Goal: Communication & Community: Answer question/provide support

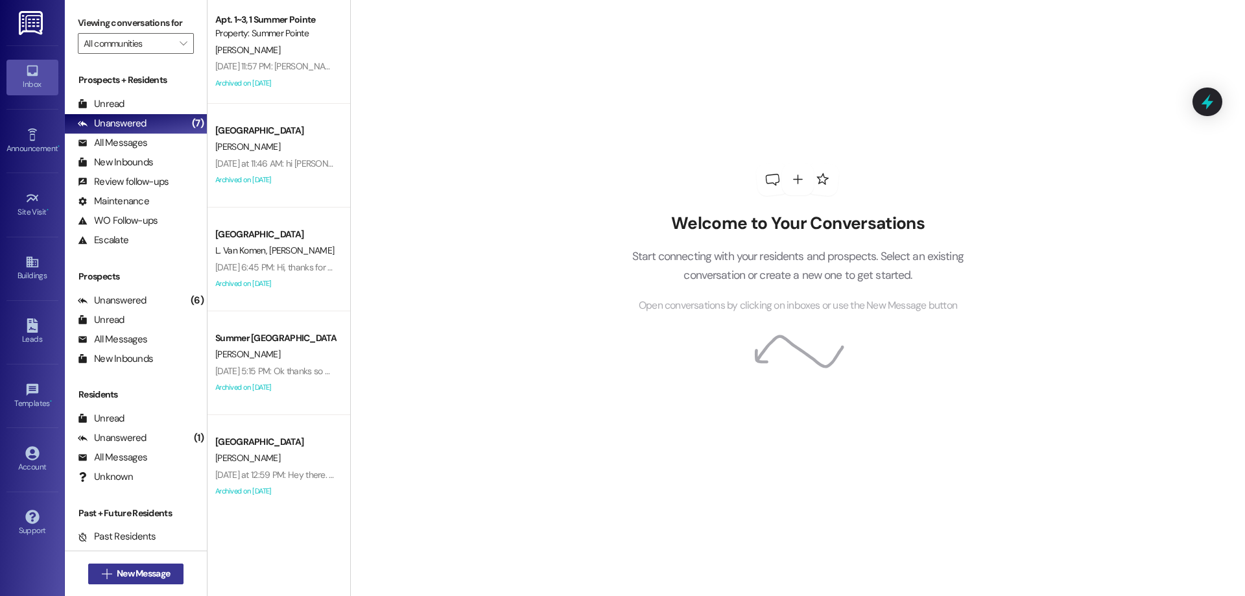
click at [126, 567] on span "New Message" at bounding box center [143, 574] width 53 height 14
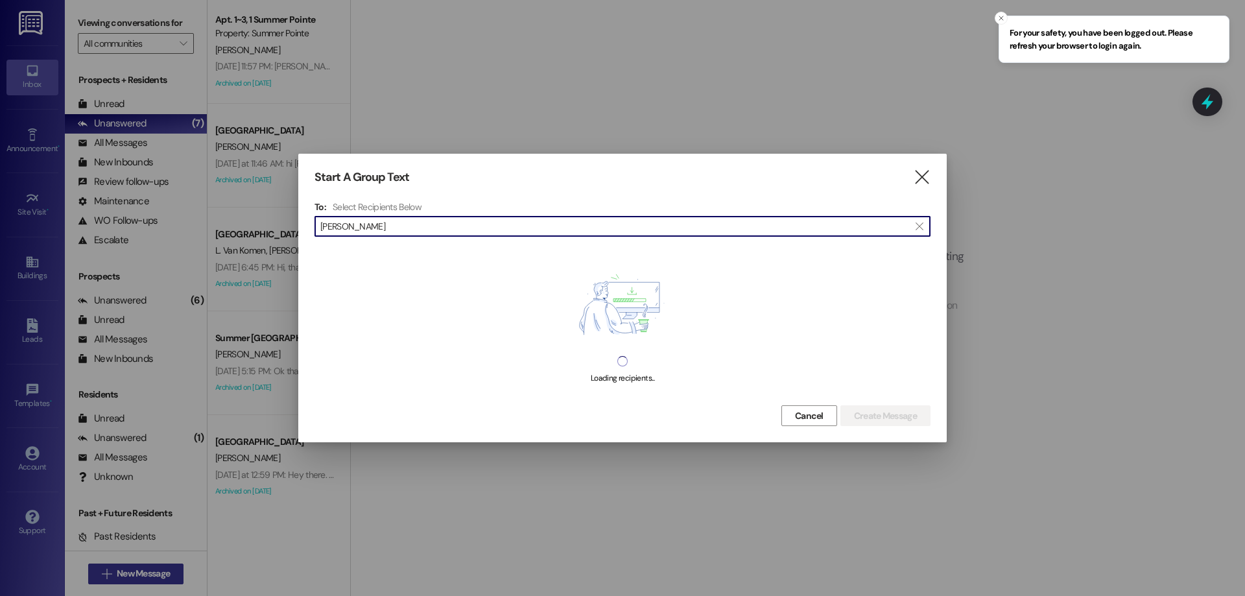
type input "hunter"
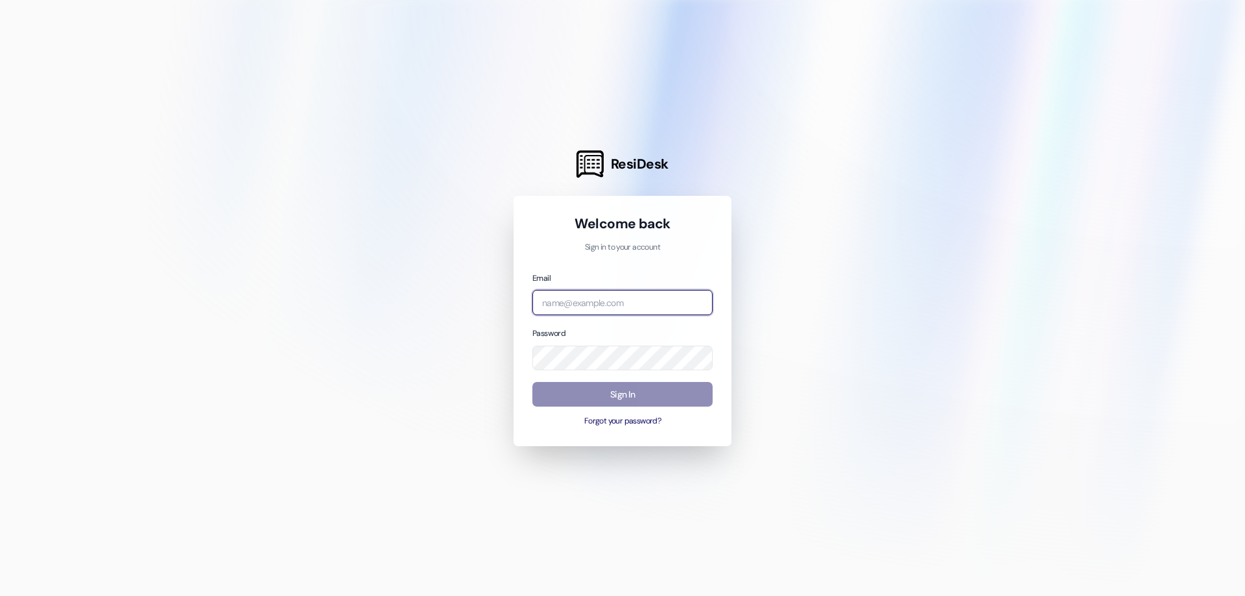
type input "leasing.campusway@redstoneresidential.com"
click at [600, 405] on button "Sign In" at bounding box center [622, 394] width 180 height 25
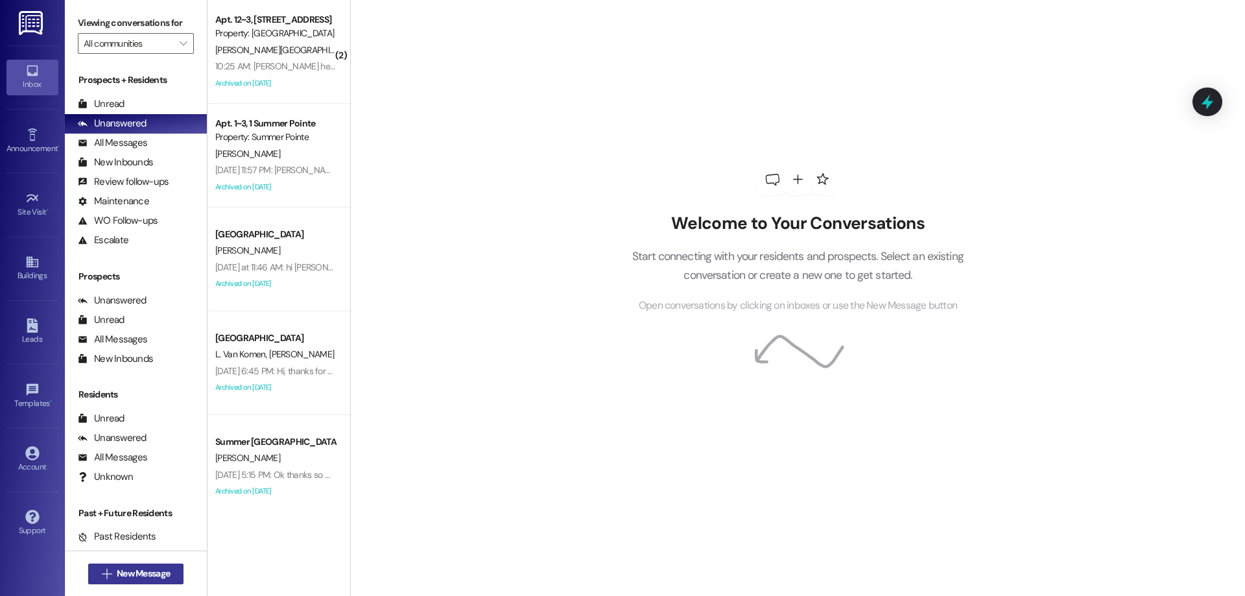
click at [115, 566] on button " New Message" at bounding box center [136, 573] width 96 height 21
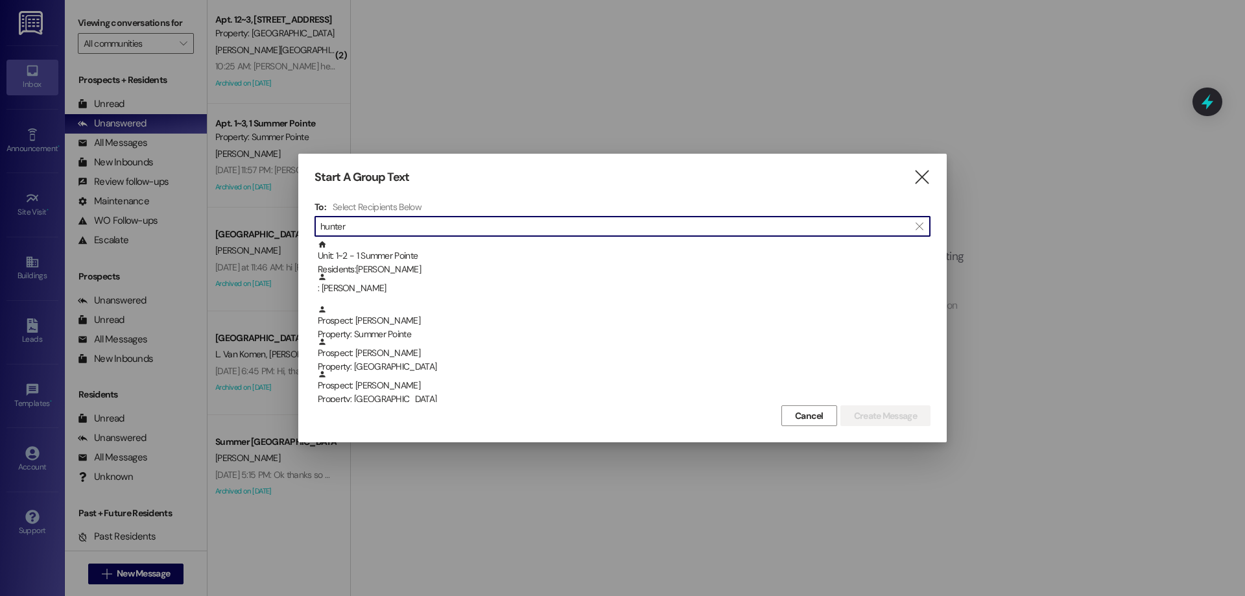
type input "hunter"
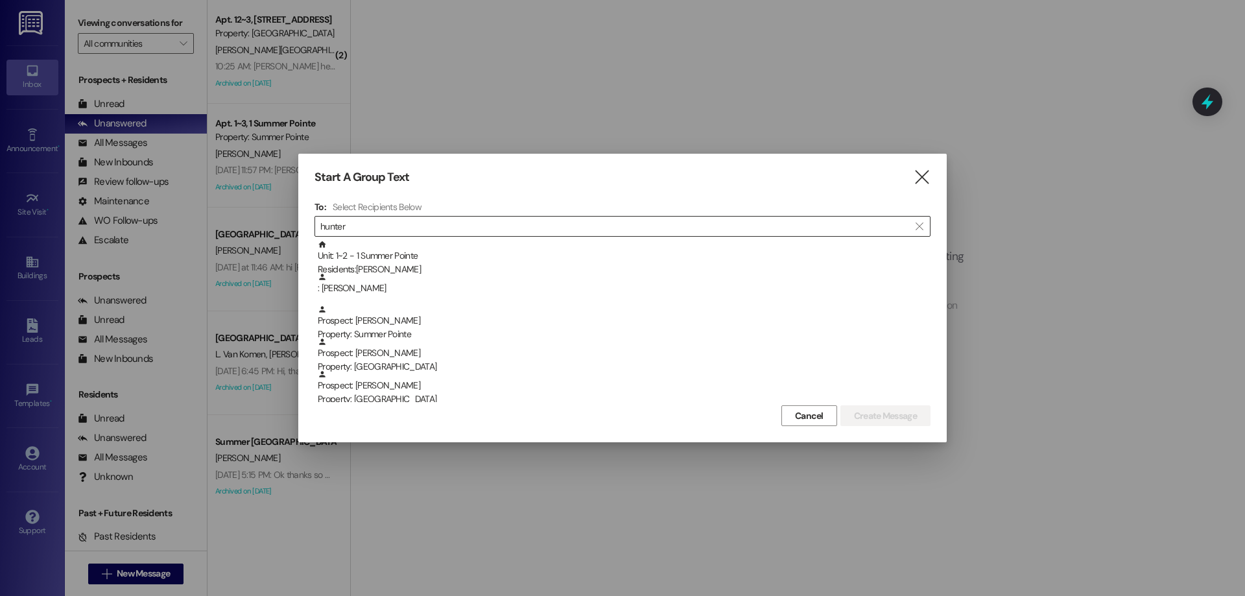
click at [397, 225] on input "hunter" at bounding box center [614, 226] width 589 height 18
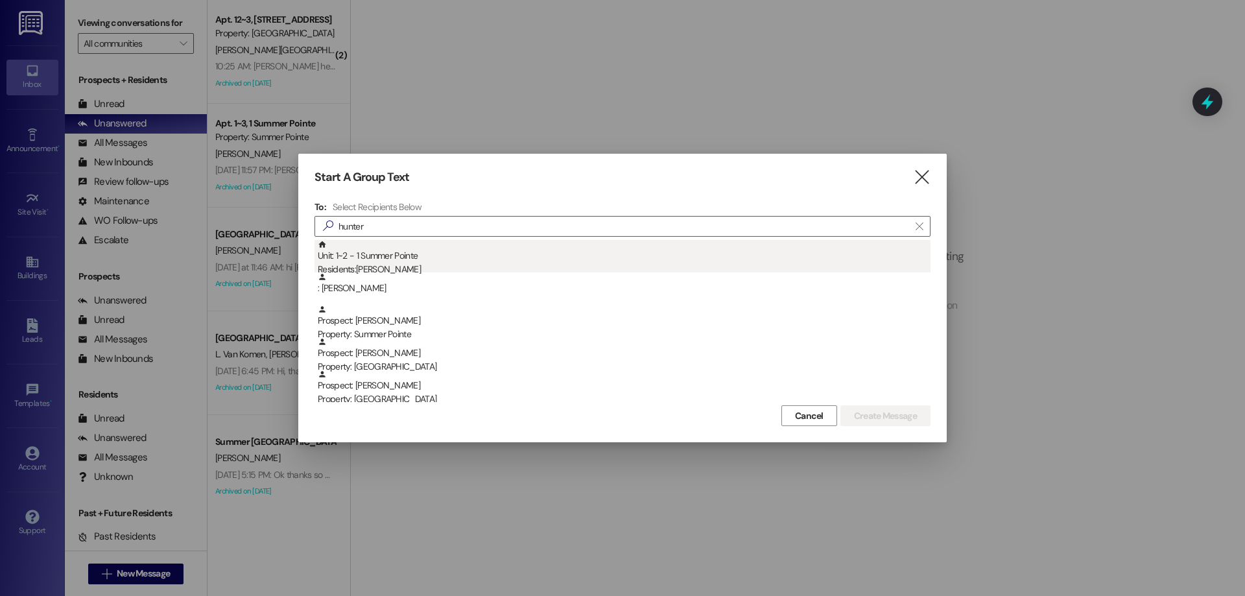
click at [396, 257] on div "Unit: 1~2 - 1 Summer Pointe Residents: Hunter Stratton" at bounding box center [624, 258] width 613 height 37
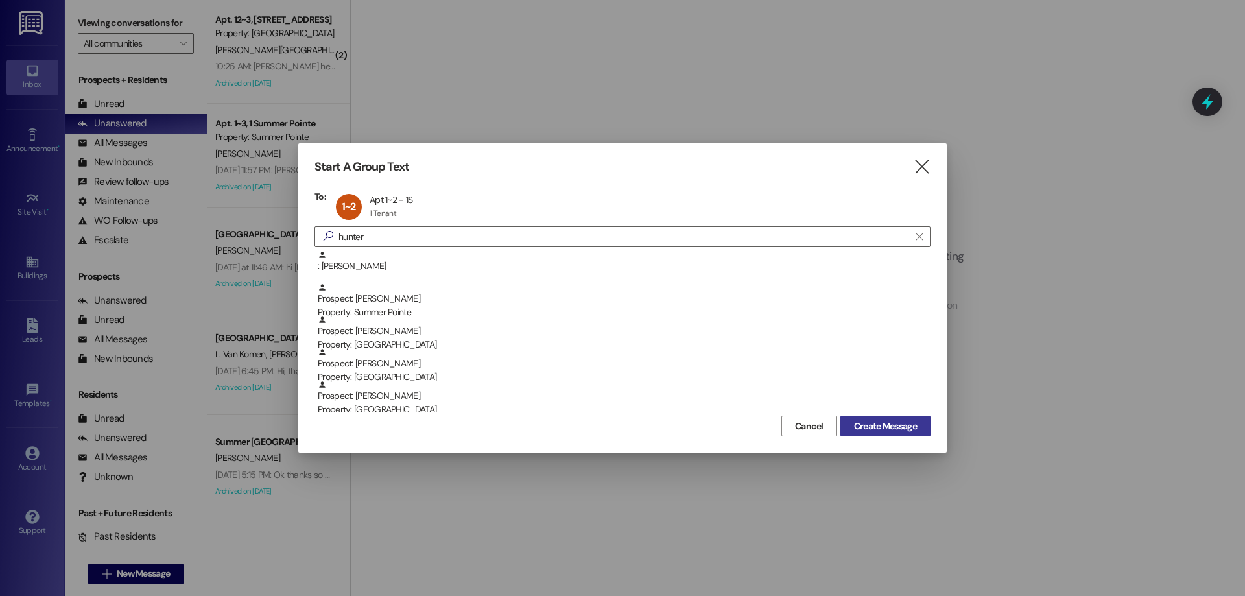
click at [897, 421] on span "Create Message" at bounding box center [885, 427] width 63 height 14
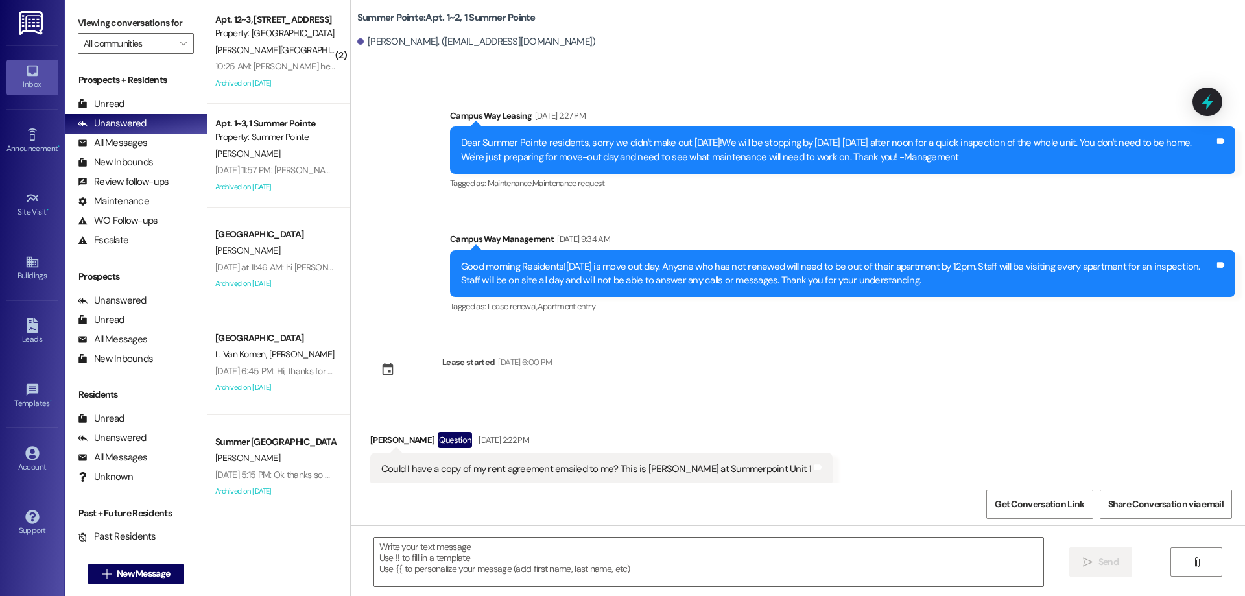
scroll to position [4142, 0]
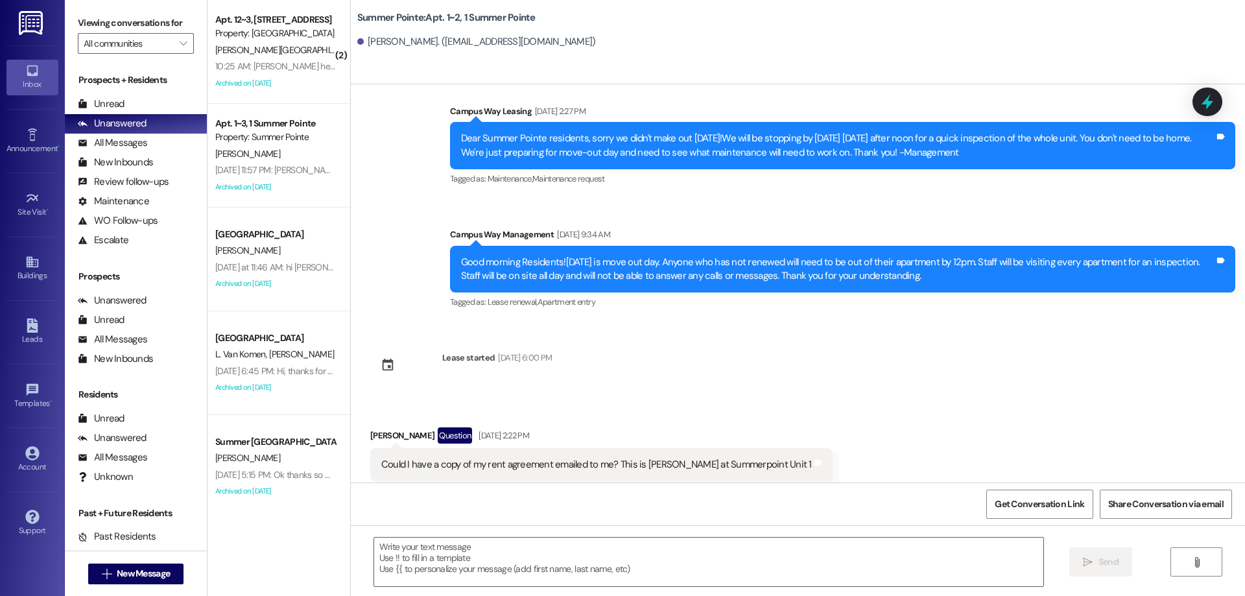
click at [88, 563] on button " New Message" at bounding box center [136, 573] width 96 height 21
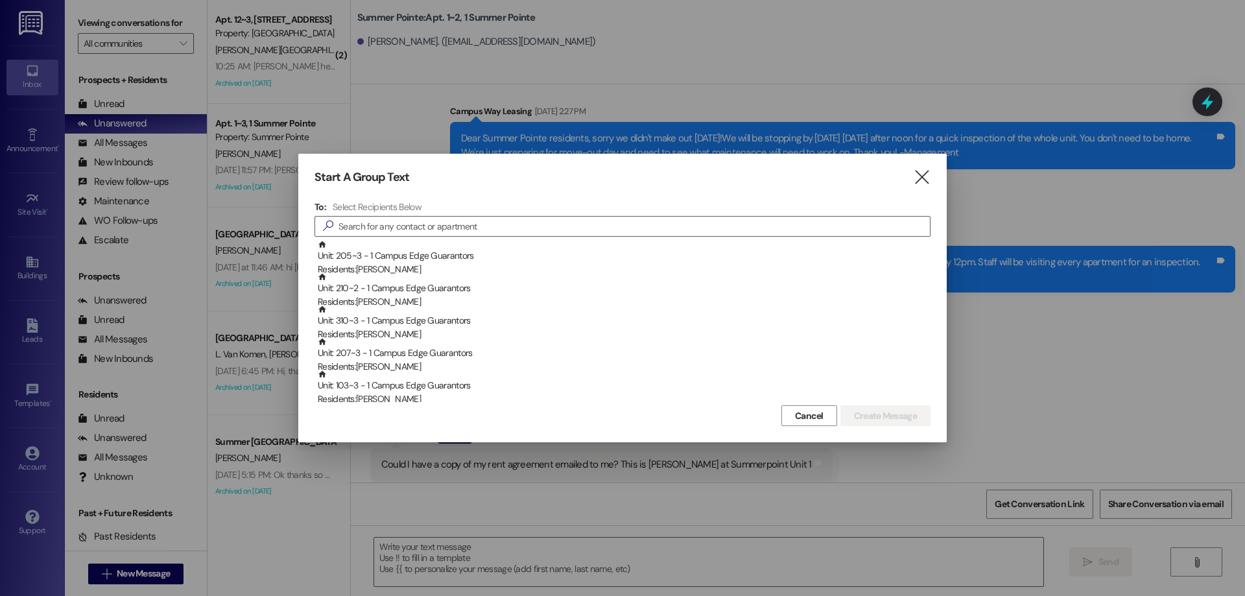
click at [931, 170] on div "Start A Group Text  To: Select Recipients Below  Unit: 205~3 - 1 Campus Edge …" at bounding box center [622, 298] width 648 height 289
click at [923, 174] on icon "" at bounding box center [922, 178] width 18 height 14
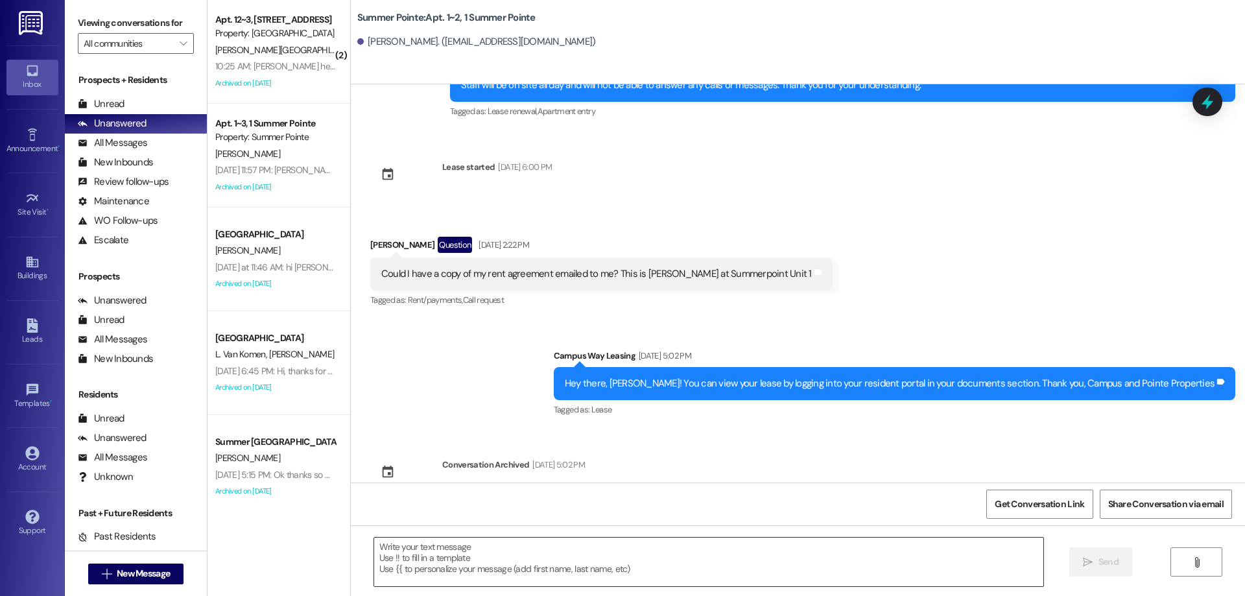
scroll to position [4347, 0]
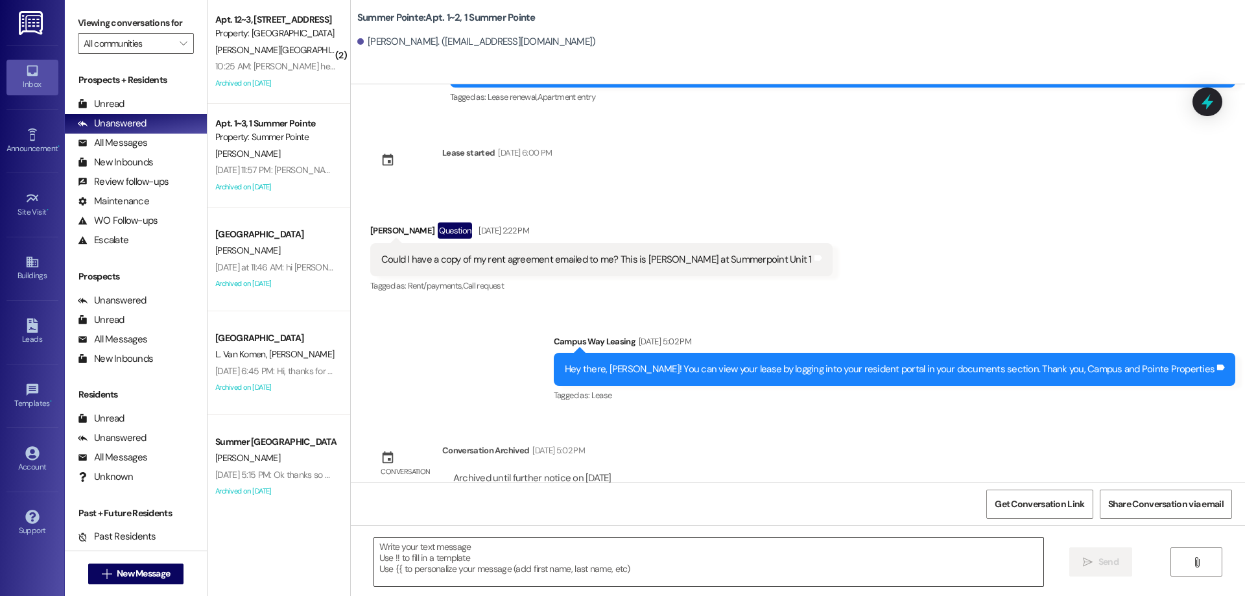
click at [526, 565] on textarea at bounding box center [708, 562] width 669 height 49
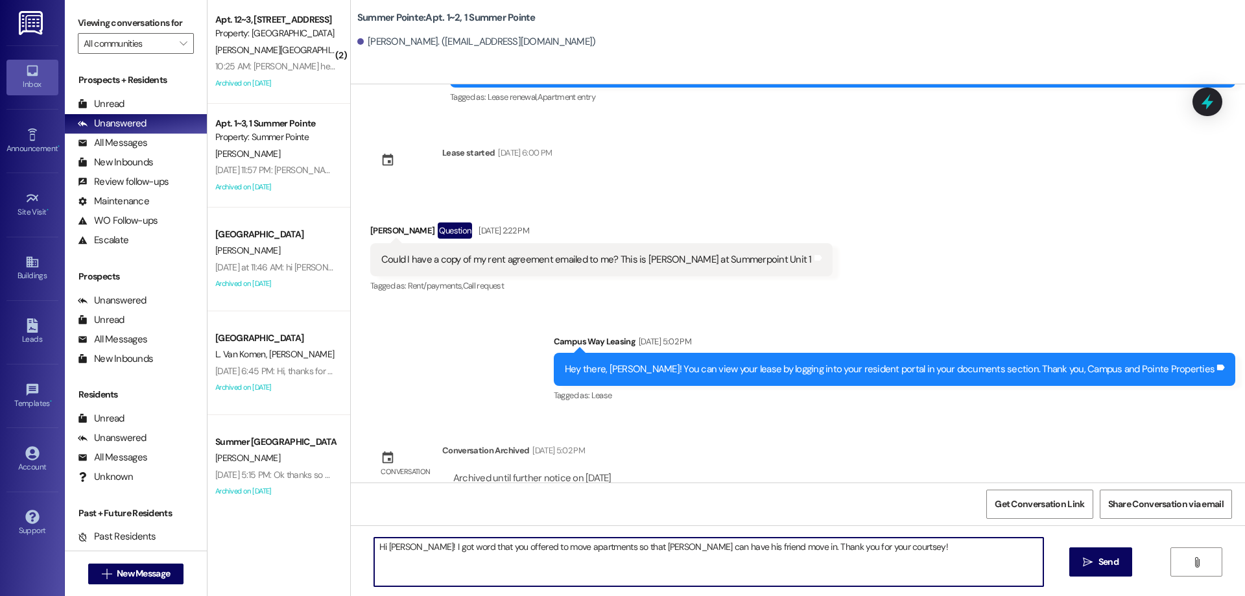
click at [877, 549] on textarea "Hi Hunter! I got word that you offered to move apartments so that Eric can have…" at bounding box center [708, 562] width 669 height 49
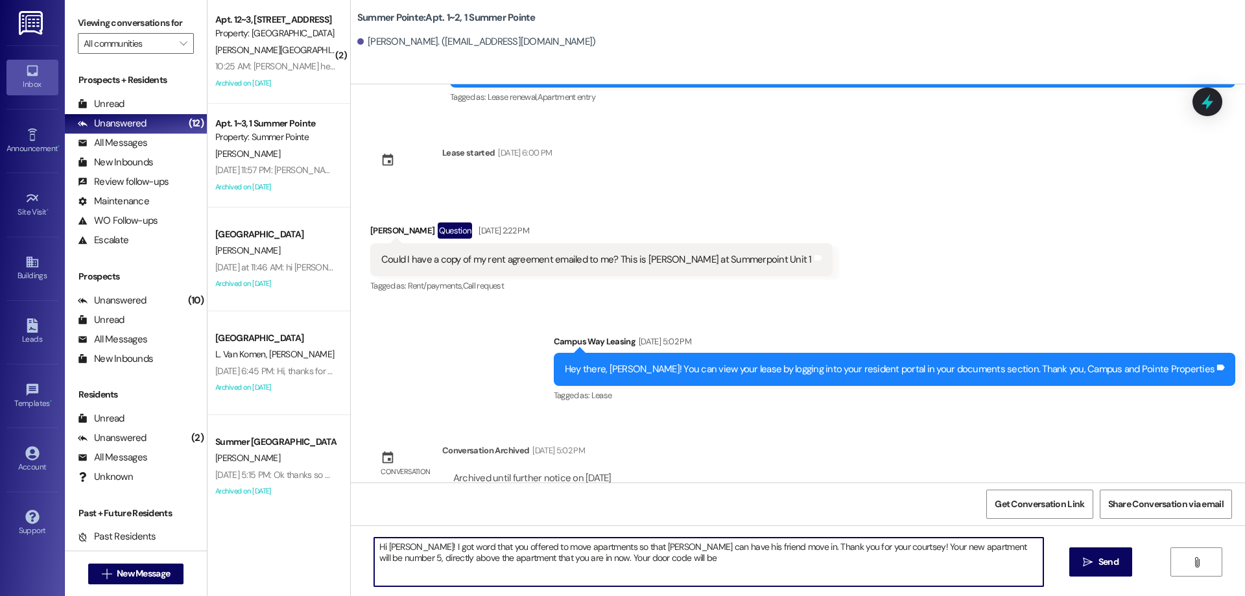
click at [746, 563] on textarea "Hi Hunter! I got word that you offered to move apartments so that Eric can have…" at bounding box center [708, 562] width 669 height 49
paste textarea "278940"
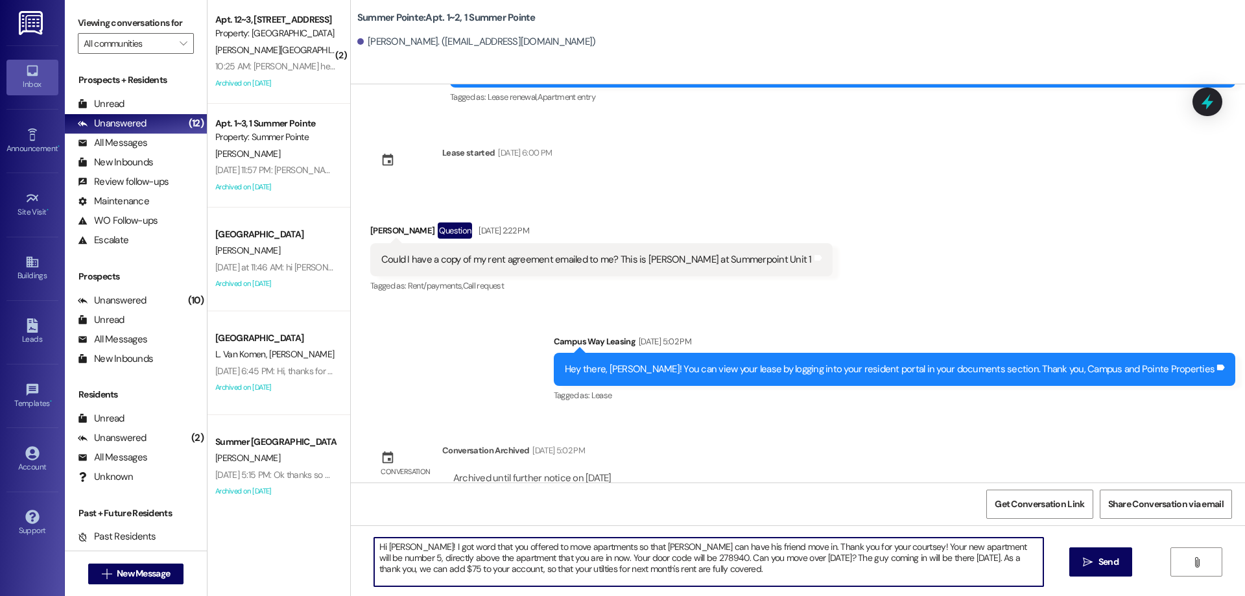
click at [495, 563] on textarea "Hi Hunter! I got word that you offered to move apartments so that Eric can have…" at bounding box center [708, 562] width 669 height 49
click at [497, 573] on textarea "Hi Hunter! I got word that you offered to move apartments so that Eric can have…" at bounding box center [708, 562] width 669 height 49
click at [796, 569] on textarea "Hi Hunter! I got word that you offered to move apartments so that Eric can have…" at bounding box center [708, 562] width 669 height 49
type textarea "Hi Hunter! I got word that you offered to move apartments so that Eric can have…"
drag, startPoint x: 865, startPoint y: 576, endPoint x: 357, endPoint y: 548, distance: 509.1
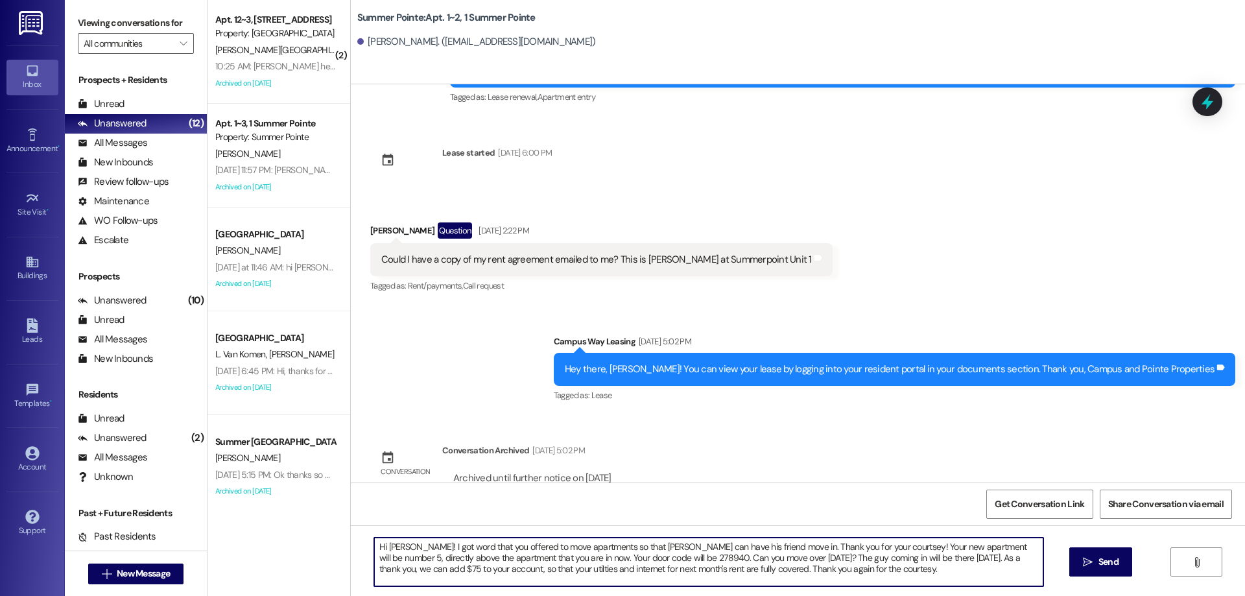
click at [367, 548] on div "Hi Hunter! I got word that you offered to move apartments so that Eric can have…" at bounding box center [702, 562] width 670 height 50
click at [816, 580] on textarea "Hi Hunter! I got word that you offered to move apartments so that Eric can have…" at bounding box center [708, 562] width 669 height 49
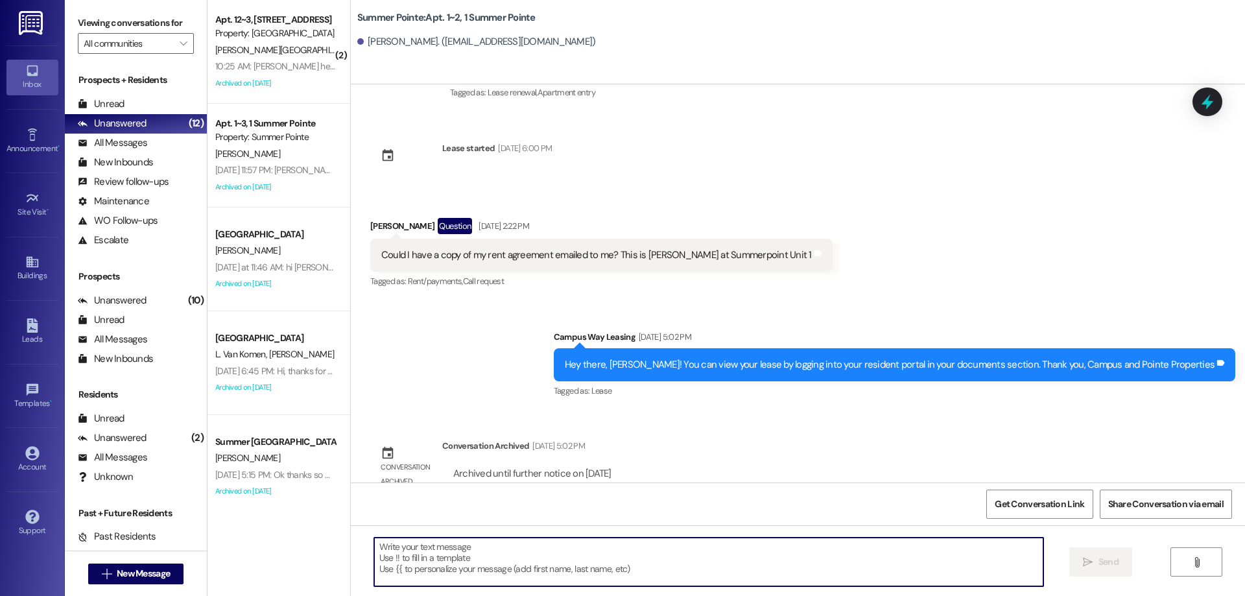
scroll to position [4466, 0]
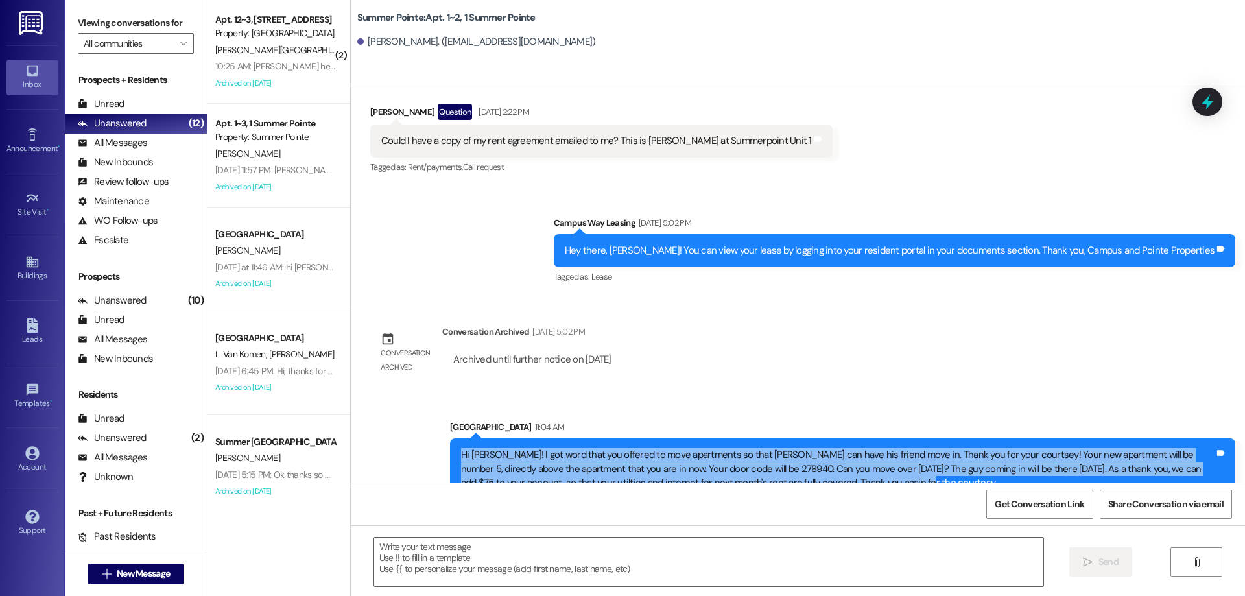
drag, startPoint x: 447, startPoint y: 426, endPoint x: 932, endPoint y: 456, distance: 485.9
click at [932, 456] on div "Hi Hunter! I got word that you offered to move apartments so that Eric can have…" at bounding box center [842, 468] width 785 height 61
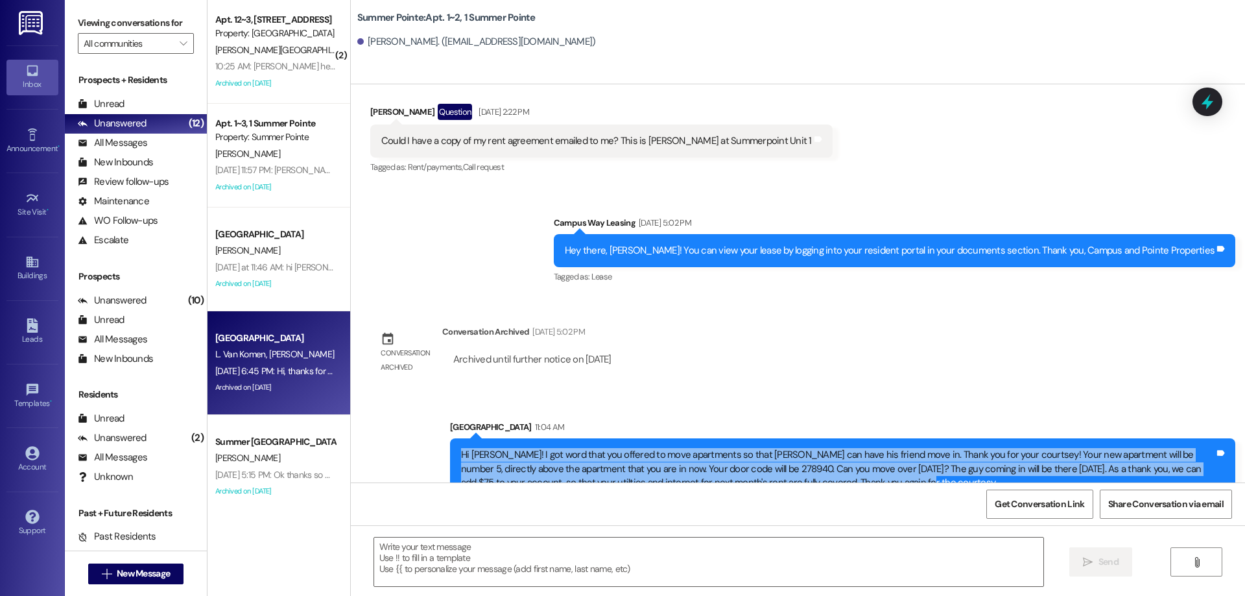
copy div "Hi Hunter! I got word that you offered to move apartments so that Eric can have…"
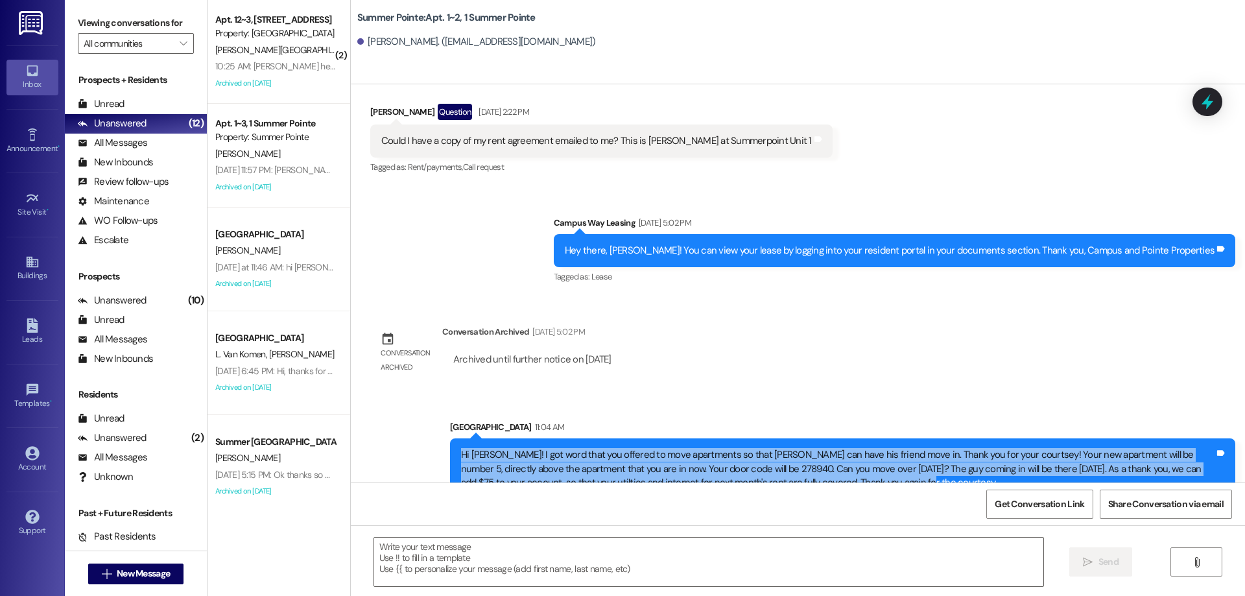
click at [756, 303] on div "Sent via SMS Leasing Campus Way Feb 27, 2025 at 11:18 AM Hey Hunter! This is Dr…" at bounding box center [798, 283] width 894 height 398
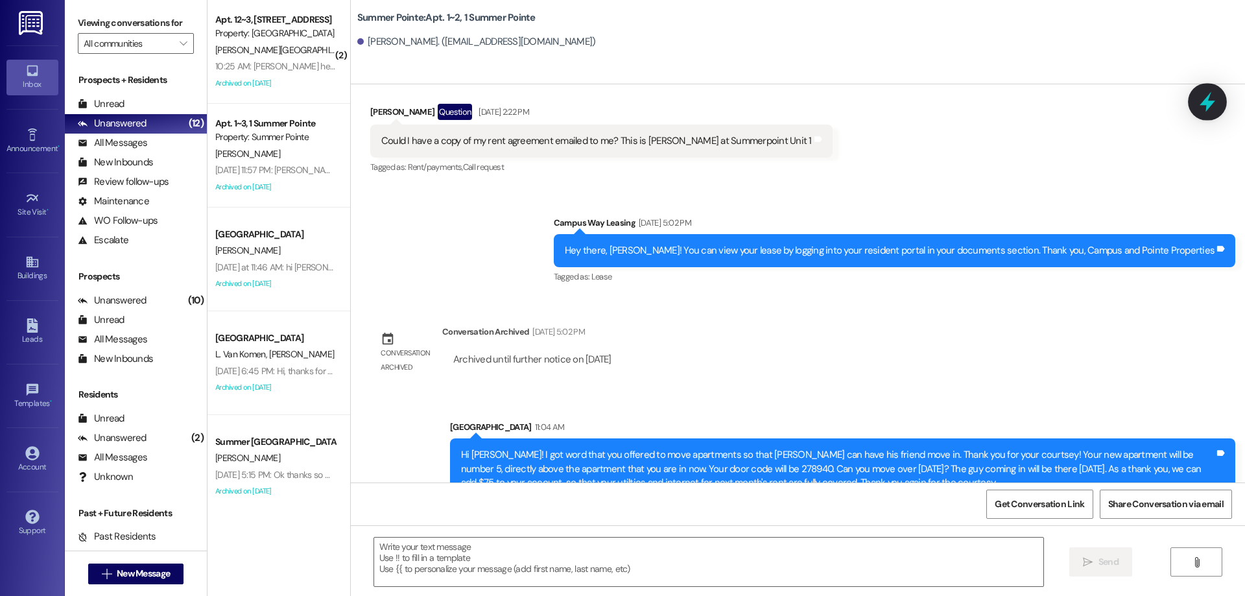
click at [1205, 96] on icon at bounding box center [1207, 102] width 22 height 22
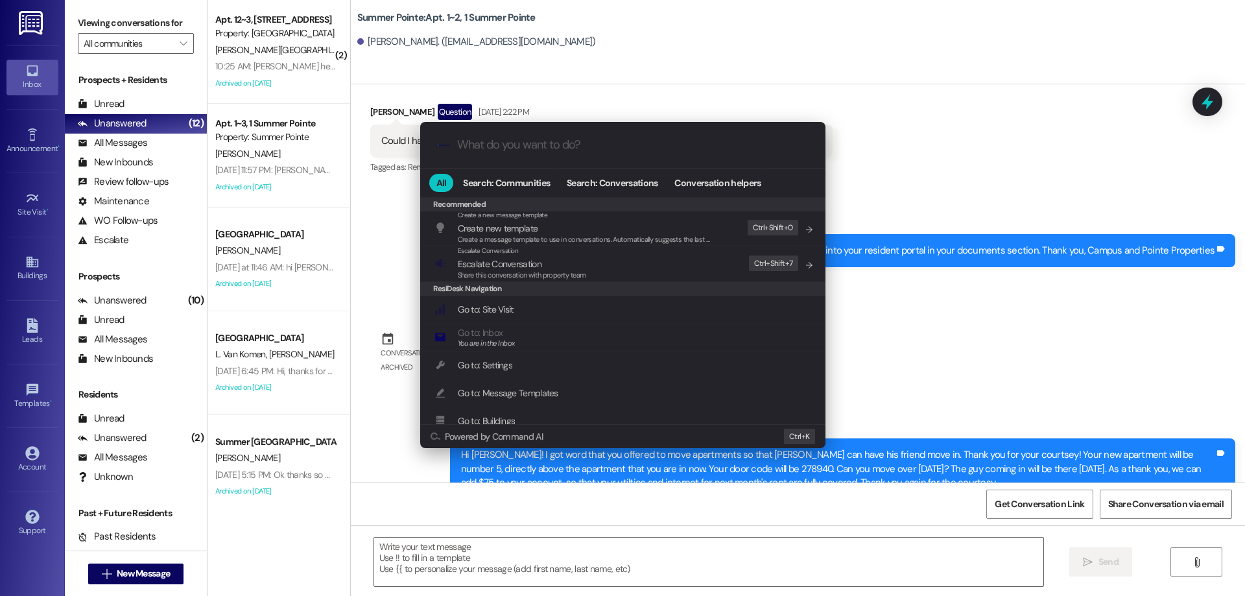
scroll to position [519, 0]
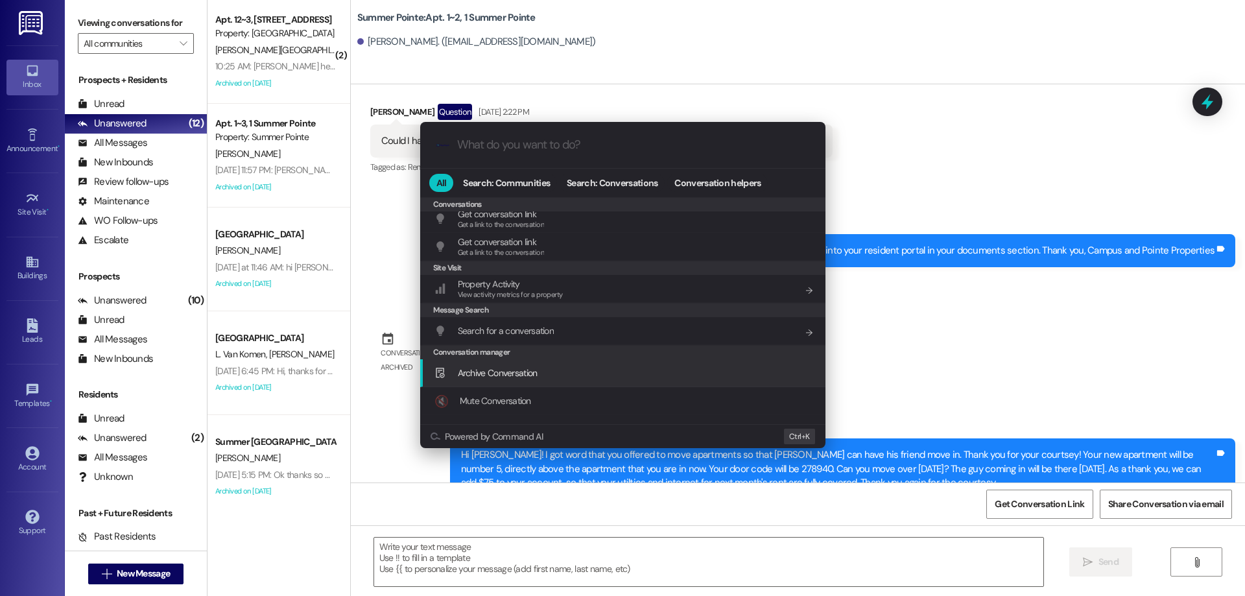
click at [512, 368] on span "Archive Conversation" at bounding box center [498, 373] width 80 height 12
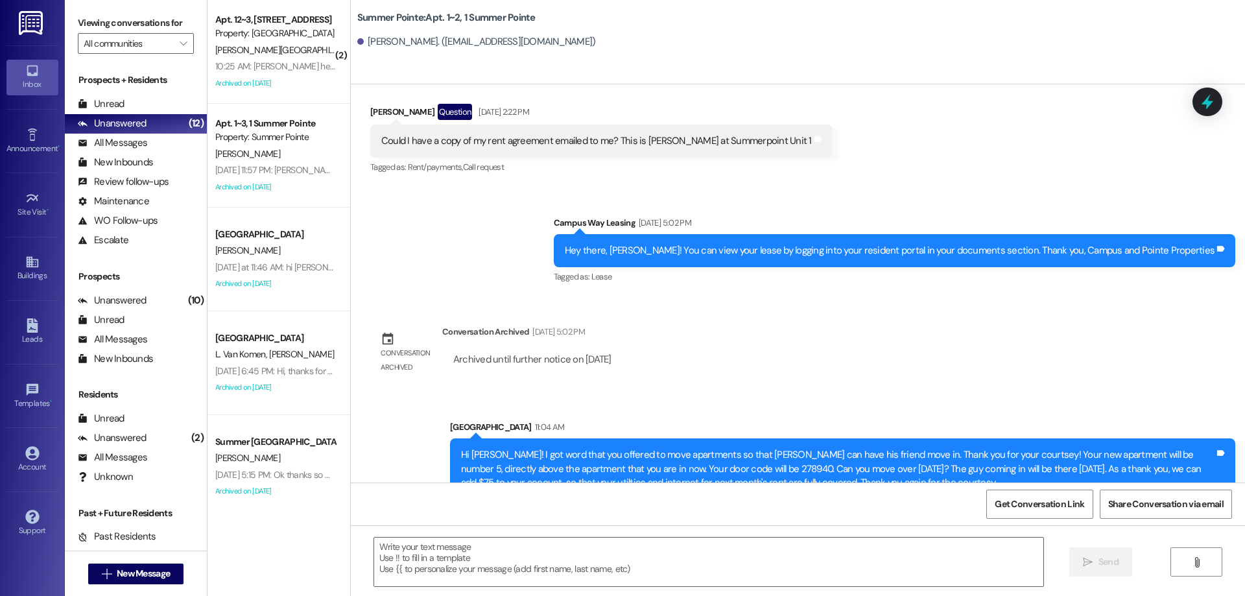
scroll to position [4556, 0]
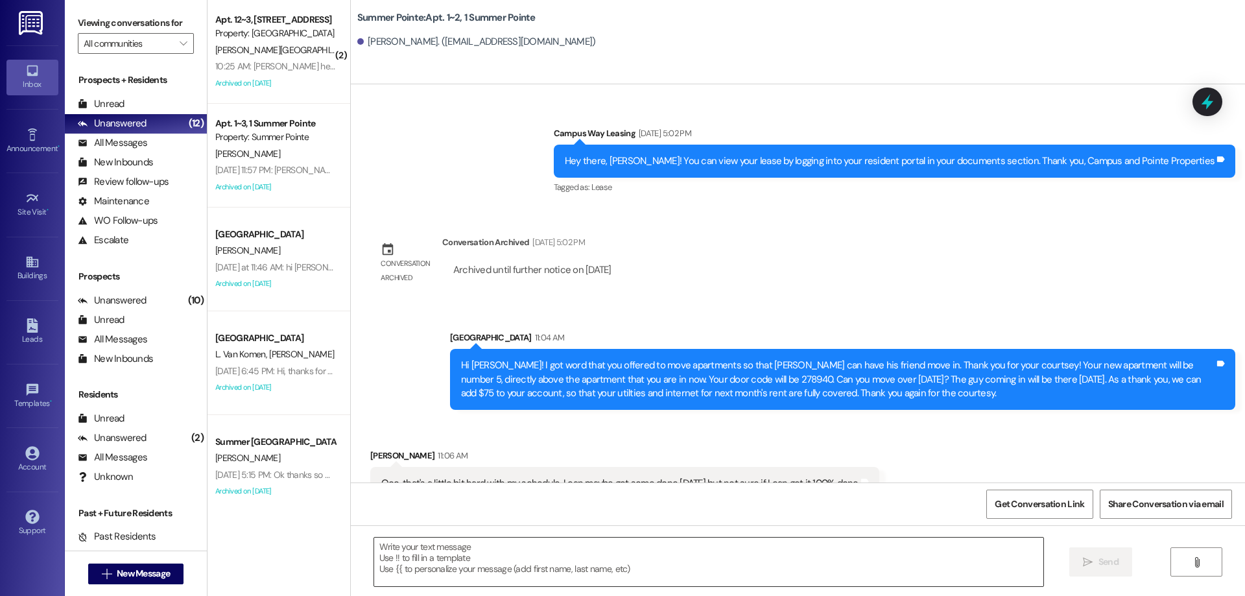
click at [749, 556] on textarea at bounding box center [708, 562] width 669 height 49
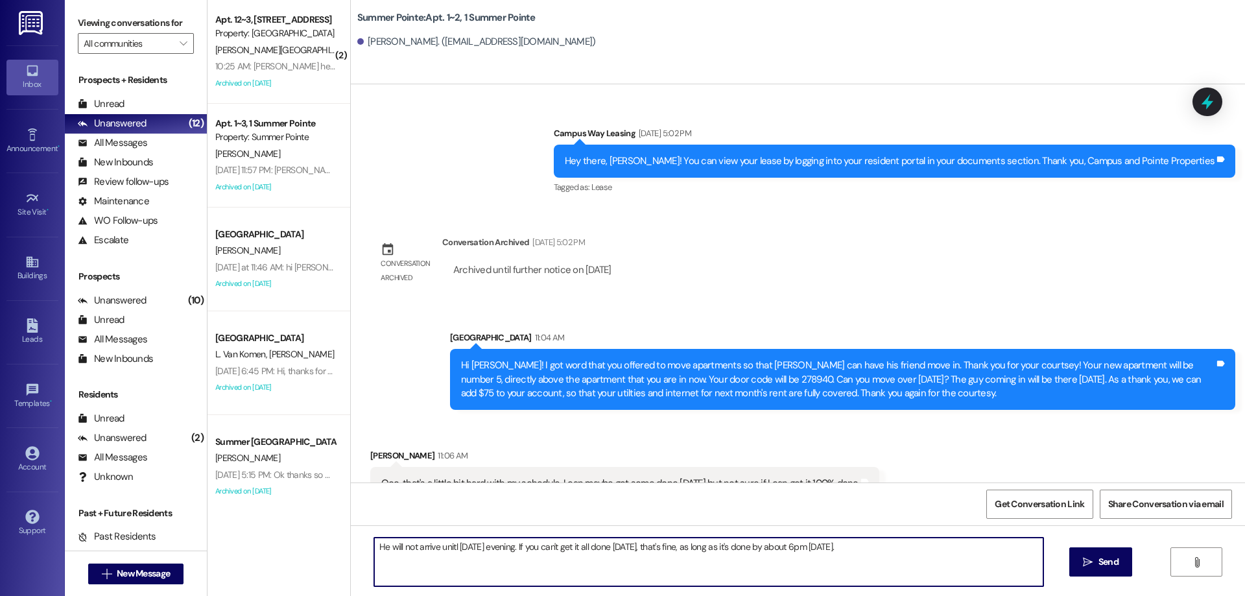
type textarea "He will not arrive unitl tomorrow evening. If you can't get it all done today, …"
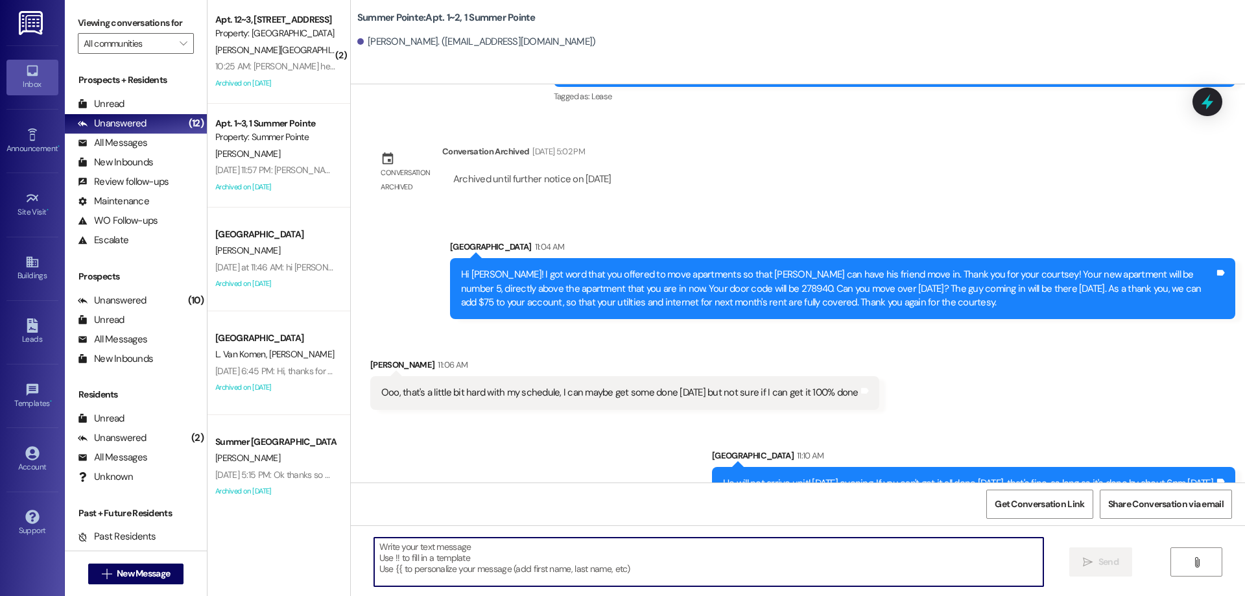
scroll to position [4736, 0]
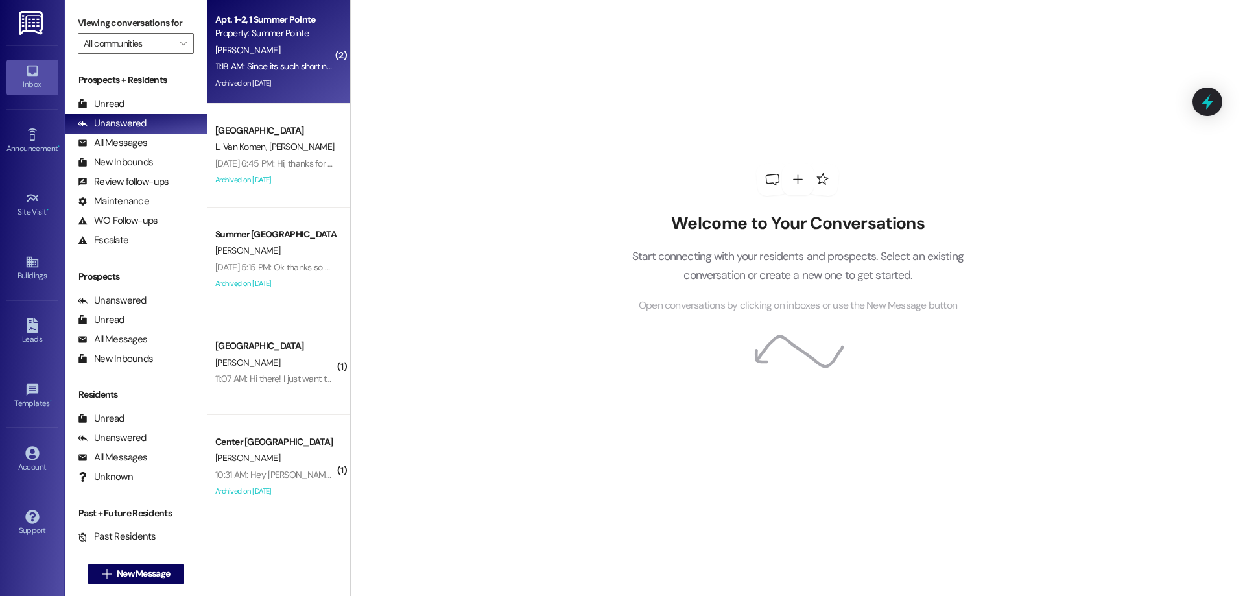
click at [272, 44] on div "[PERSON_NAME]" at bounding box center [275, 50] width 123 height 16
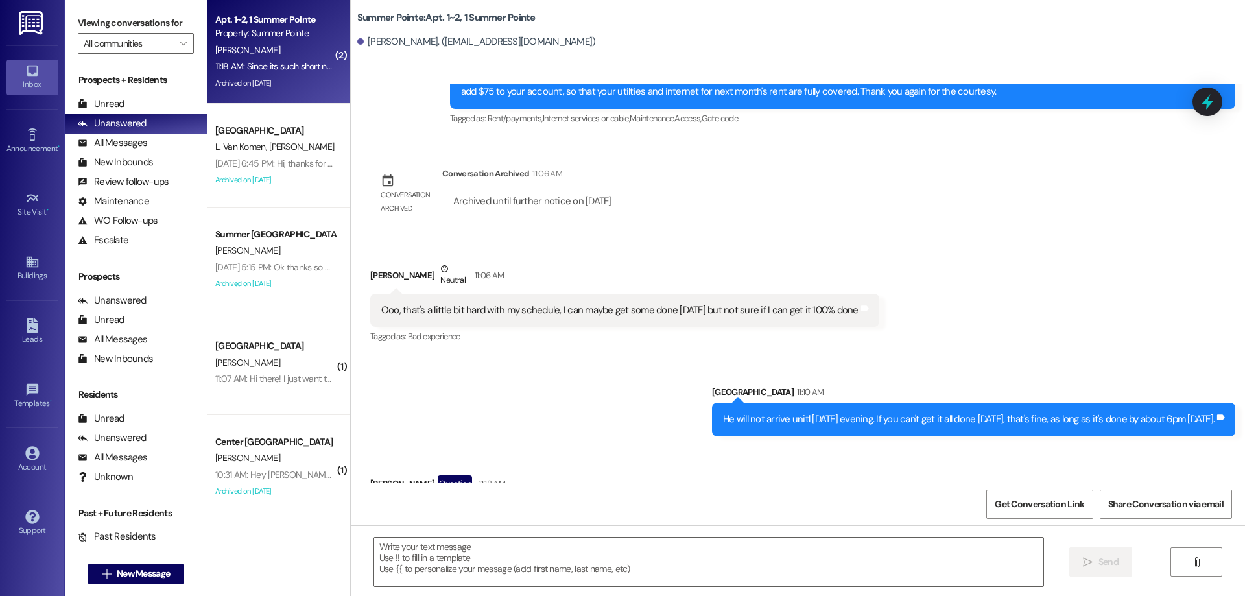
scroll to position [4810, 0]
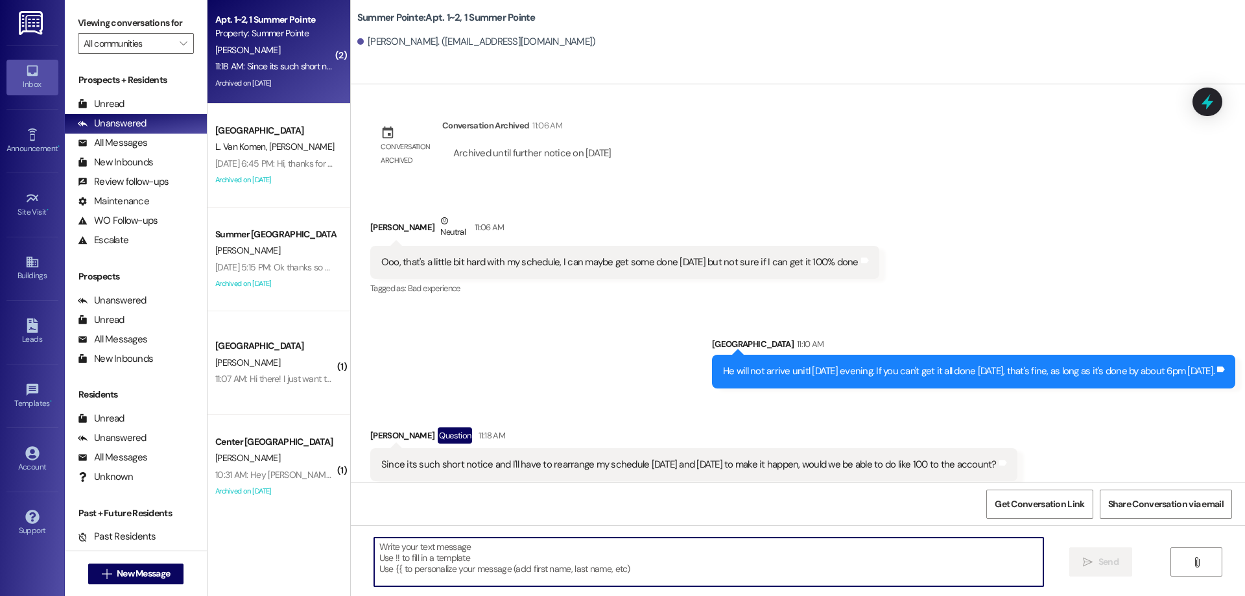
click at [614, 554] on textarea at bounding box center [708, 562] width 669 height 49
type textarea "If you can get it done by then, then yes."
click at [1093, 565] on span " Send" at bounding box center [1100, 562] width 41 height 14
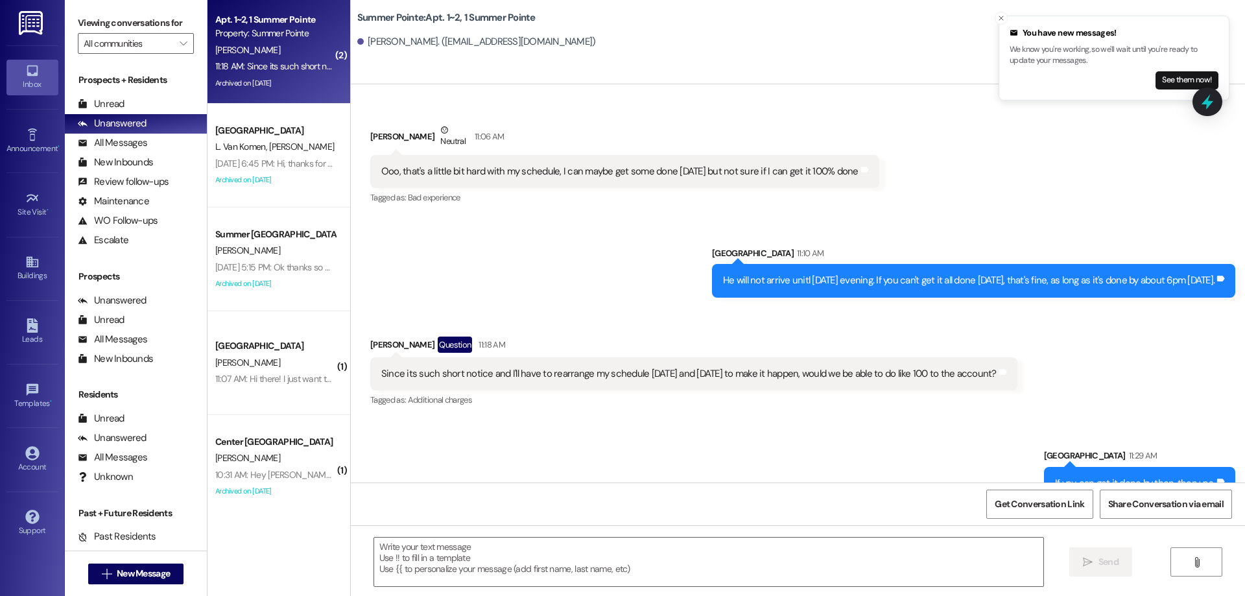
scroll to position [4991, 0]
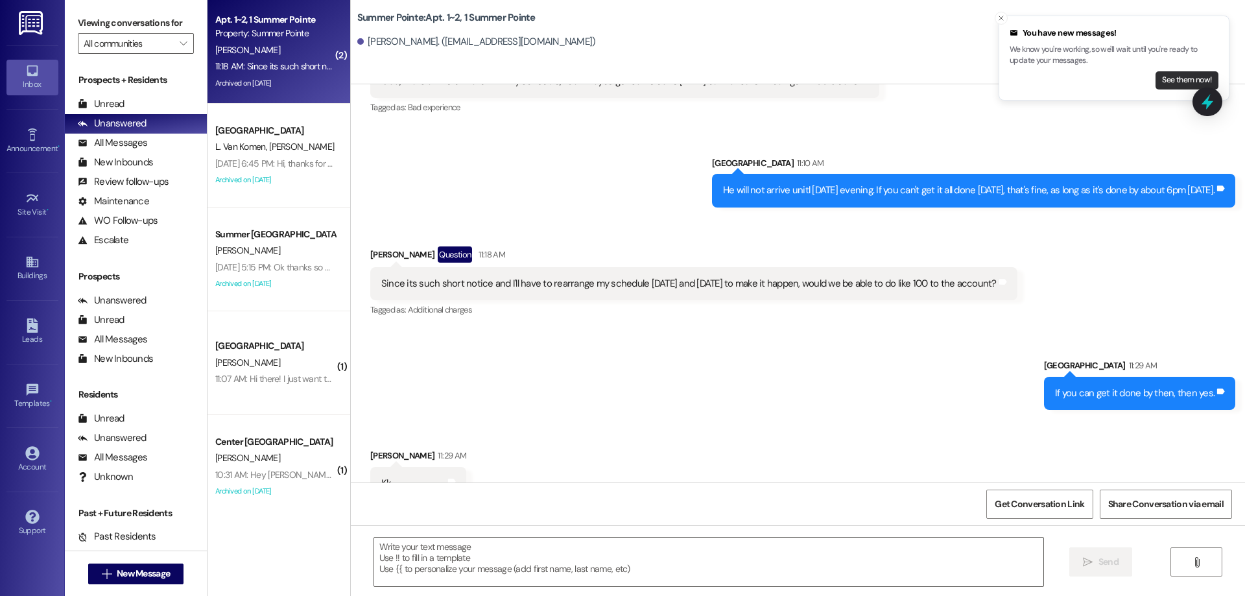
click at [1169, 86] on button "See them now!" at bounding box center [1186, 80] width 63 height 18
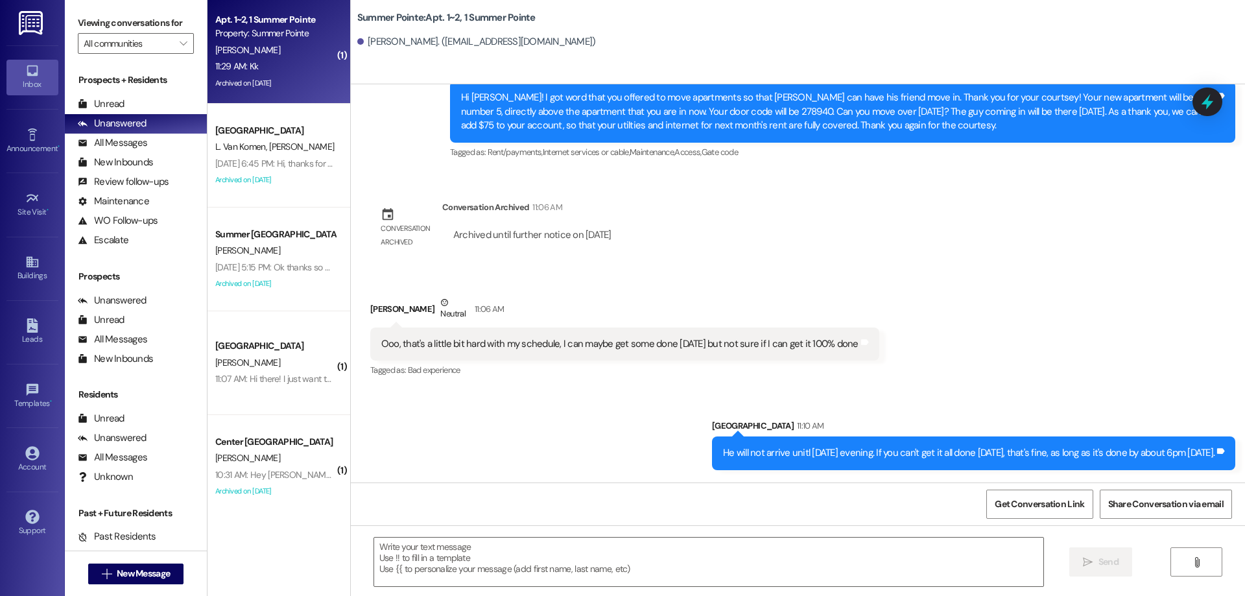
click at [1166, 80] on div "Summer Pointe: Apt. 1~2, 1 Summer Pointe Hunter Stratton. (wxstratton2@gmail.co…" at bounding box center [798, 42] width 894 height 84
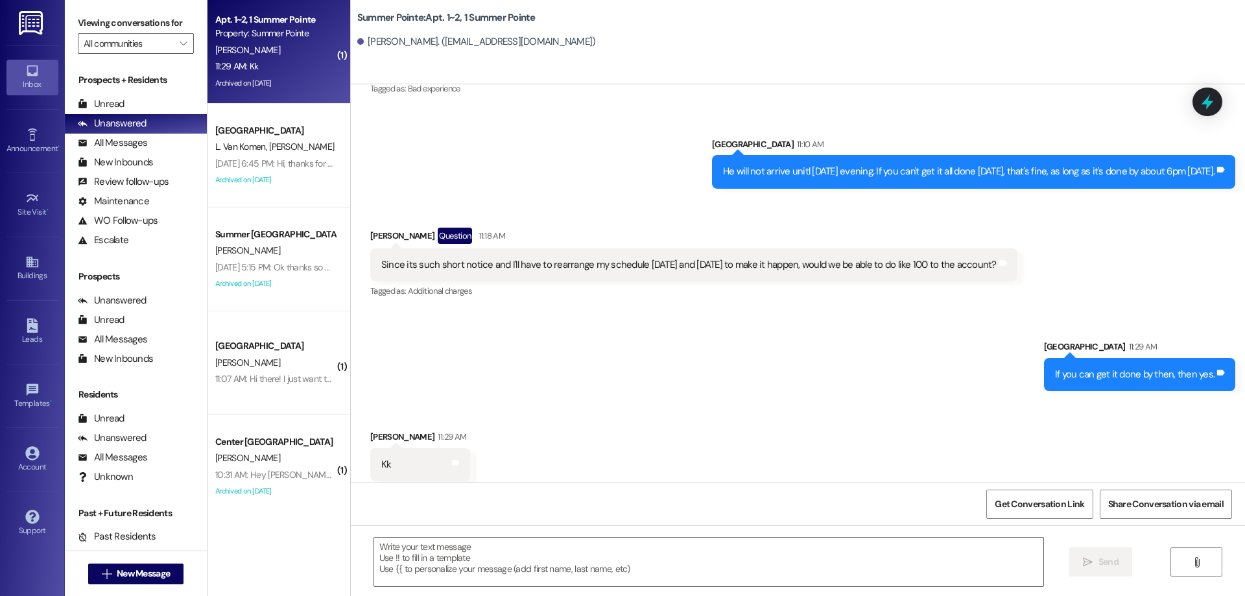
scroll to position [5010, 0]
click at [1203, 97] on icon at bounding box center [1207, 102] width 22 height 22
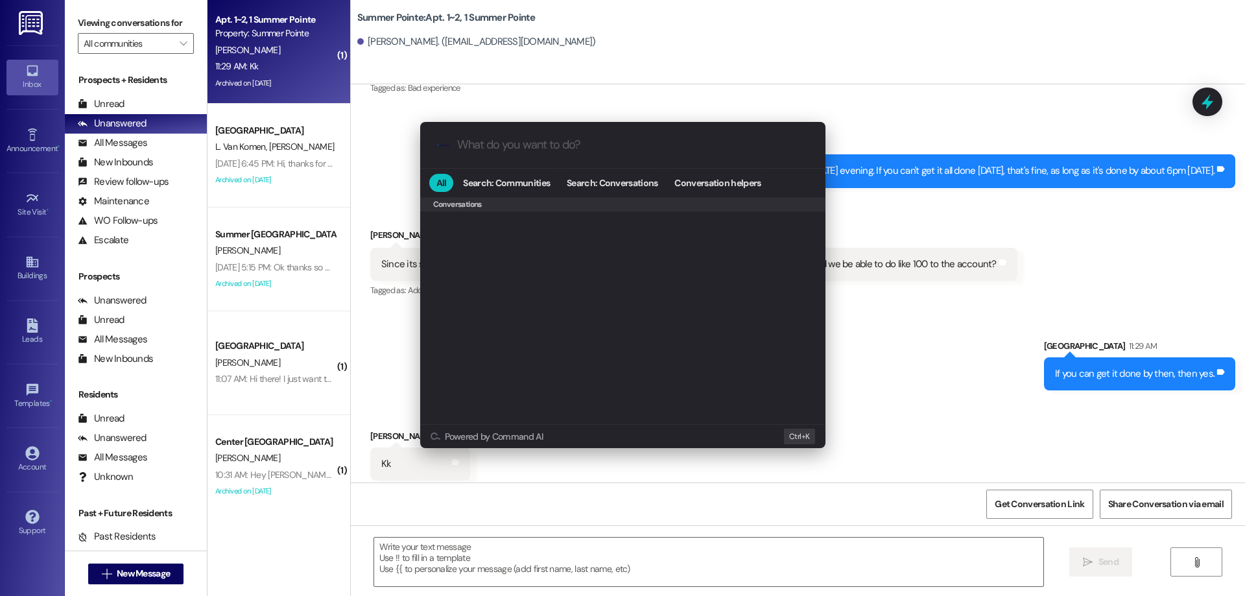
scroll to position [565, 0]
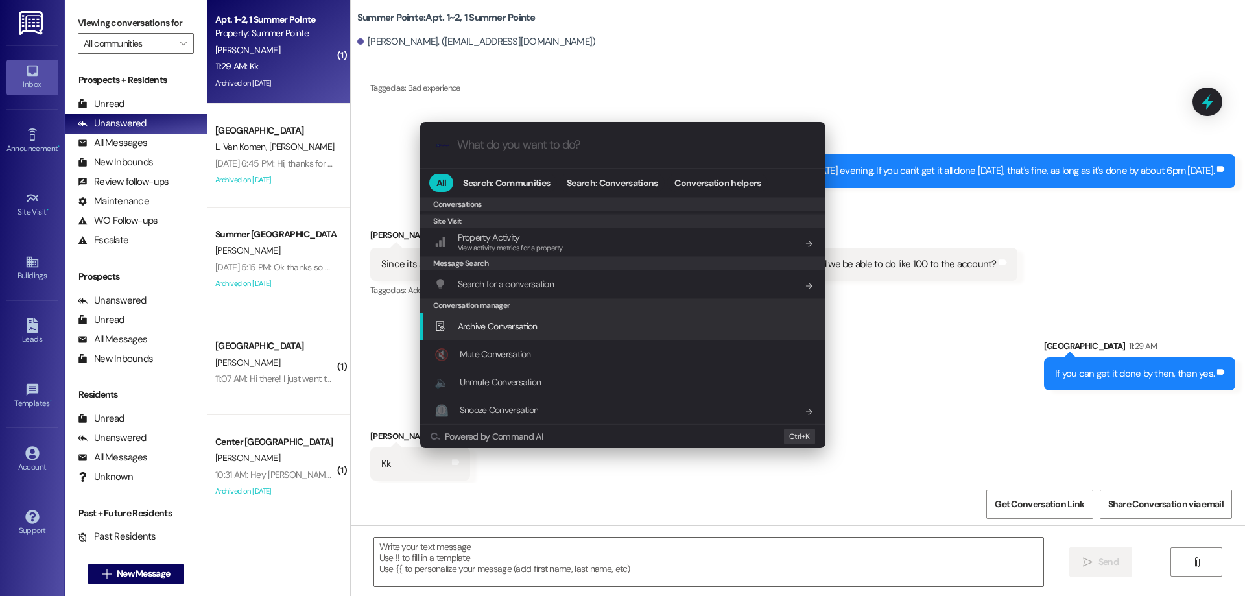
click at [536, 322] on span "Archive Conversation" at bounding box center [498, 326] width 80 height 12
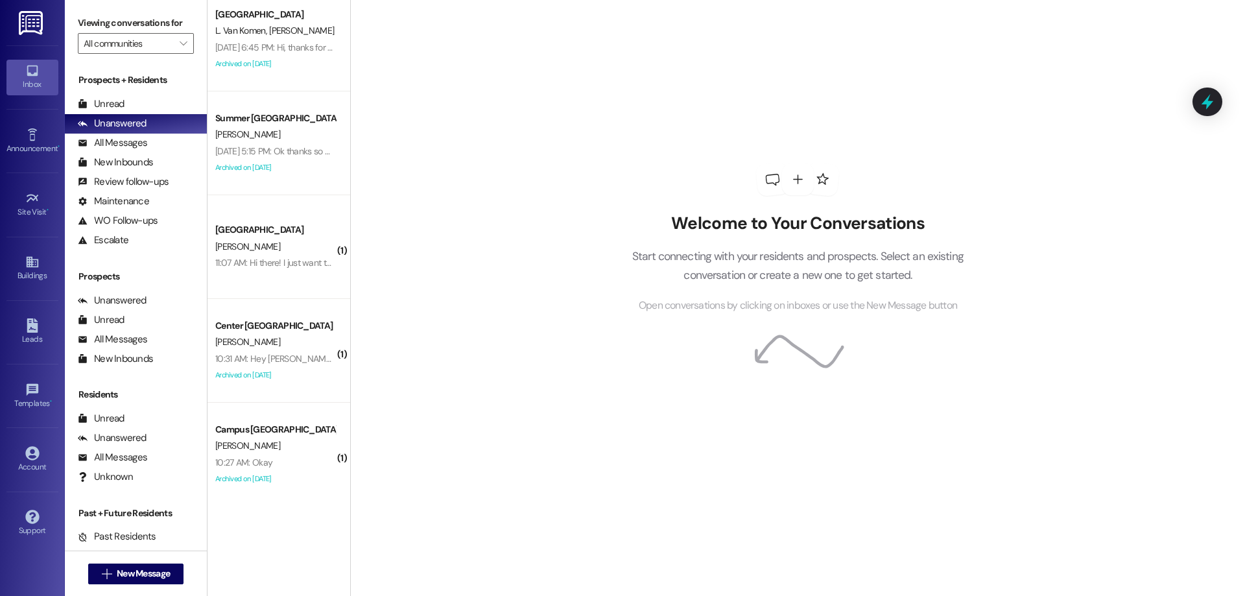
scroll to position [15, 0]
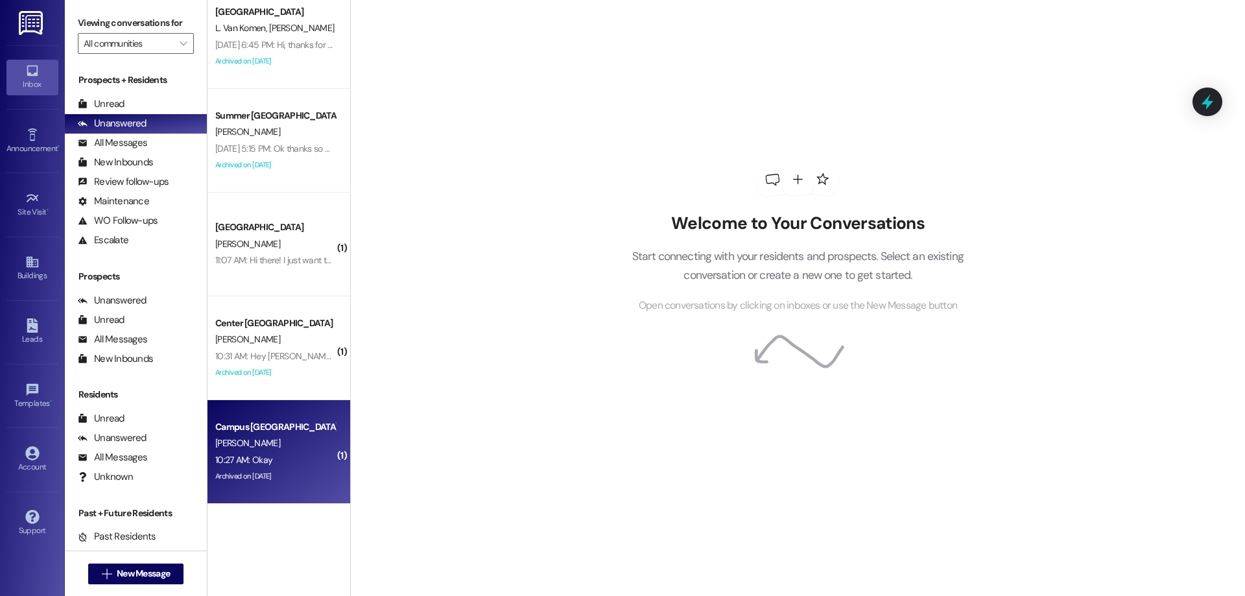
click at [249, 436] on div "[PERSON_NAME]" at bounding box center [275, 443] width 123 height 16
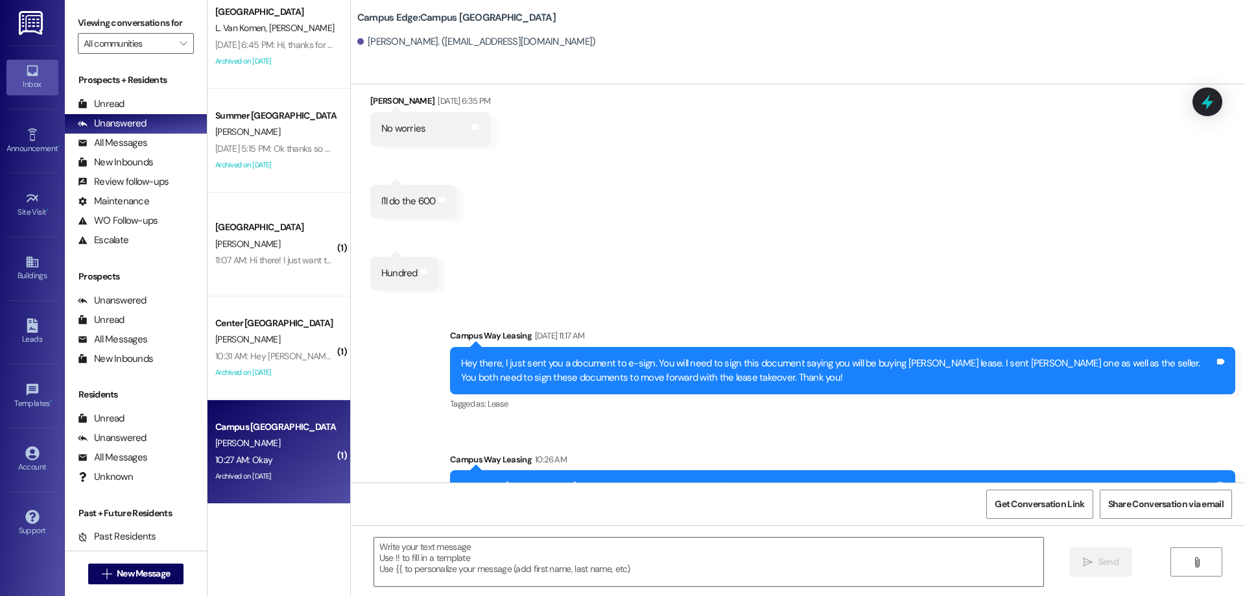
scroll to position [3439, 0]
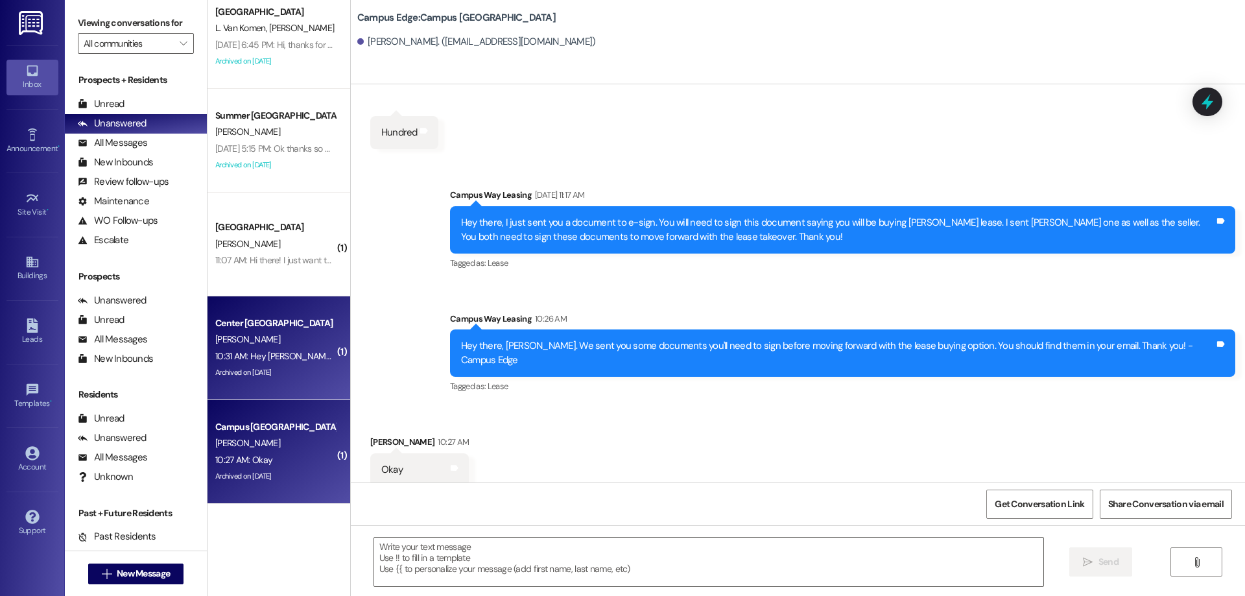
click at [280, 340] on div "[PERSON_NAME]" at bounding box center [275, 339] width 123 height 16
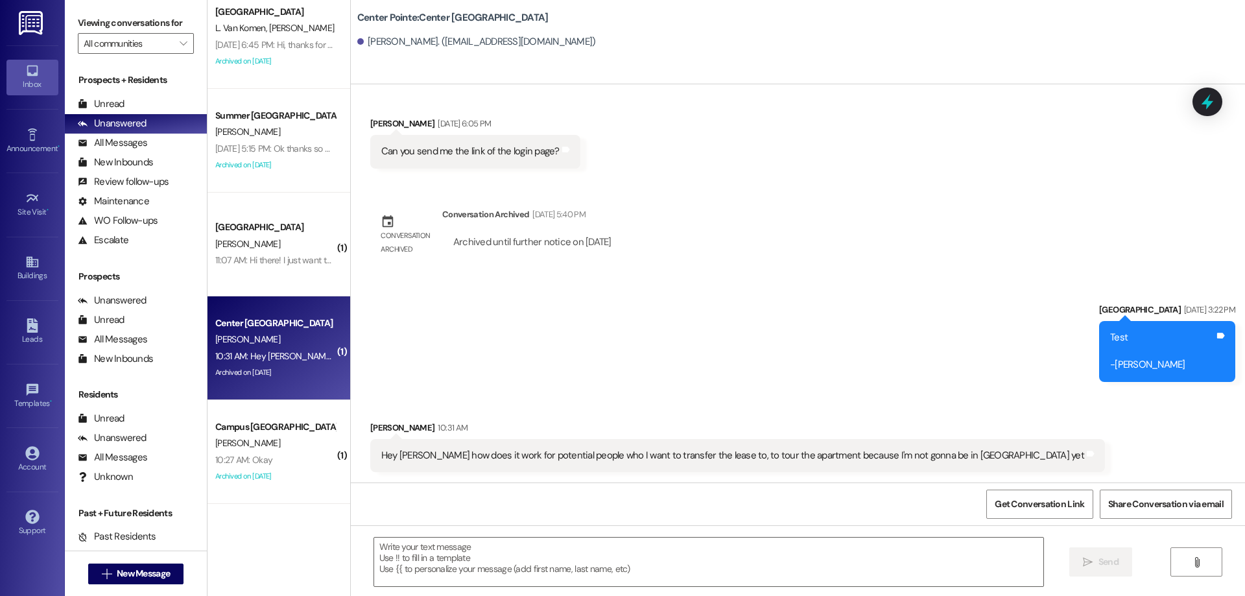
scroll to position [172, 0]
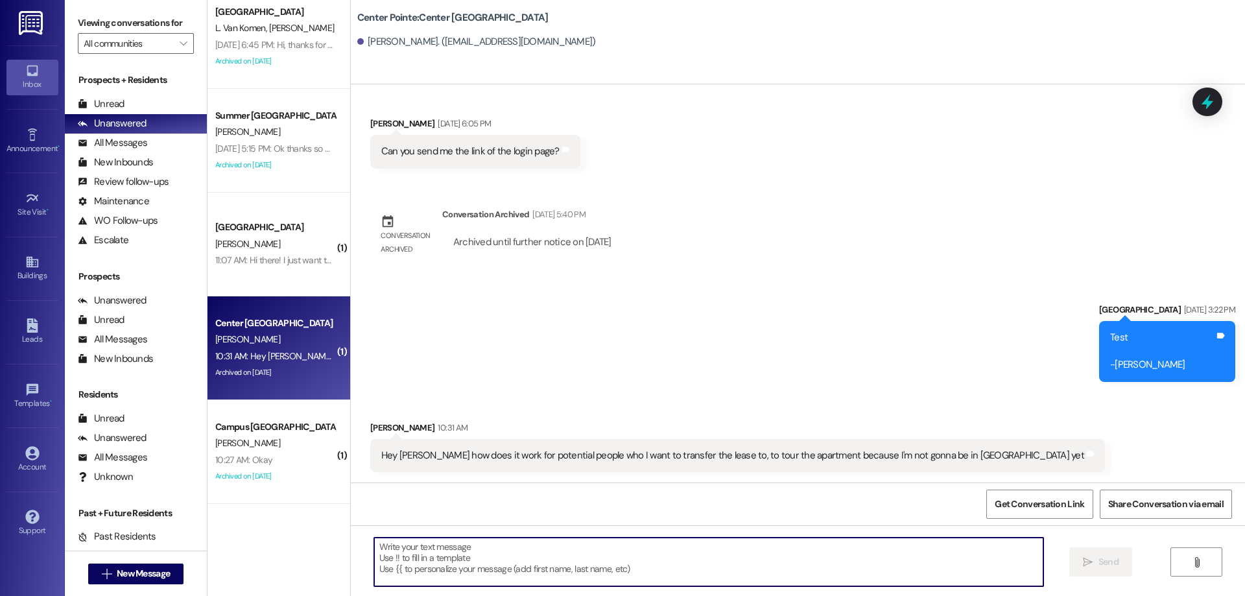
click at [687, 569] on textarea at bounding box center [708, 562] width 669 height 49
click at [515, 544] on textarea "For this case," at bounding box center [708, 562] width 669 height 49
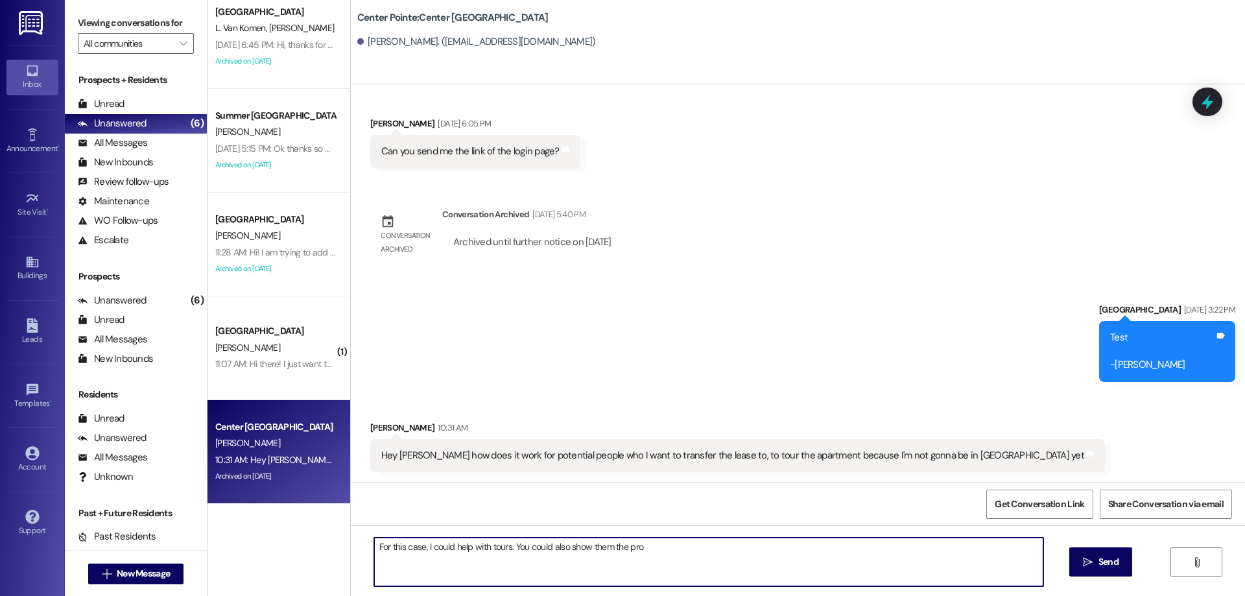
click at [703, 560] on textarea "For this case, I could help with tours. You could also show them the pro" at bounding box center [708, 562] width 669 height 49
click at [504, 546] on textarea "For this case, I could help with tours. You could also show them the photos on …" at bounding box center [708, 562] width 669 height 49
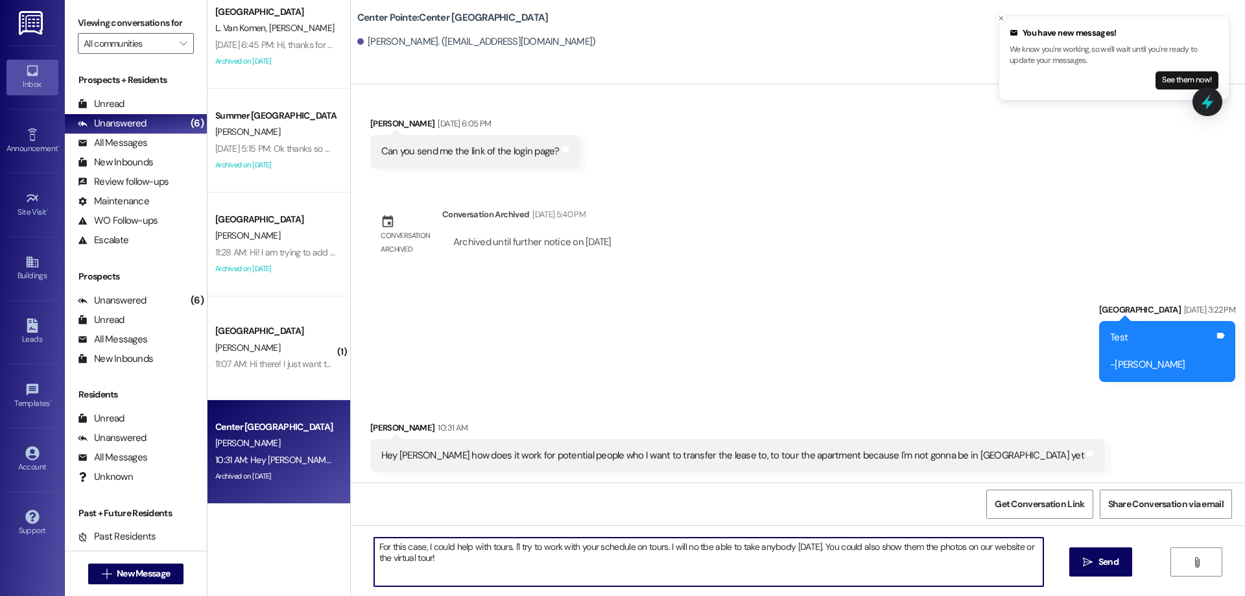
click at [694, 547] on textarea "For this case, I could help with tours. I'l try to work with your schedule on t…" at bounding box center [708, 562] width 669 height 49
type textarea "For this case, I could help with tours. I'l try to work with your schedule on t…"
click at [1109, 569] on button " Send" at bounding box center [1100, 561] width 63 height 29
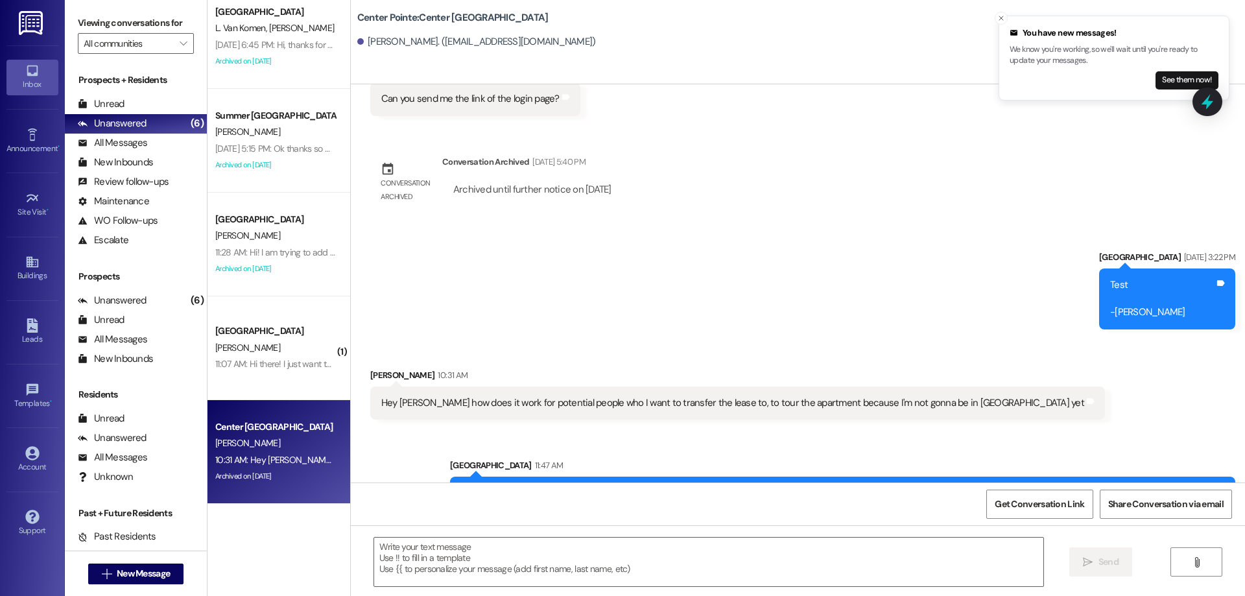
scroll to position [276, 0]
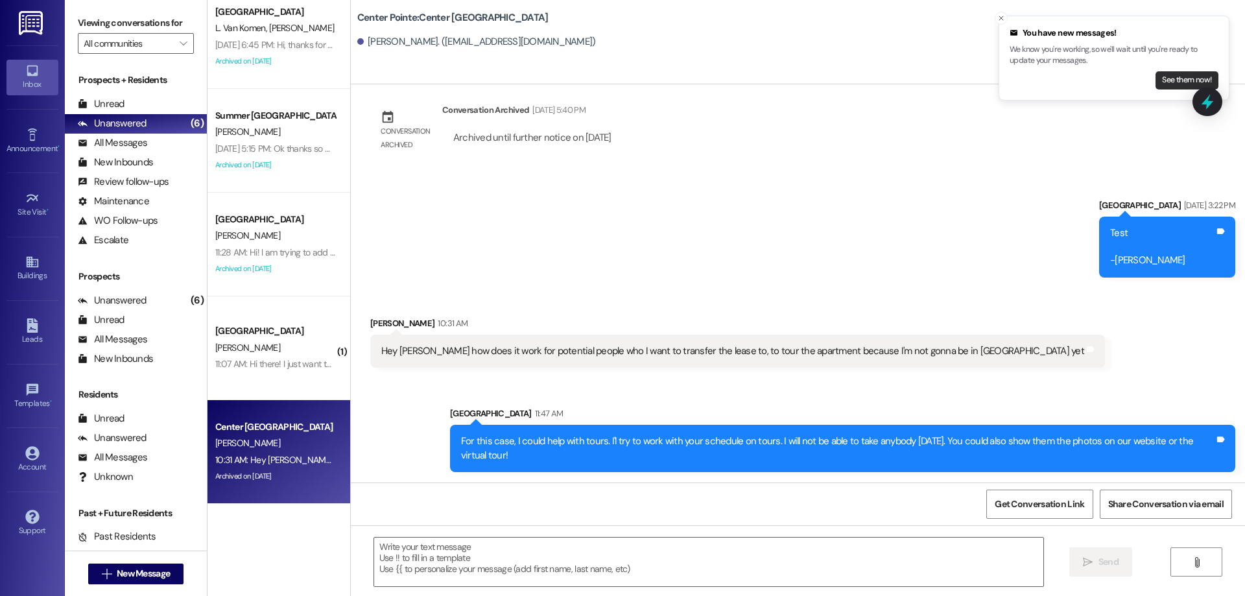
click at [1179, 84] on button "See them now!" at bounding box center [1186, 80] width 63 height 18
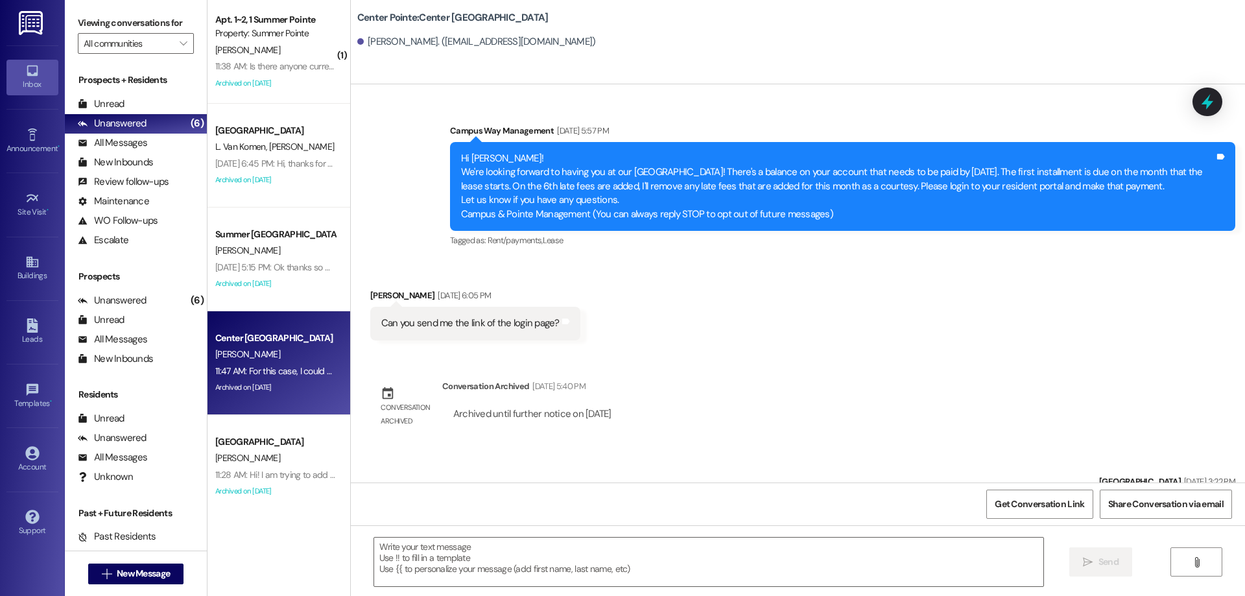
scroll to position [171, 0]
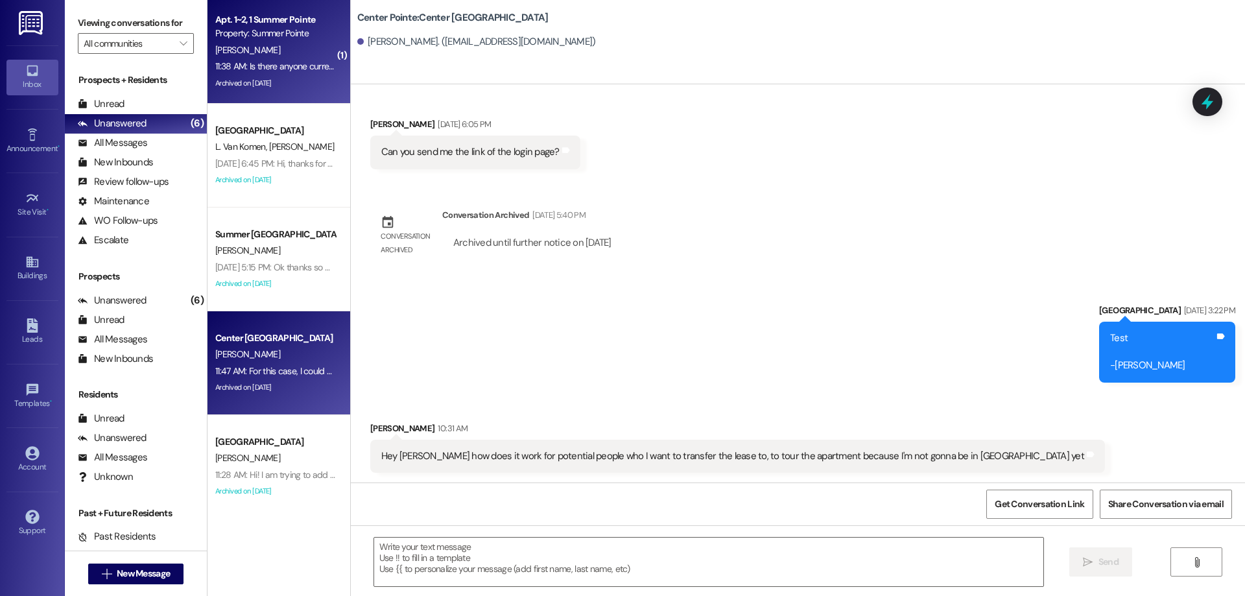
click at [267, 42] on div "H. Stratton" at bounding box center [275, 50] width 123 height 16
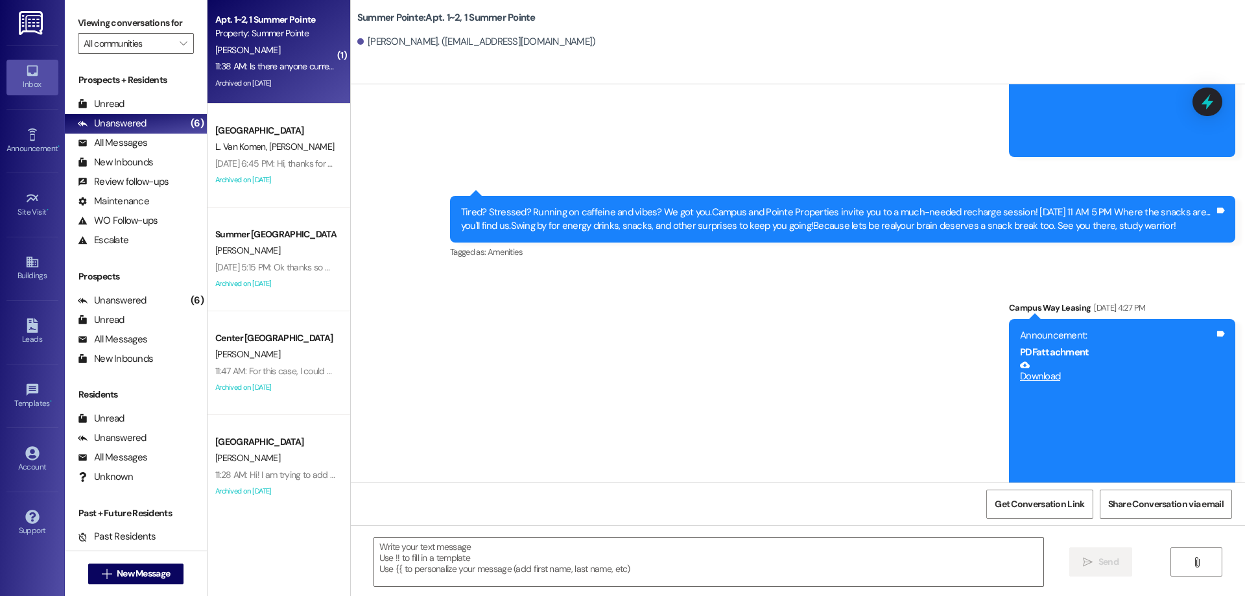
scroll to position [5122, 0]
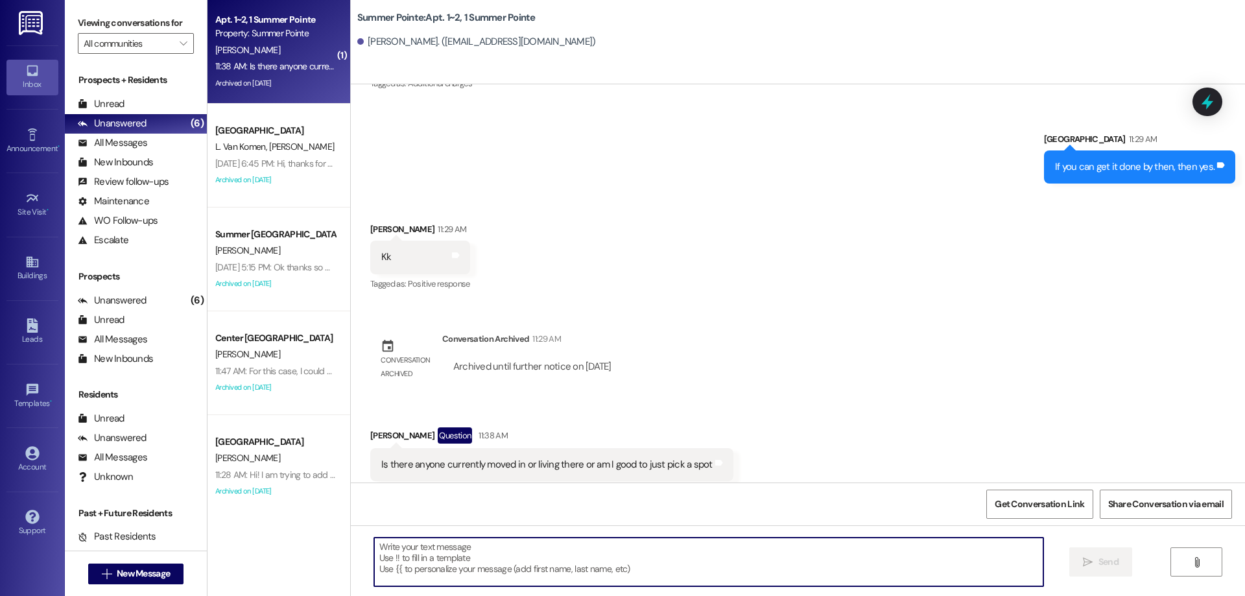
click at [593, 578] on textarea at bounding box center [708, 562] width 669 height 49
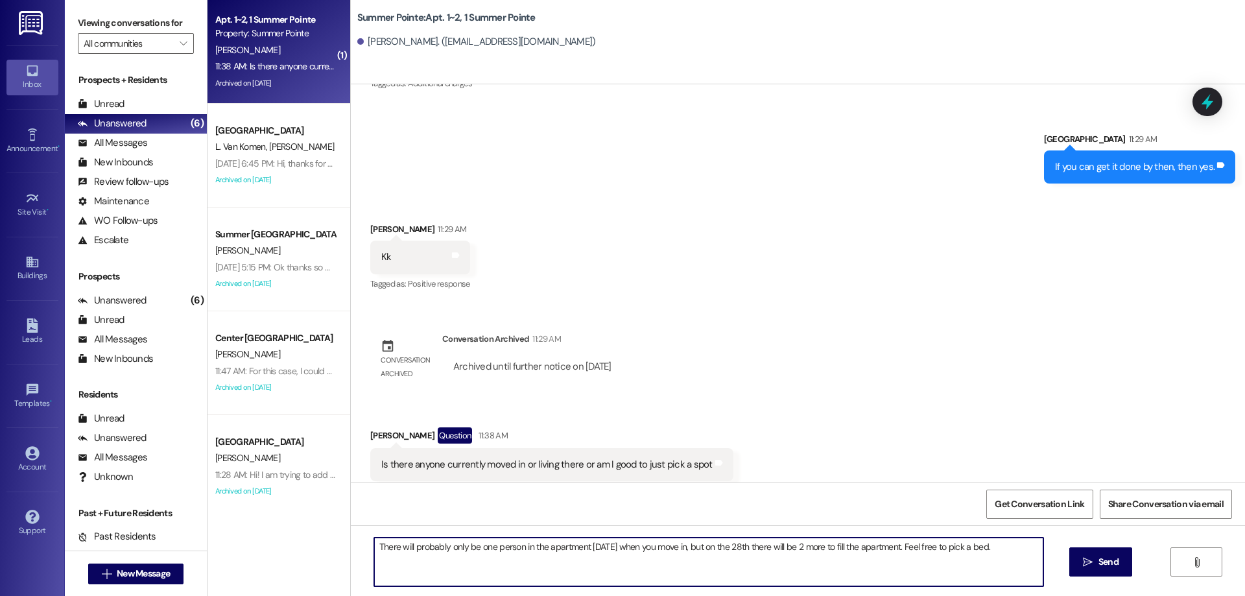
type textarea "There will probably only be one person in the apartment today when you move in,…"
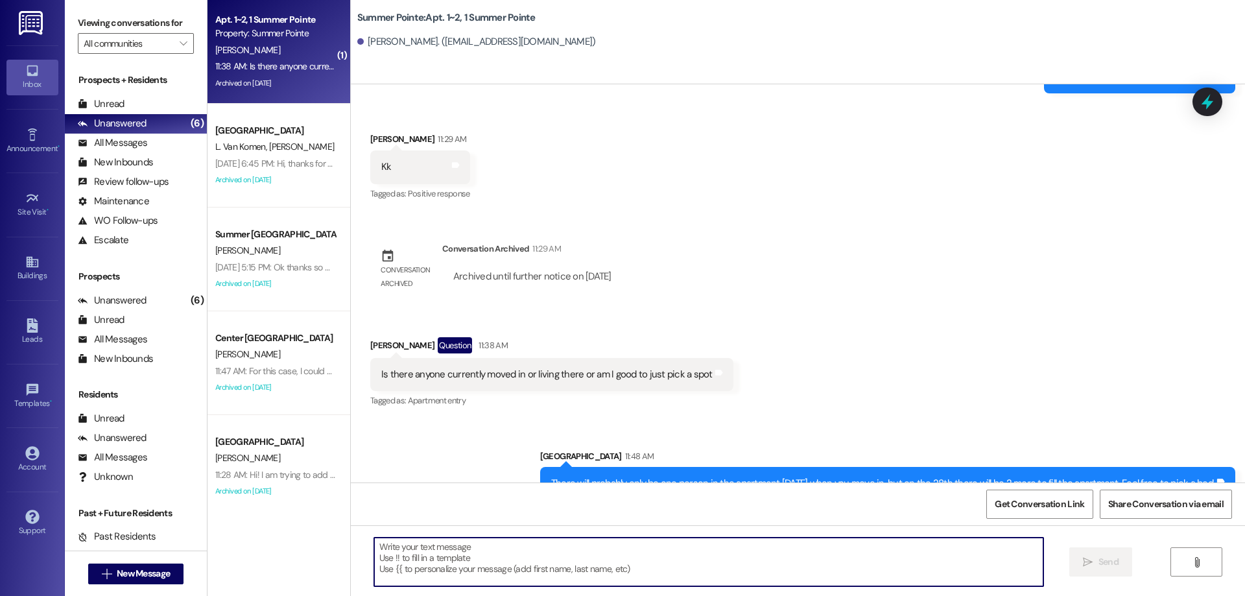
scroll to position [5212, 0]
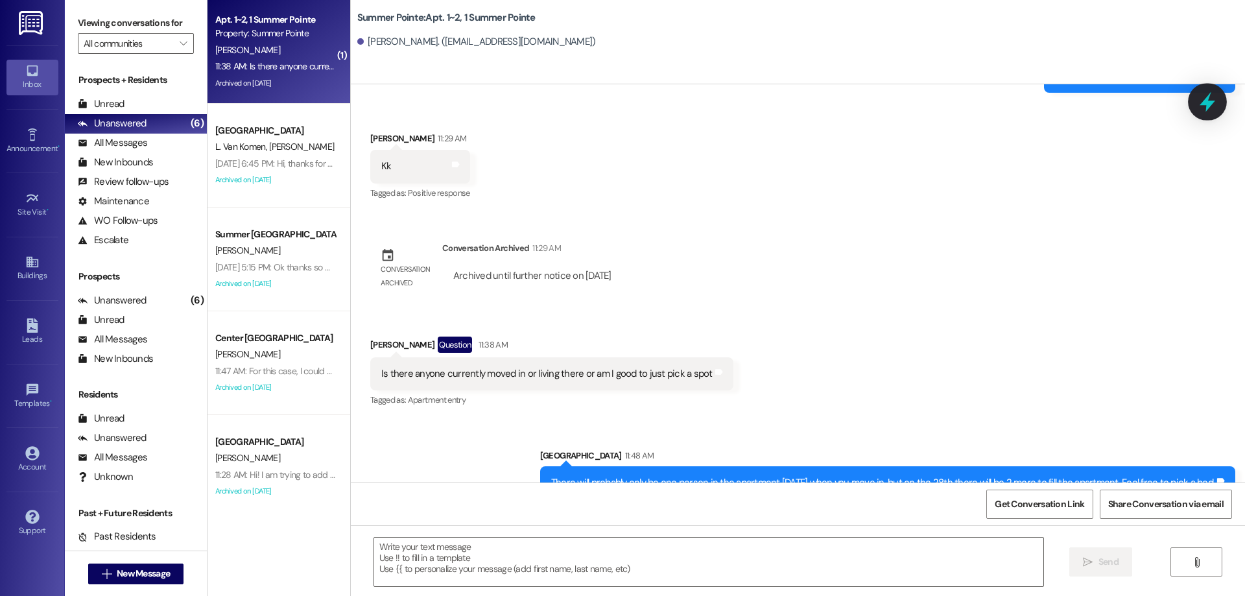
click at [1207, 98] on icon at bounding box center [1208, 102] width 16 height 20
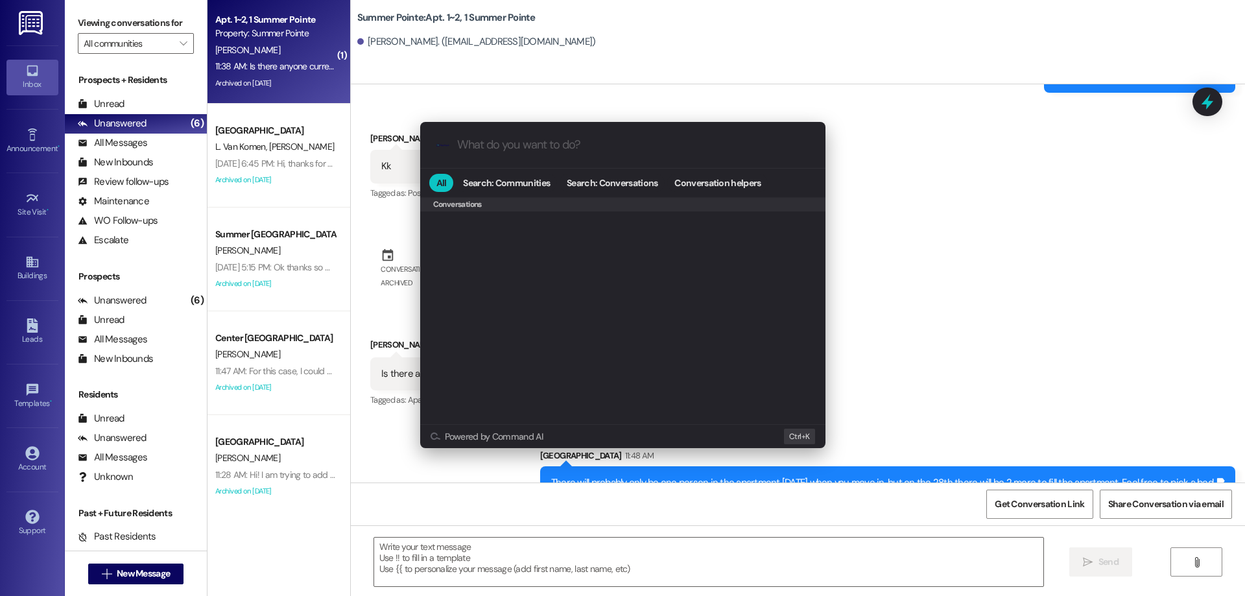
scroll to position [565, 0]
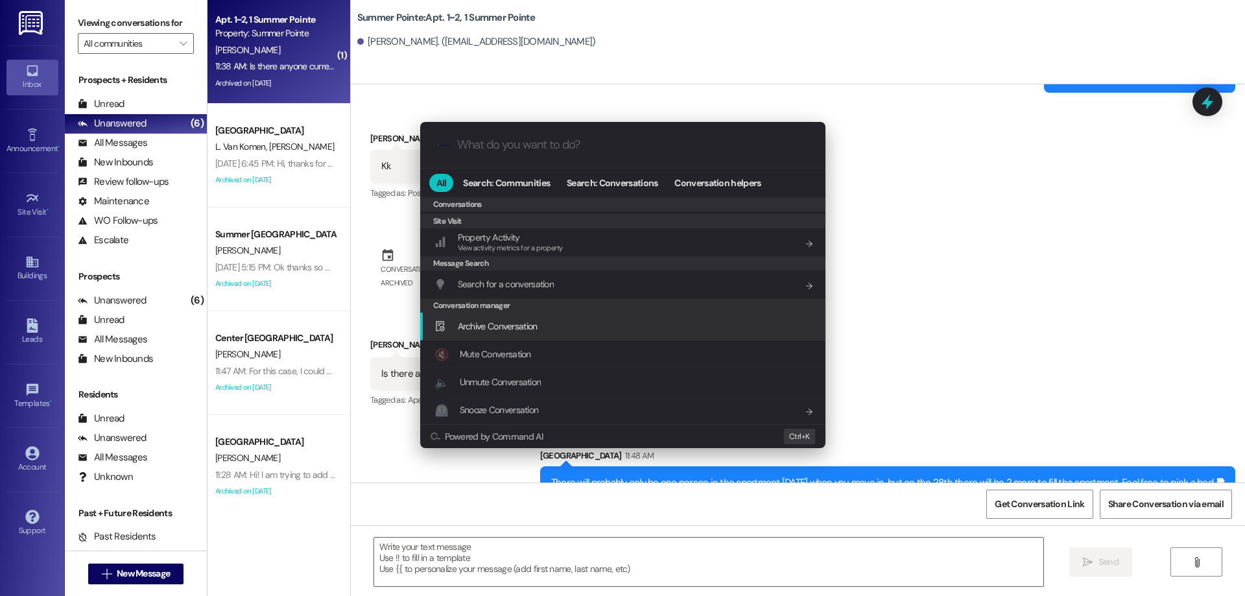
click at [559, 329] on div "Archive Conversation Add shortcut" at bounding box center [623, 326] width 379 height 14
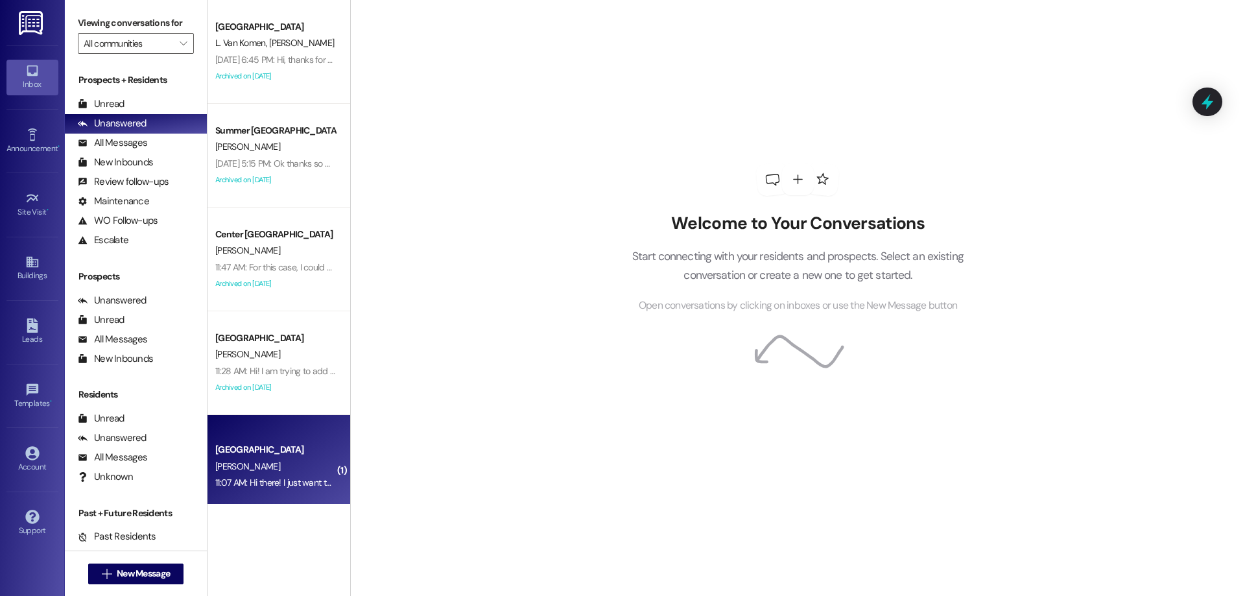
click at [287, 475] on div "11:07 AM: Hi there! I just want to verify my parking space for this month. Is m…" at bounding box center [275, 483] width 123 height 16
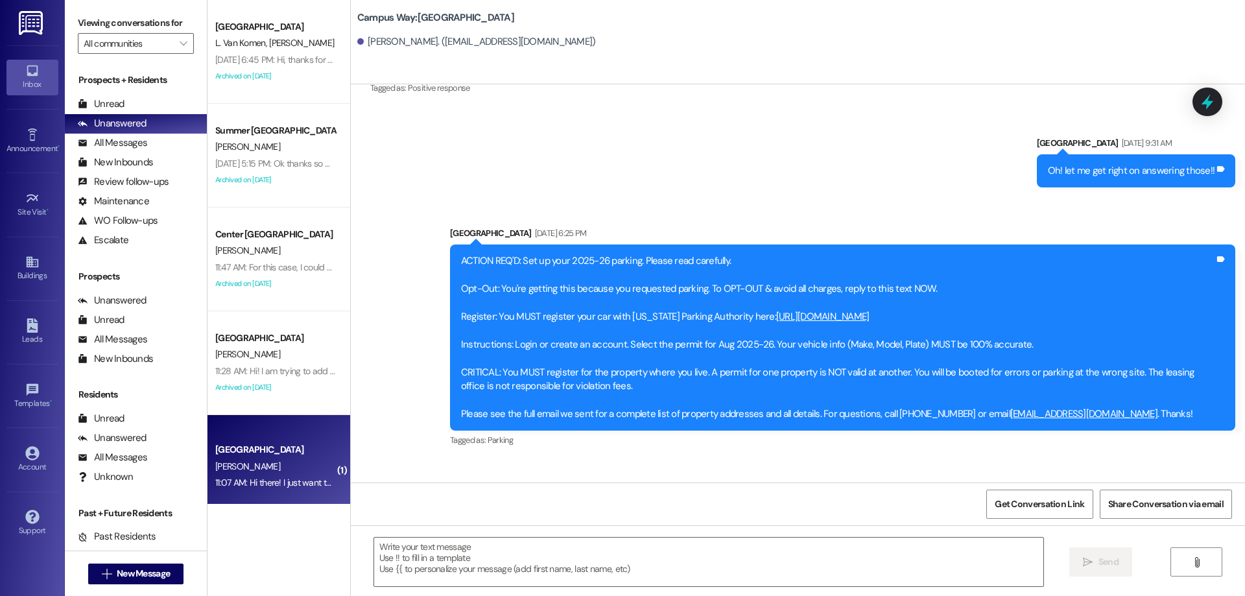
scroll to position [288, 0]
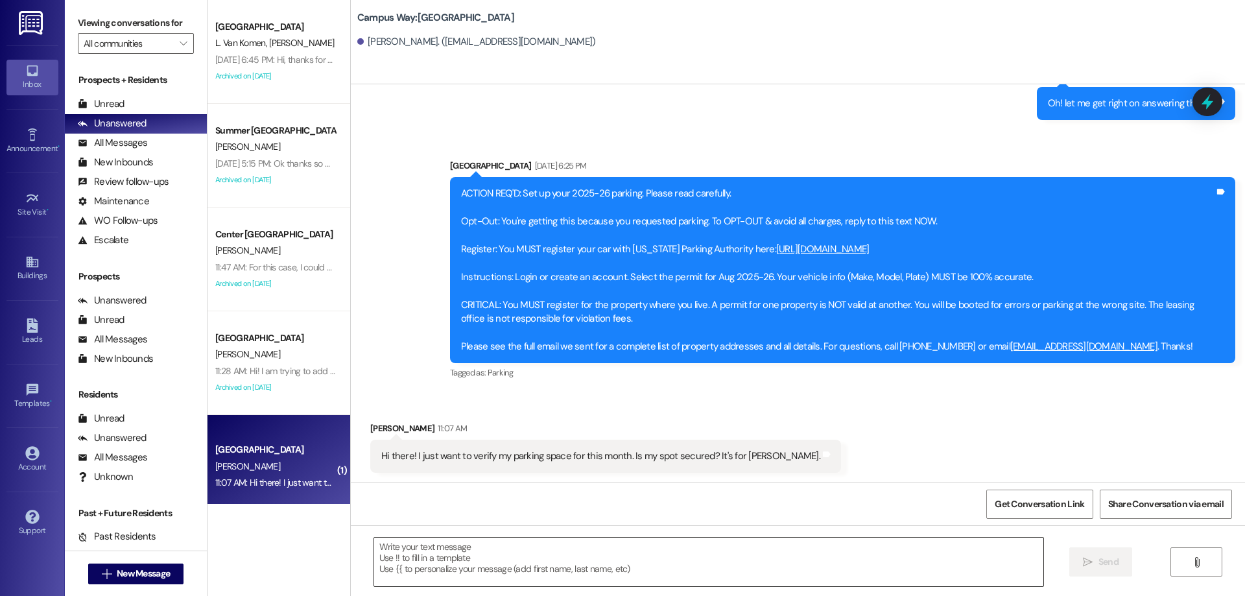
click at [502, 542] on textarea at bounding box center [708, 562] width 669 height 49
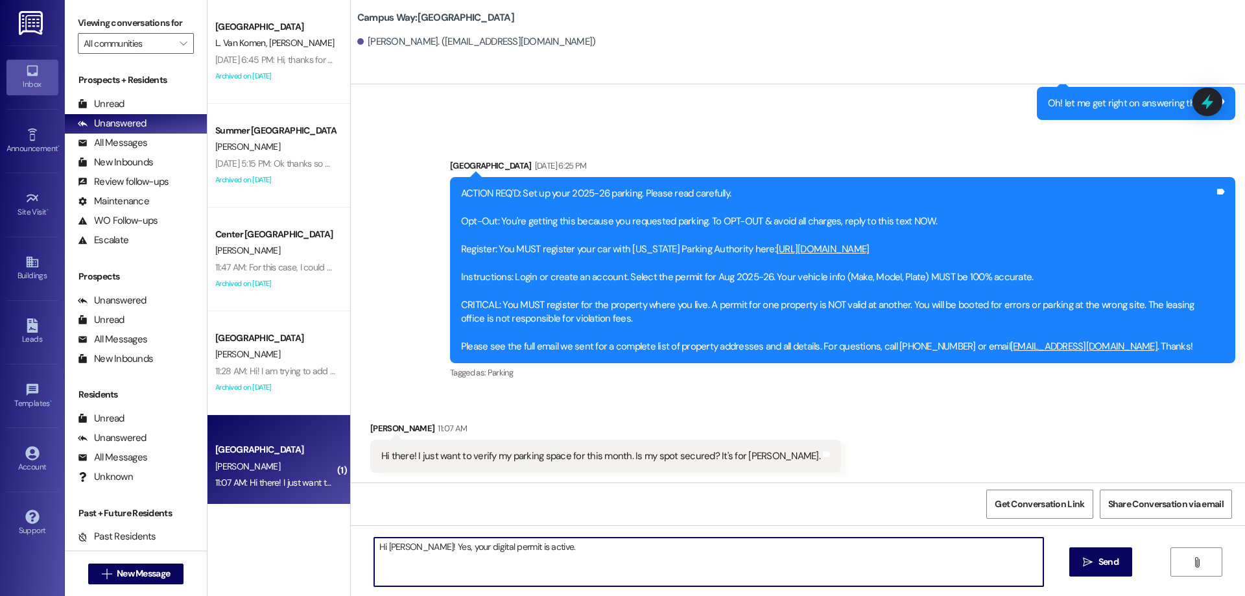
type textarea "Hi [PERSON_NAME]! Yes, your digital permit is active."
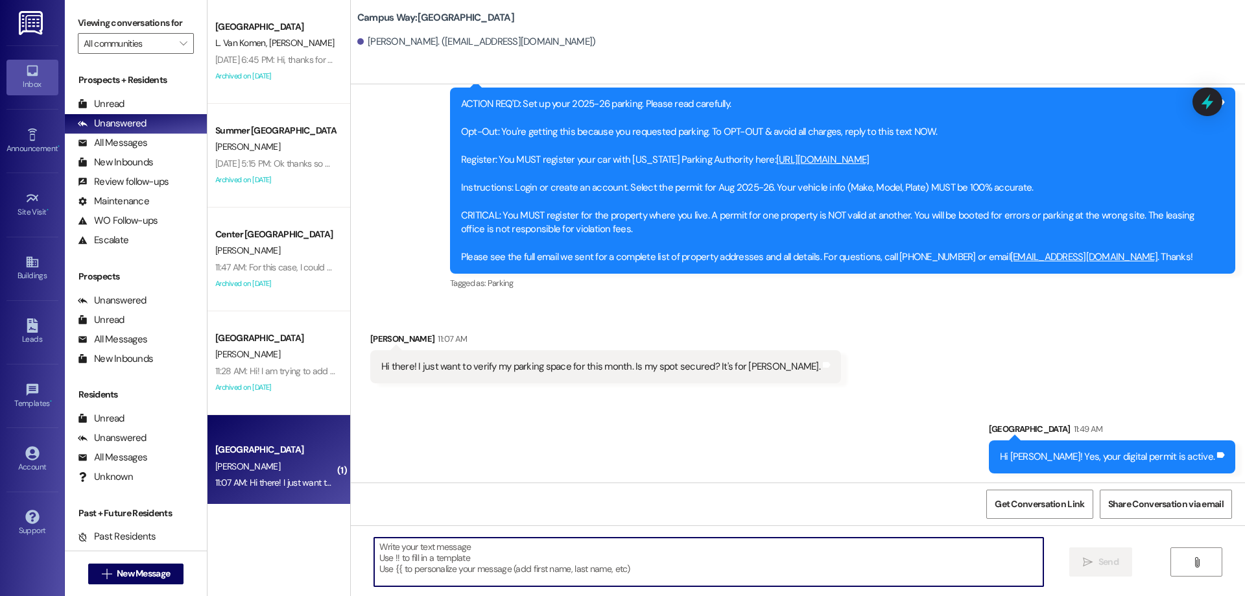
scroll to position [379, 0]
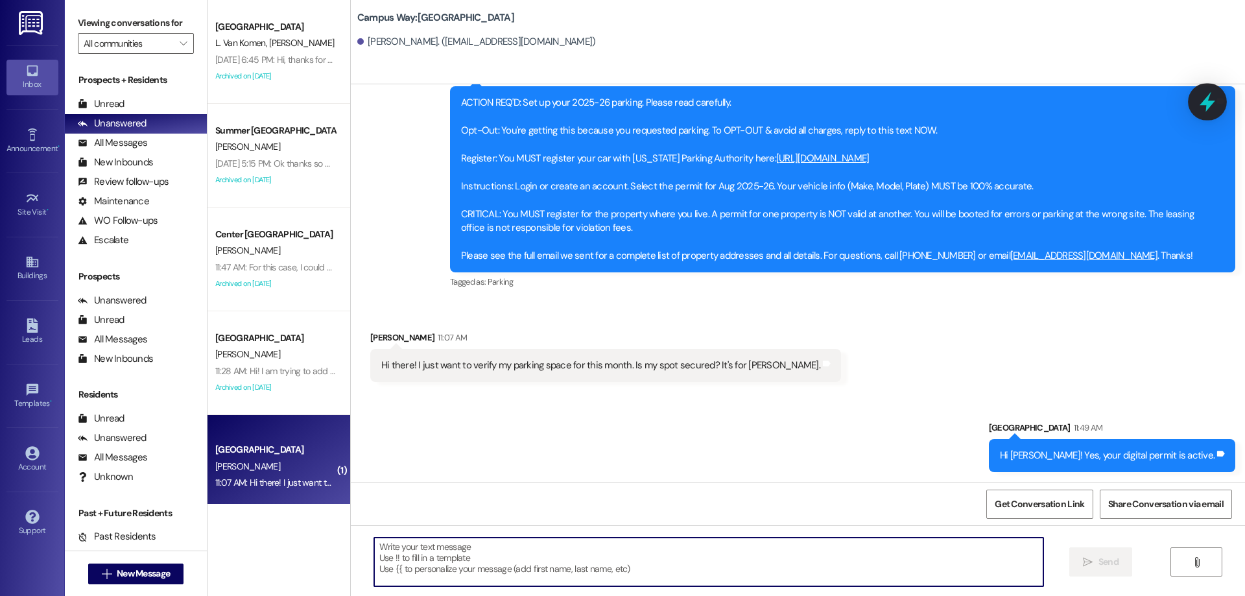
click at [1211, 95] on icon at bounding box center [1207, 102] width 22 height 22
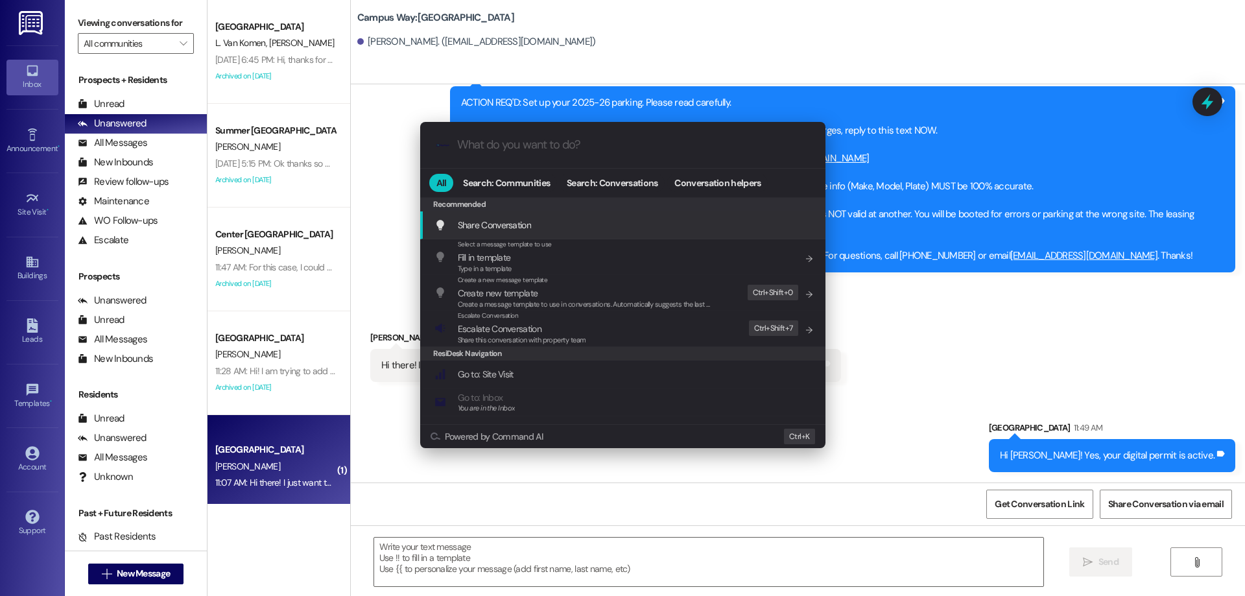
click at [1077, 73] on div ".cls-1{fill:#0a055f;}.cls-2{fill:#0cc4c4;} resideskLogoBlueOrange All Search: C…" at bounding box center [622, 298] width 1245 height 596
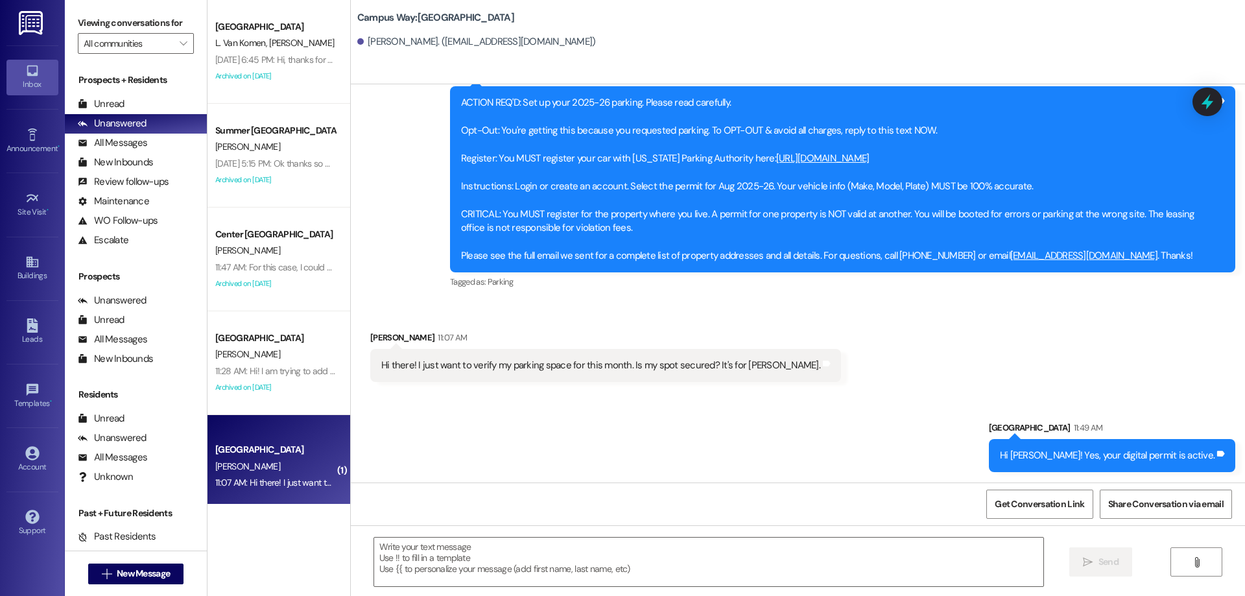
click at [1203, 96] on icon at bounding box center [1207, 101] width 17 height 17
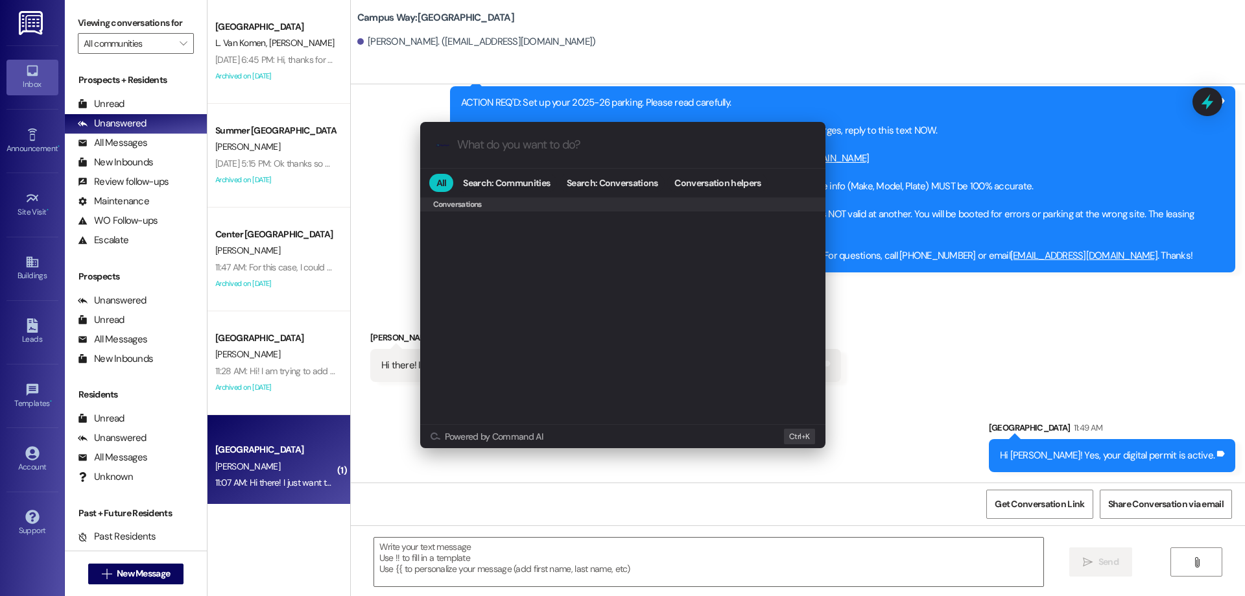
scroll to position [565, 0]
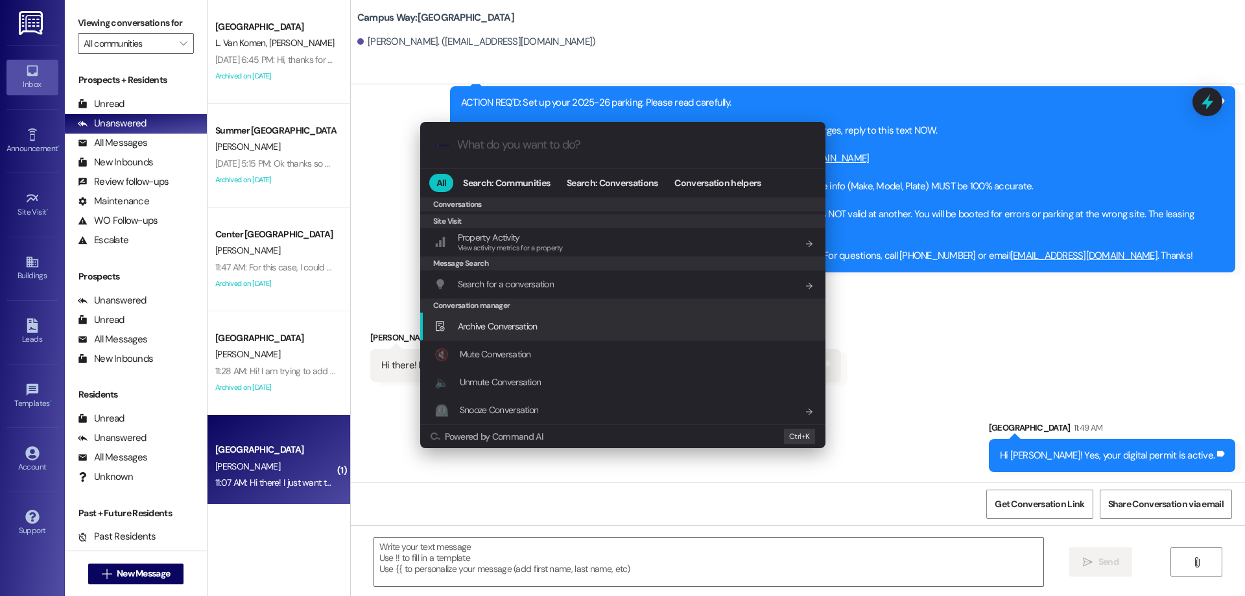
click at [552, 315] on div "Archive Conversation Add shortcut" at bounding box center [622, 327] width 405 height 28
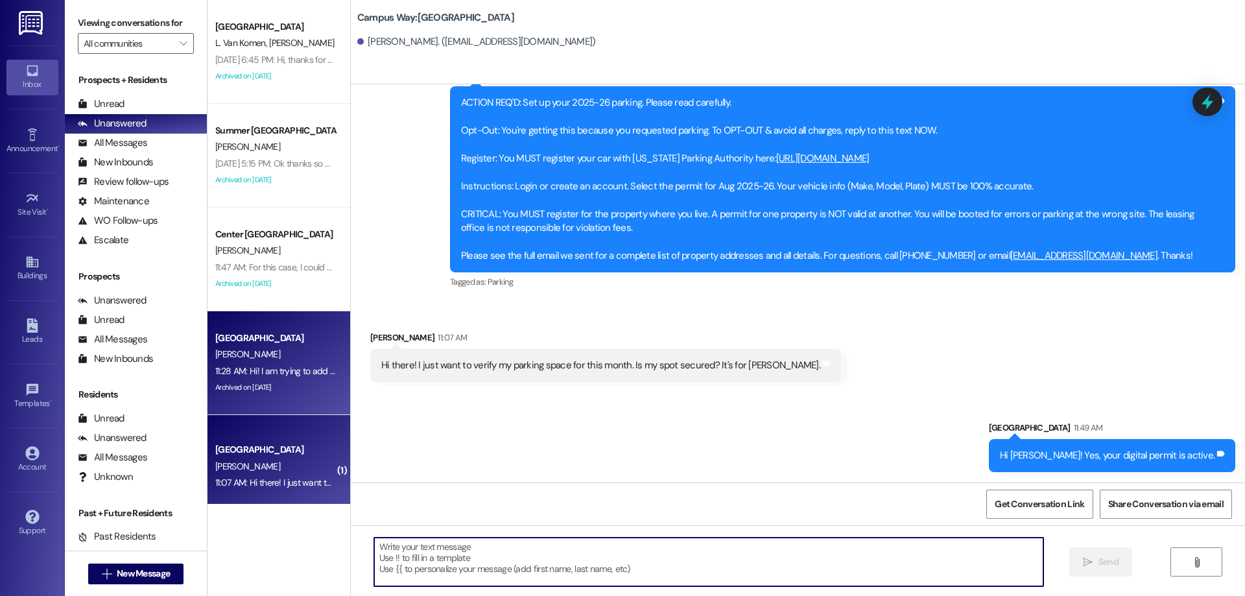
click at [279, 366] on div "11:28 AM: Hi! I am trying to add a parking pass and I am a little lost can get …" at bounding box center [515, 371] width 600 height 12
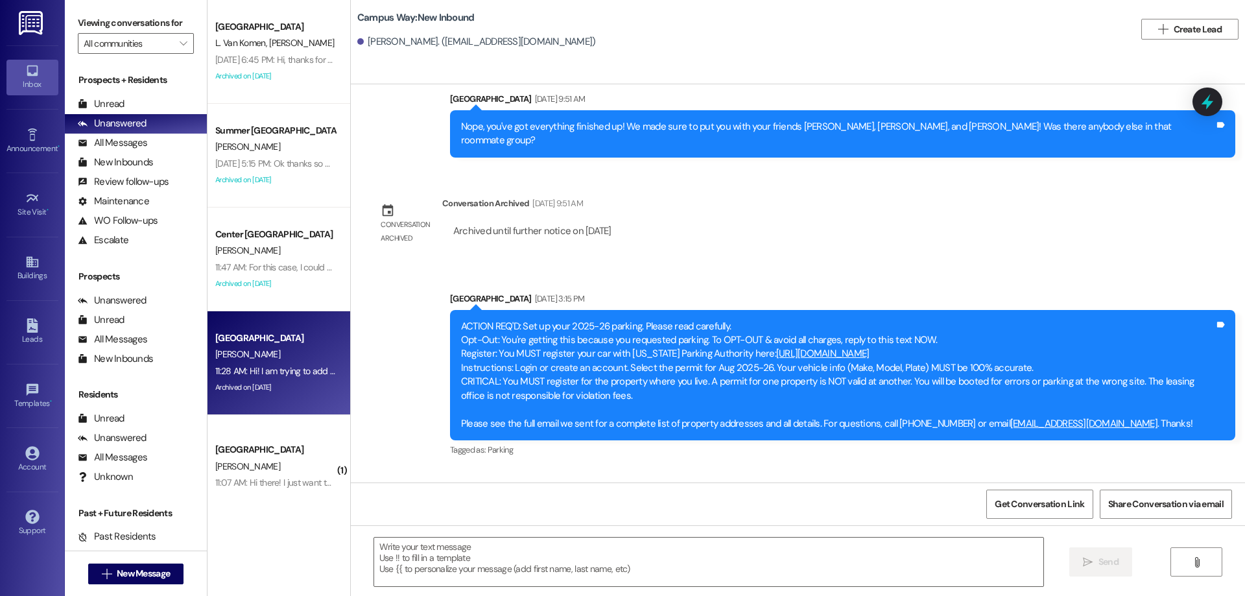
scroll to position [1088, 0]
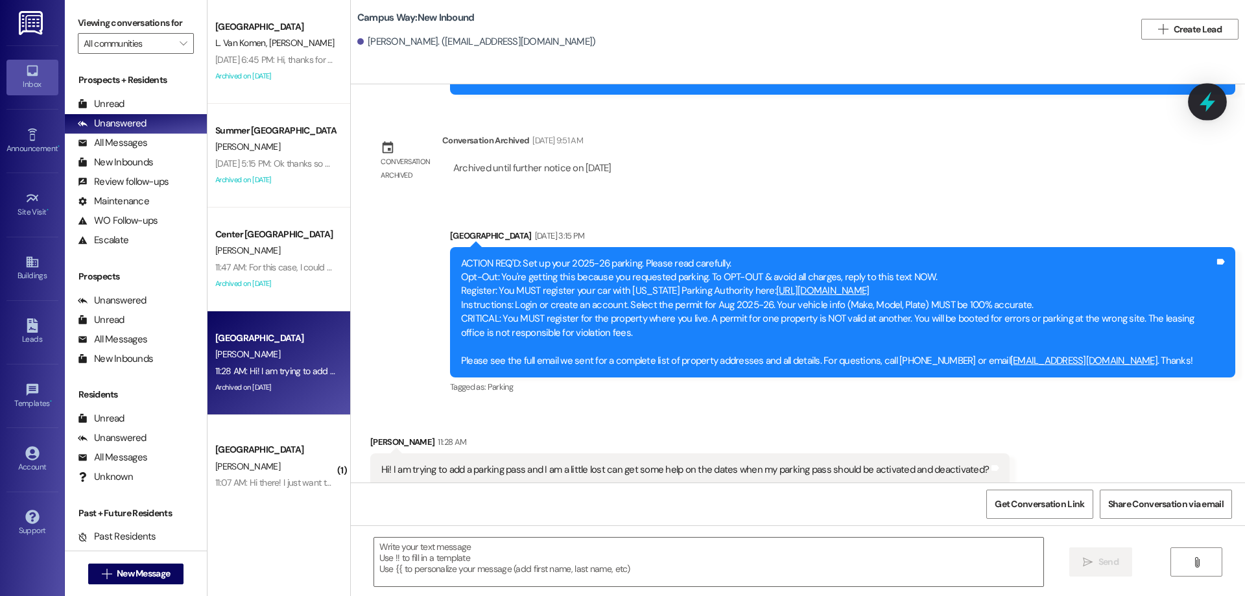
click at [1205, 93] on icon at bounding box center [1207, 102] width 22 height 22
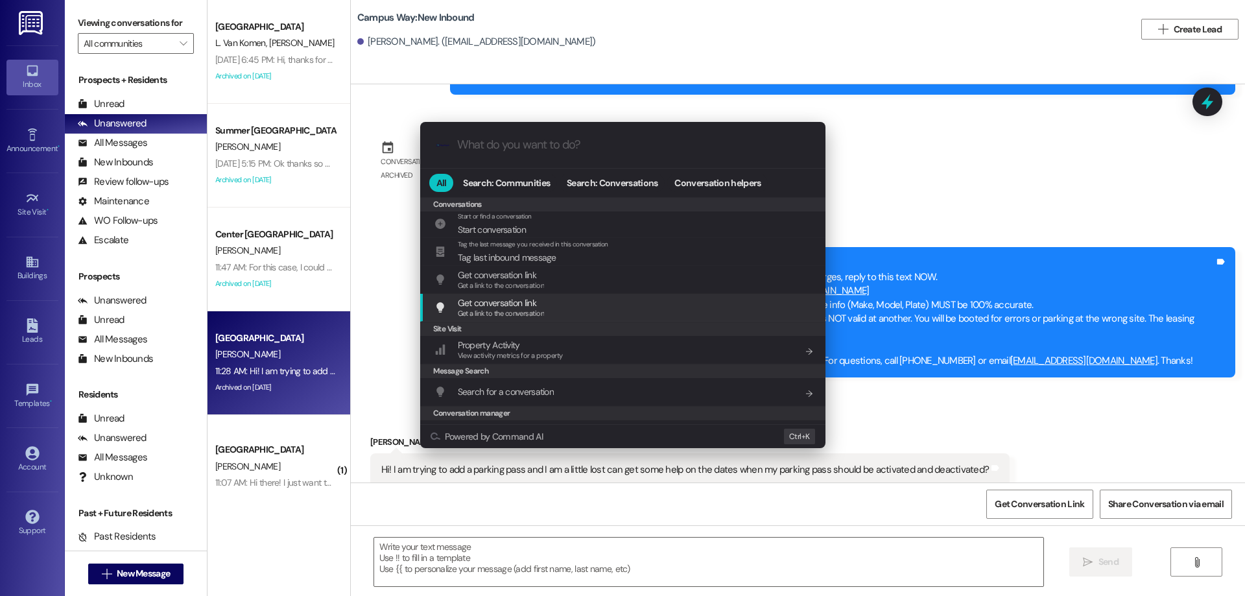
scroll to position [565, 0]
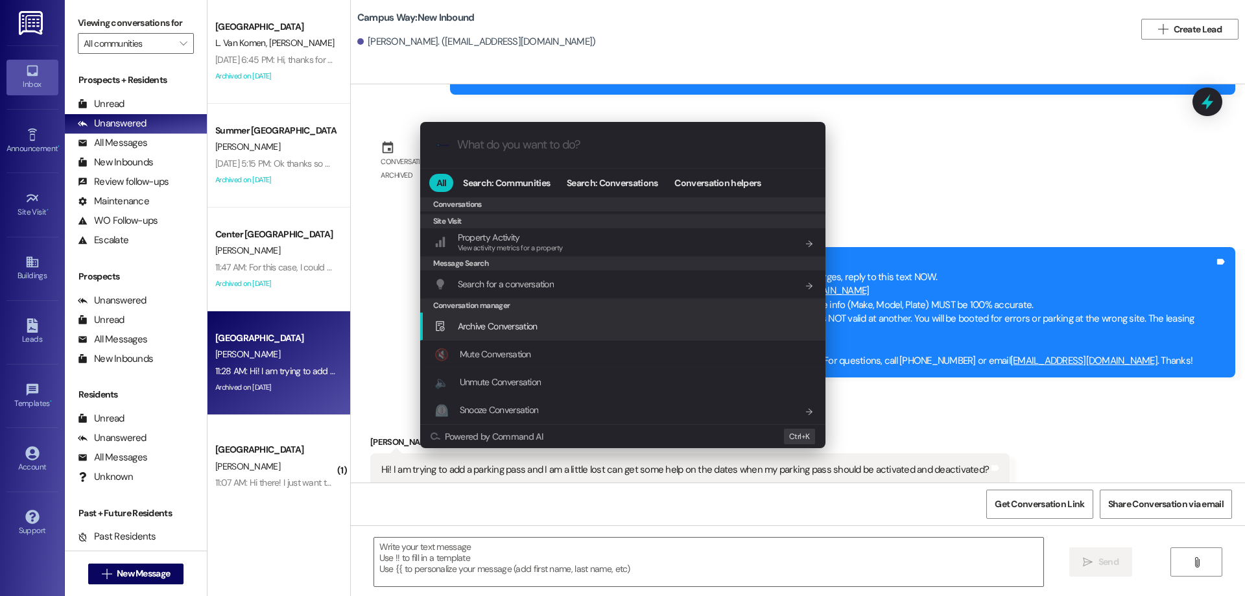
click at [582, 328] on div "Archive Conversation Add shortcut" at bounding box center [623, 326] width 379 height 14
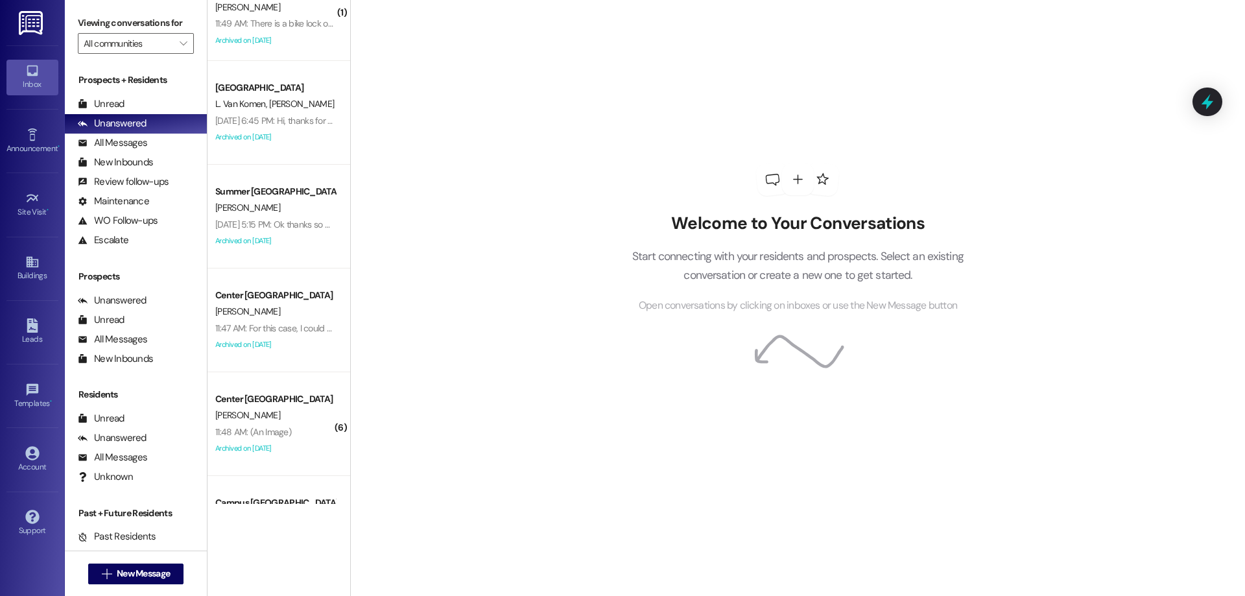
scroll to position [119, 0]
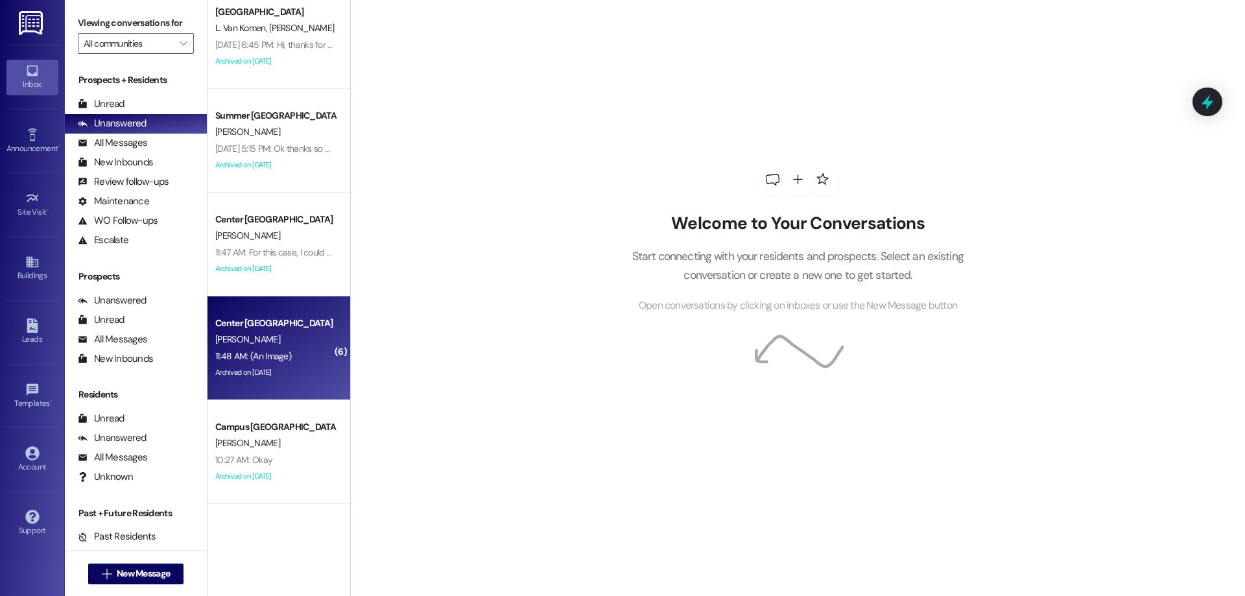
click at [320, 351] on div "11:48 AM: (An Image) 11:48 AM: (An Image)" at bounding box center [275, 356] width 123 height 16
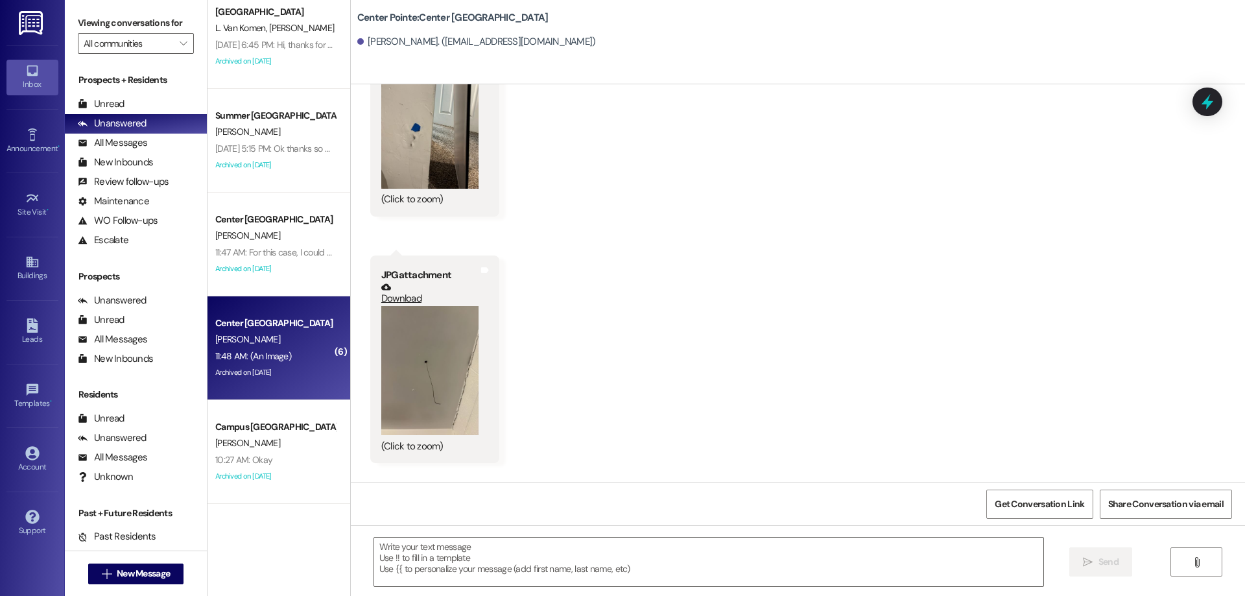
scroll to position [3457, 0]
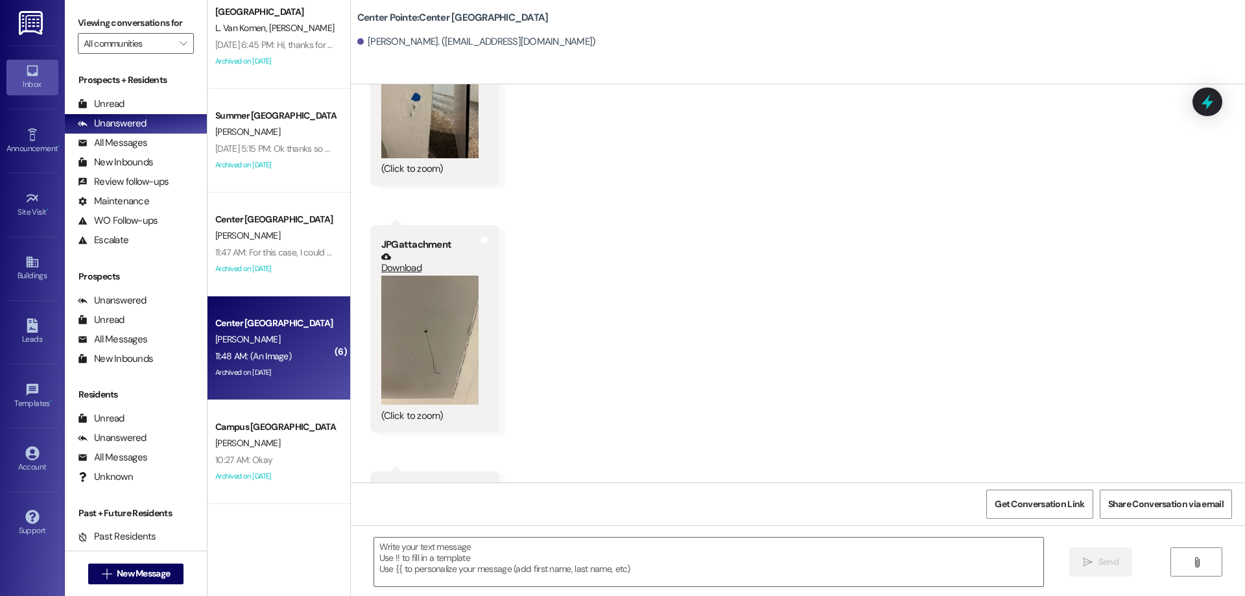
click at [413, 354] on button "Zoom image" at bounding box center [429, 341] width 97 height 130
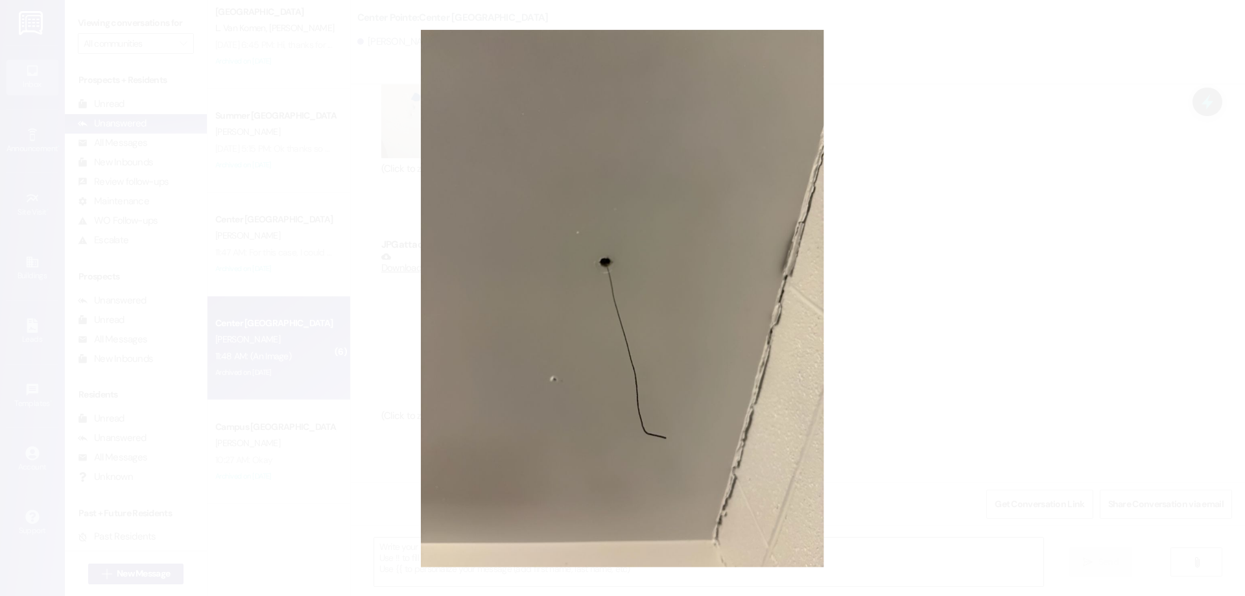
click at [647, 353] on button "Unzoom image" at bounding box center [622, 298] width 1245 height 596
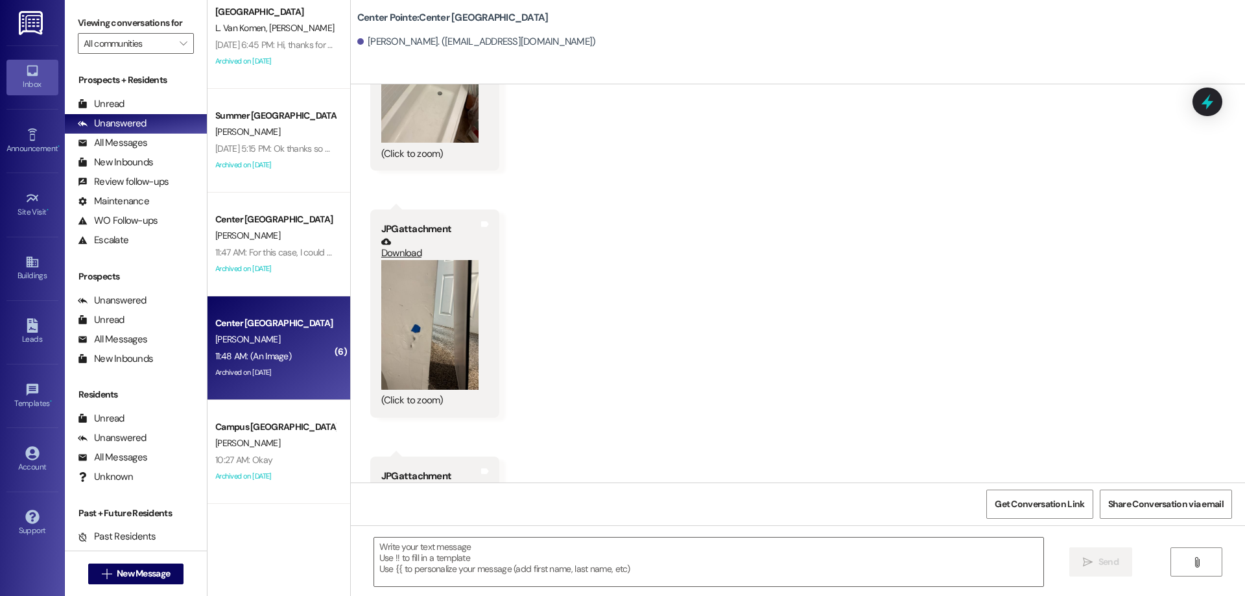
scroll to position [3197, 0]
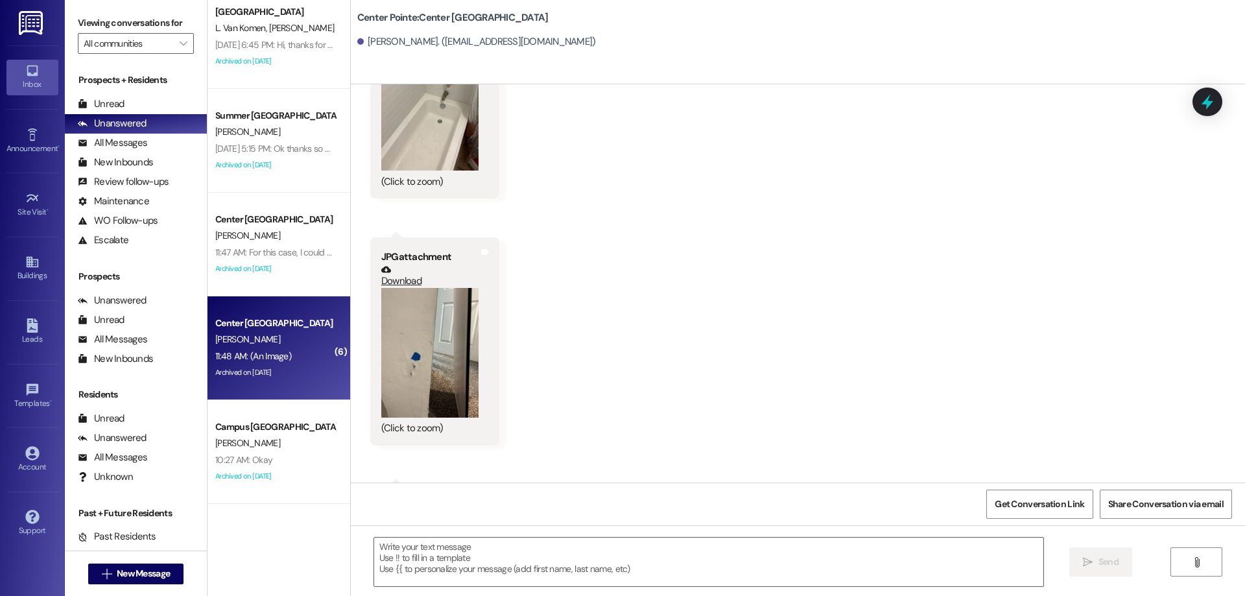
click at [451, 350] on button "Zoom image" at bounding box center [429, 353] width 97 height 130
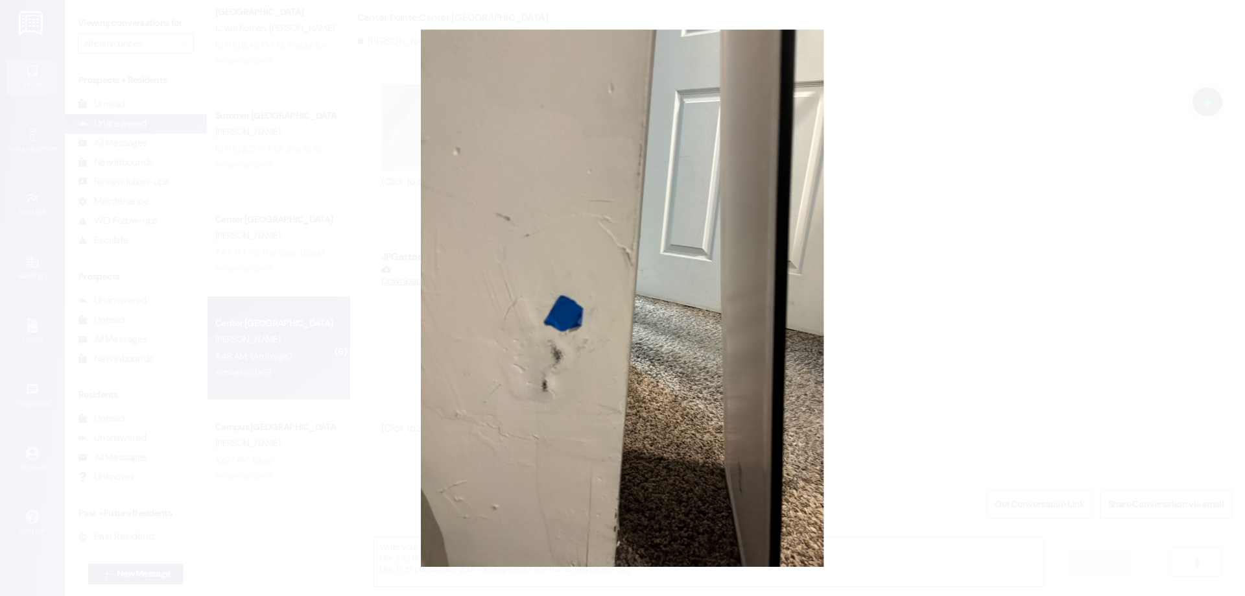
click at [451, 350] on button "Unzoom image" at bounding box center [622, 298] width 1245 height 596
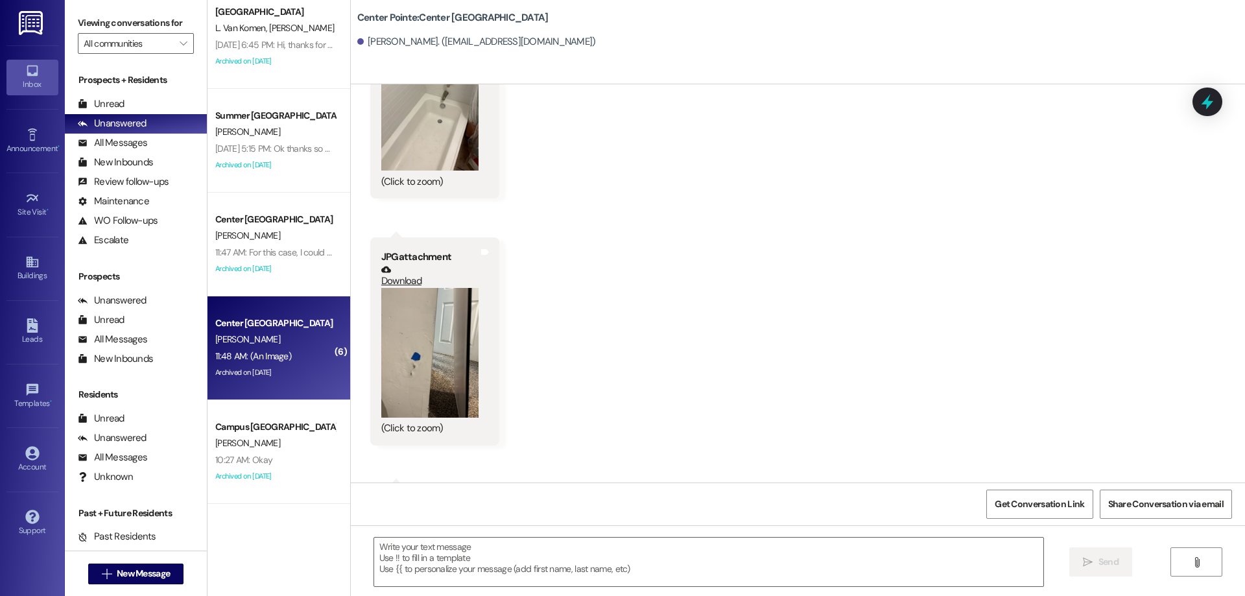
scroll to position [3003, 0]
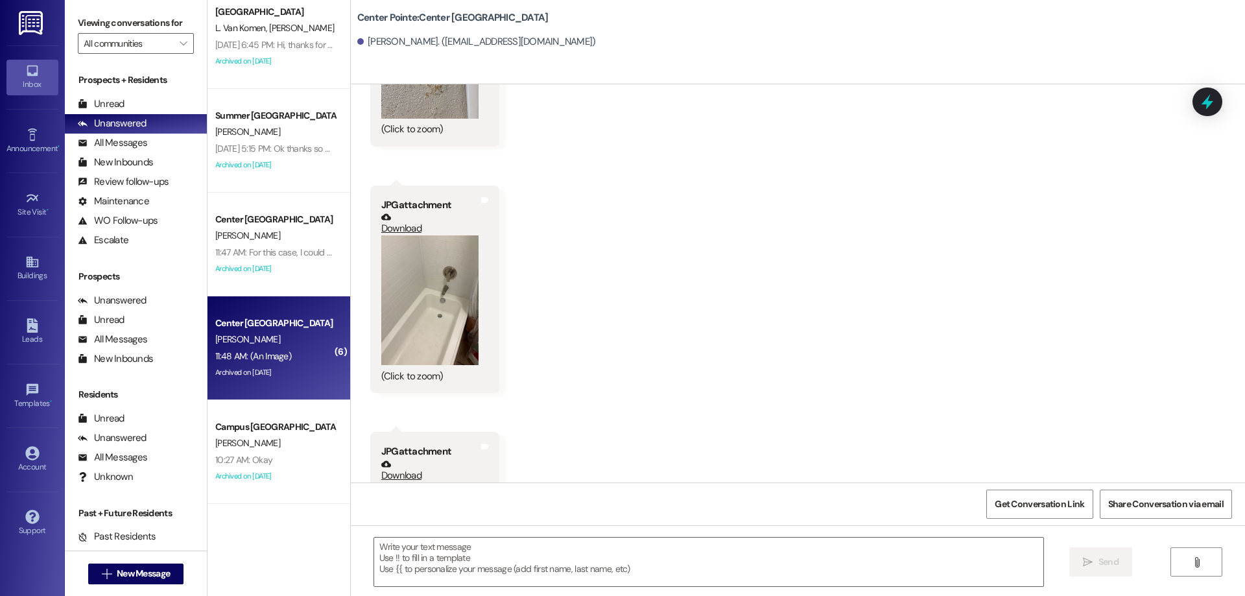
click at [454, 336] on button "Zoom image" at bounding box center [429, 300] width 97 height 130
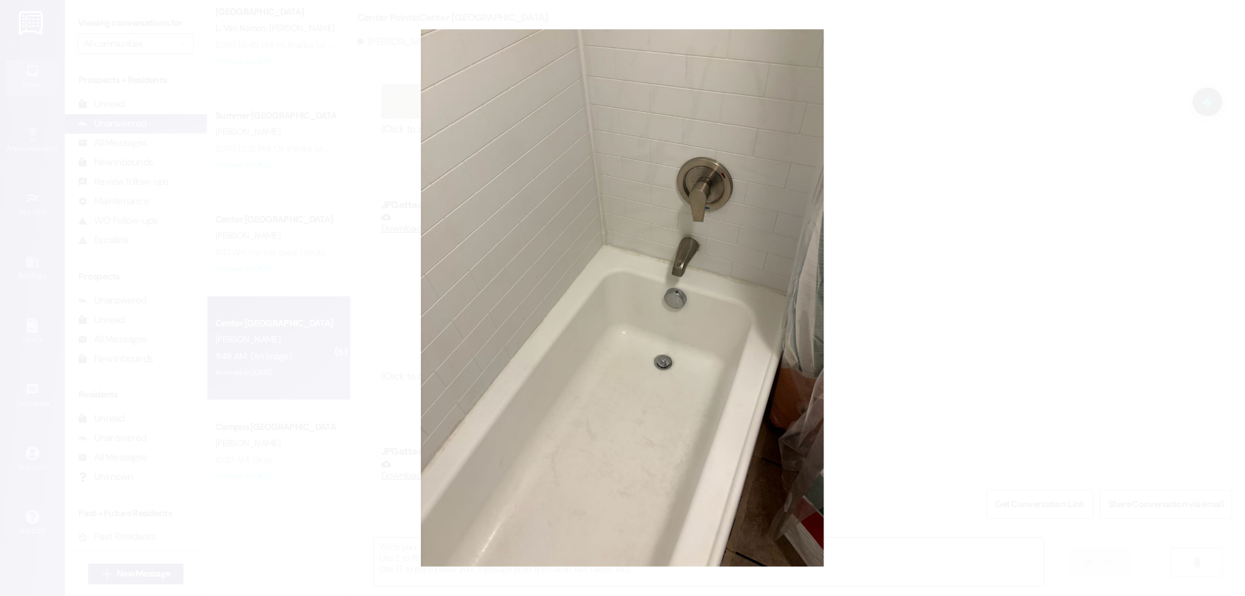
click at [638, 388] on button "Unzoom image" at bounding box center [622, 298] width 1245 height 596
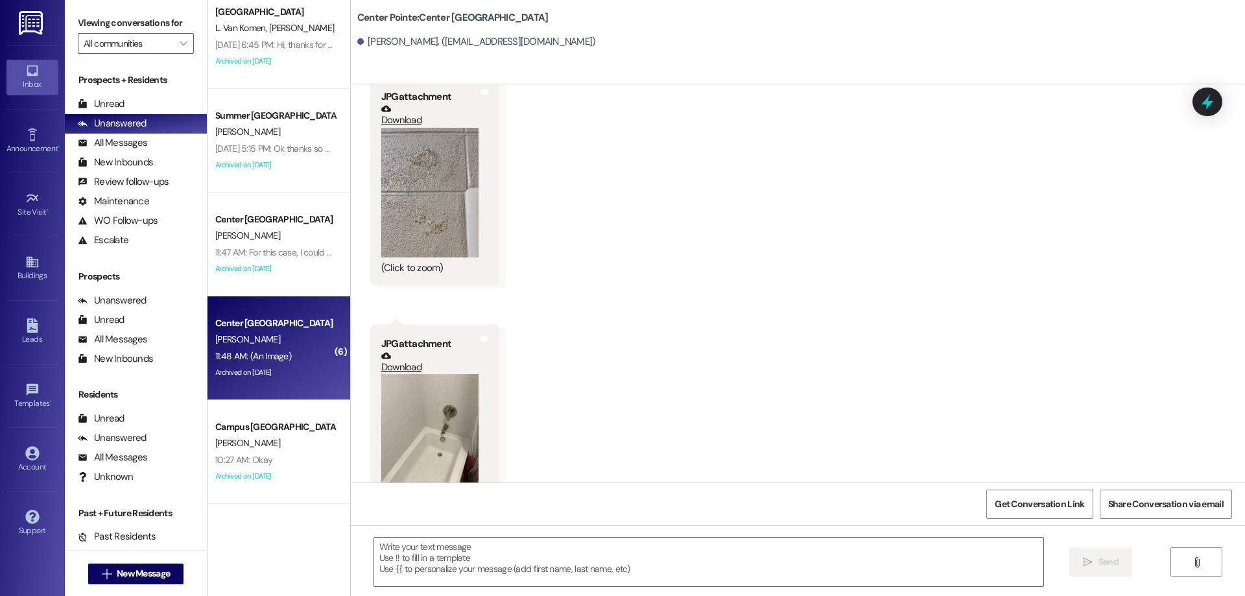
scroll to position [2678, 0]
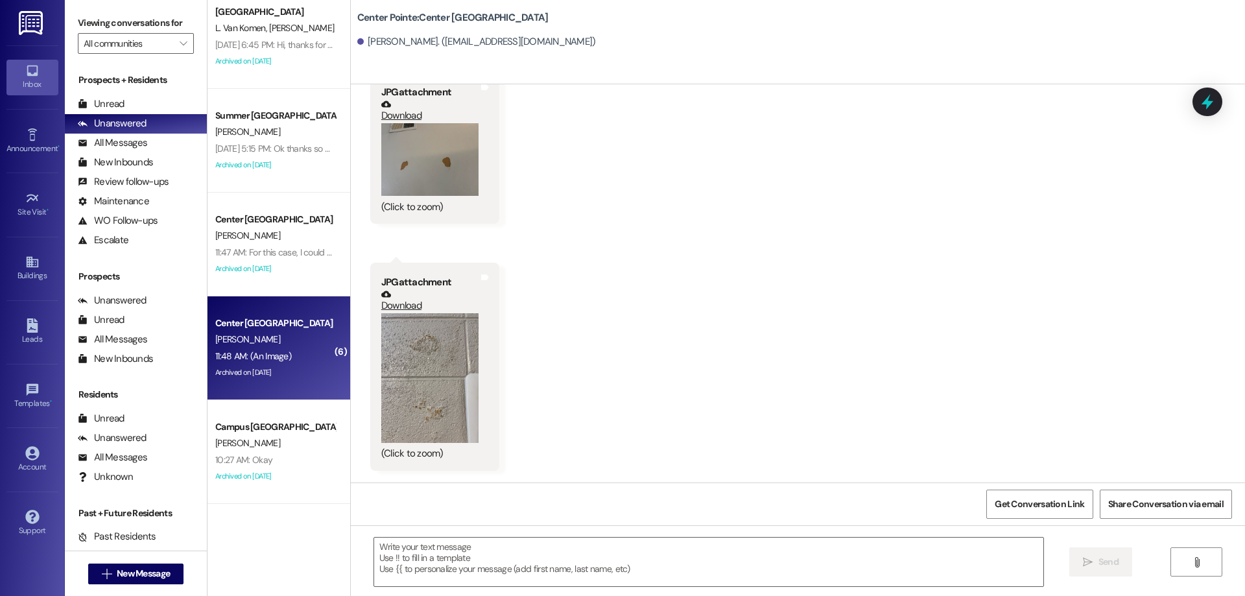
click at [383, 350] on button "Zoom image" at bounding box center [429, 378] width 97 height 130
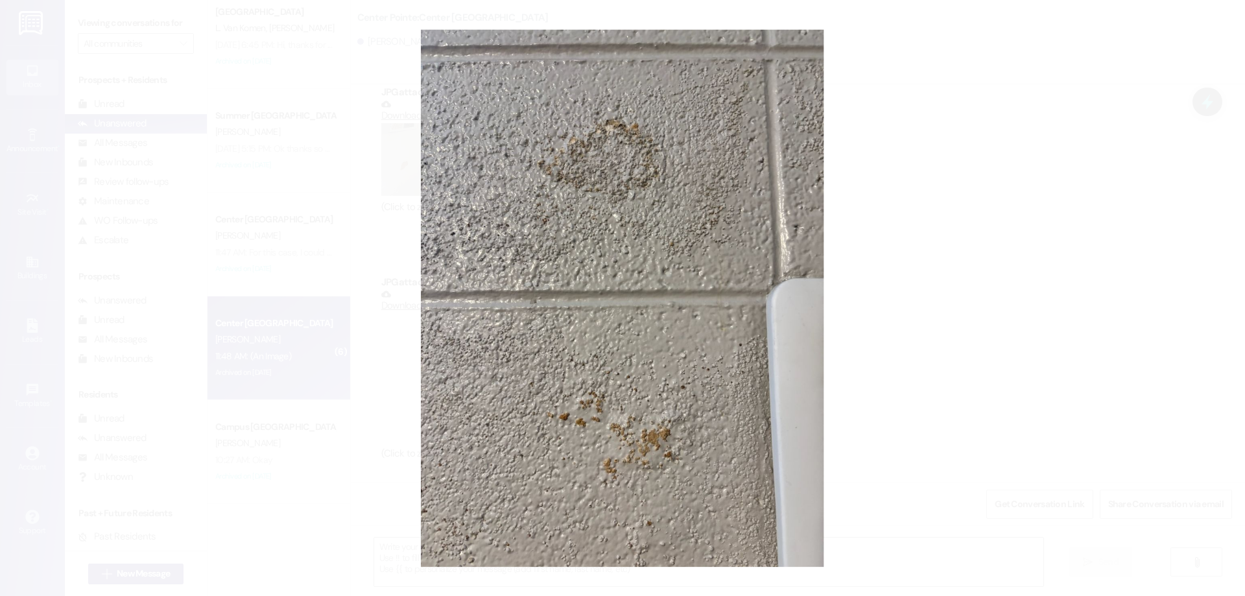
click at [504, 339] on button "Unzoom image" at bounding box center [622, 298] width 1245 height 596
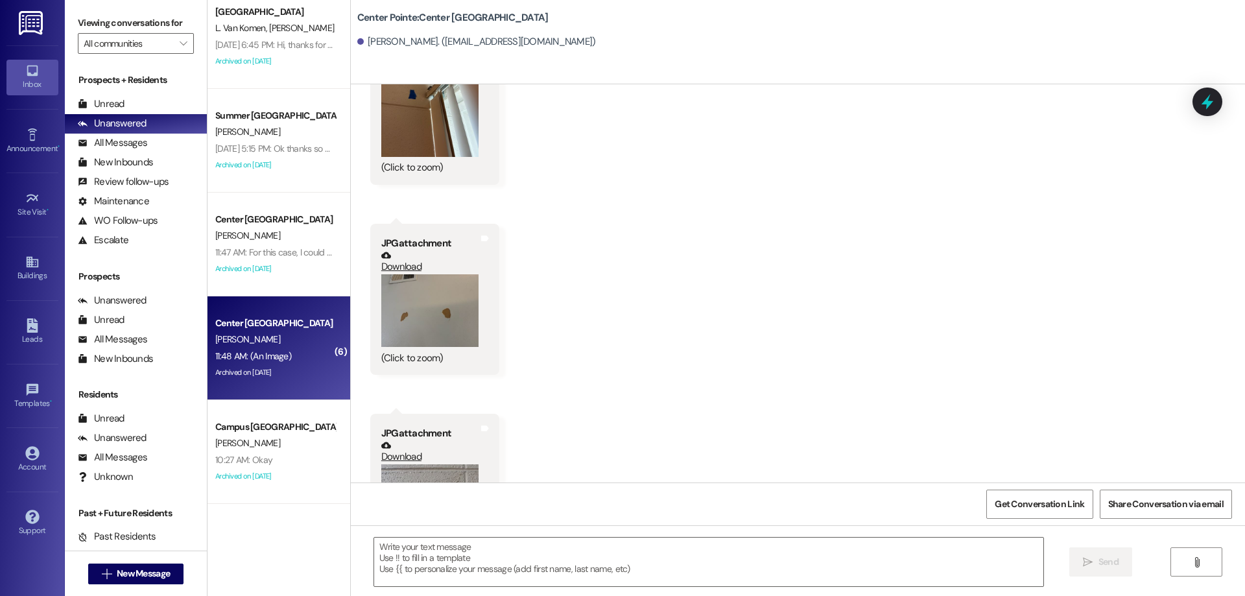
scroll to position [2484, 0]
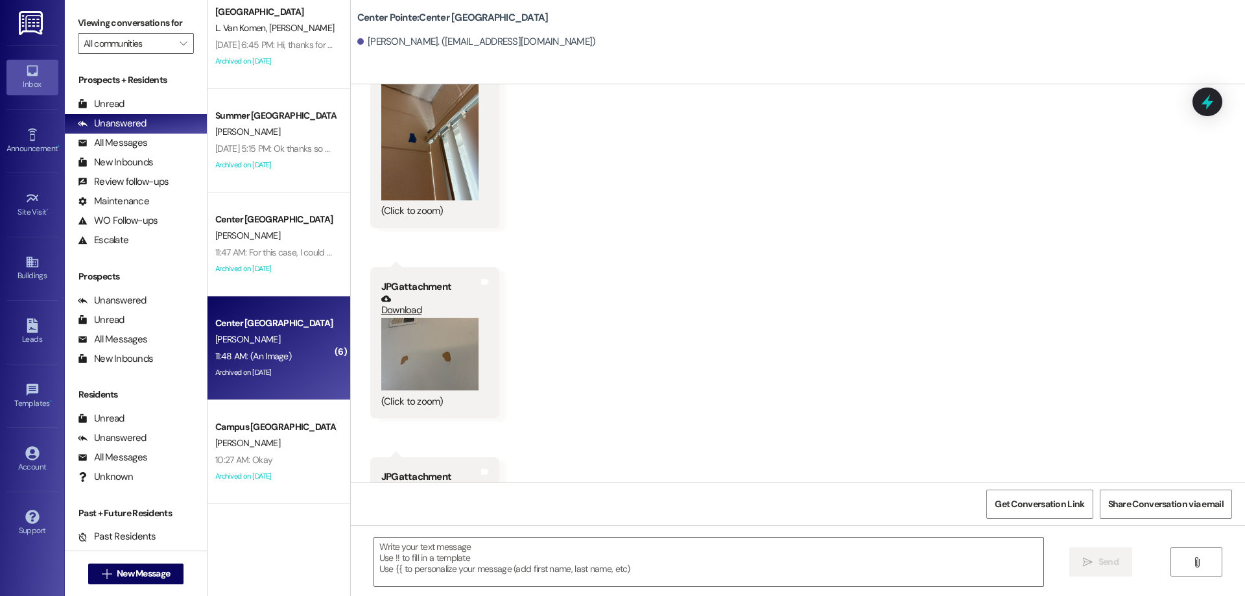
click at [427, 339] on button "Zoom image" at bounding box center [429, 354] width 97 height 73
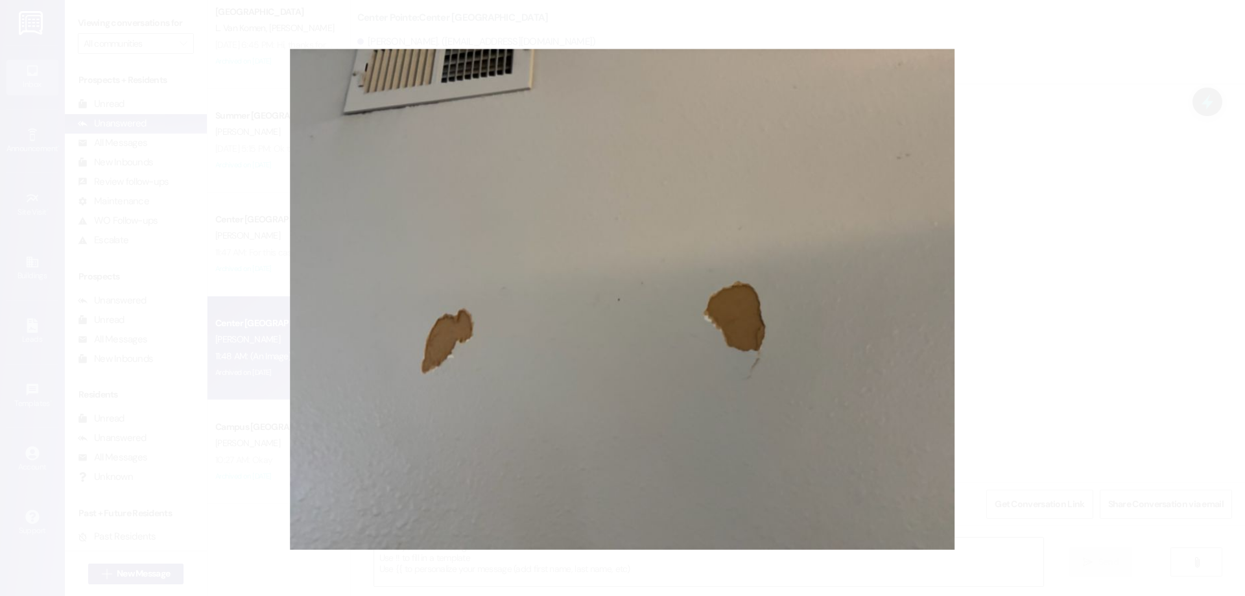
click at [427, 339] on button "Unzoom image" at bounding box center [622, 298] width 1245 height 596
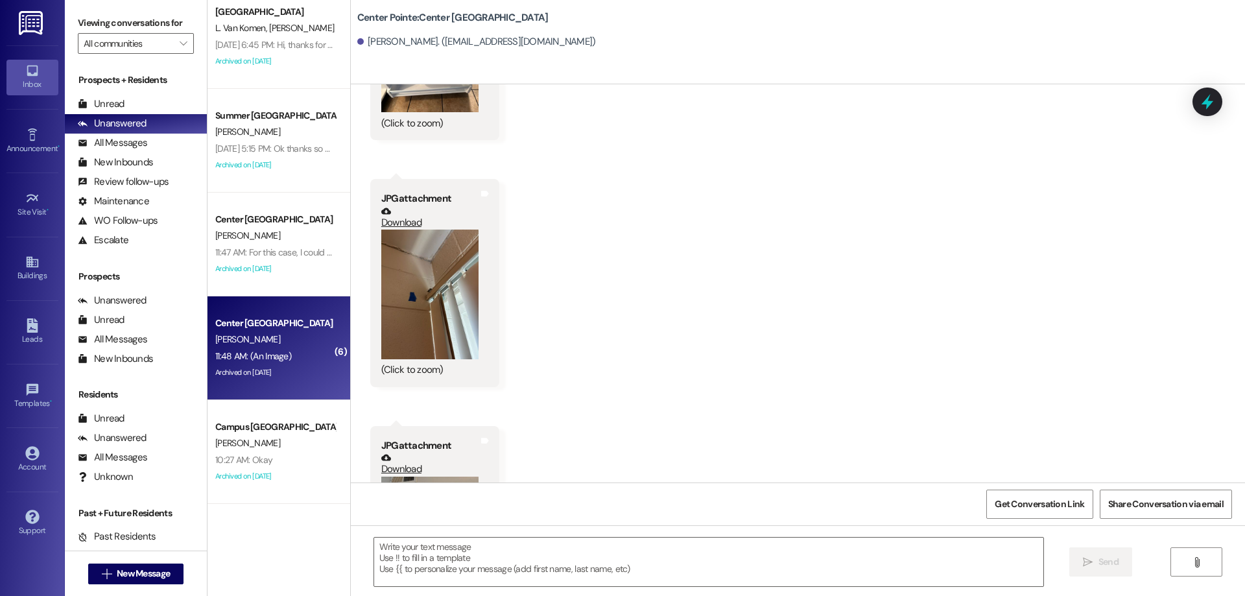
scroll to position [2289, 0]
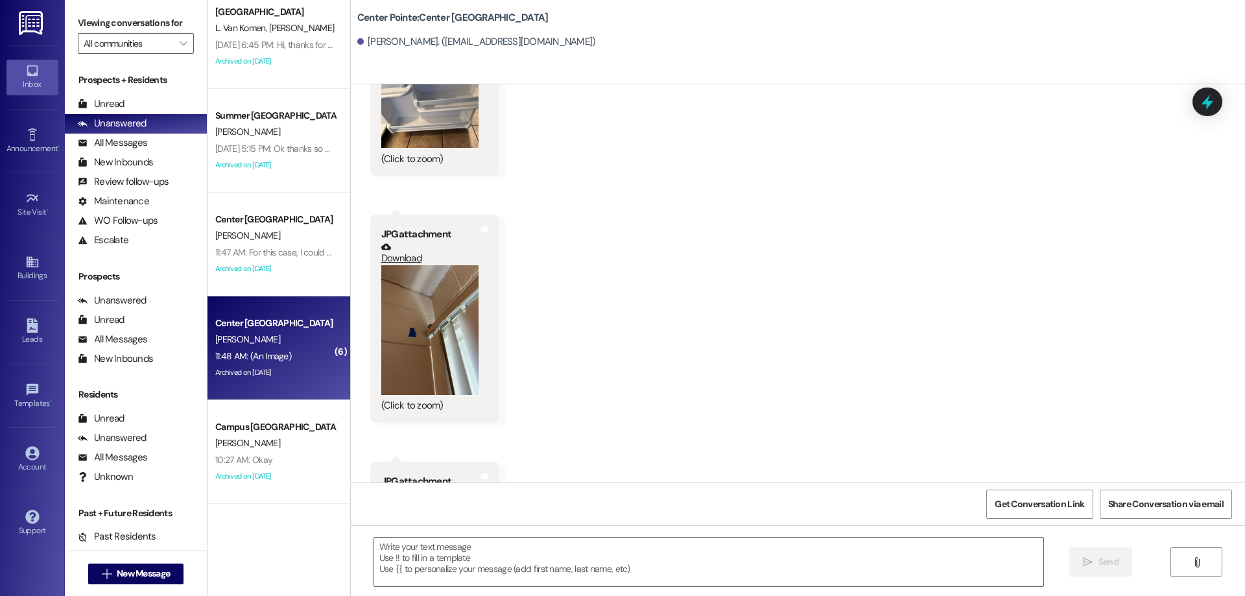
click at [425, 316] on button "Zoom image" at bounding box center [429, 330] width 97 height 130
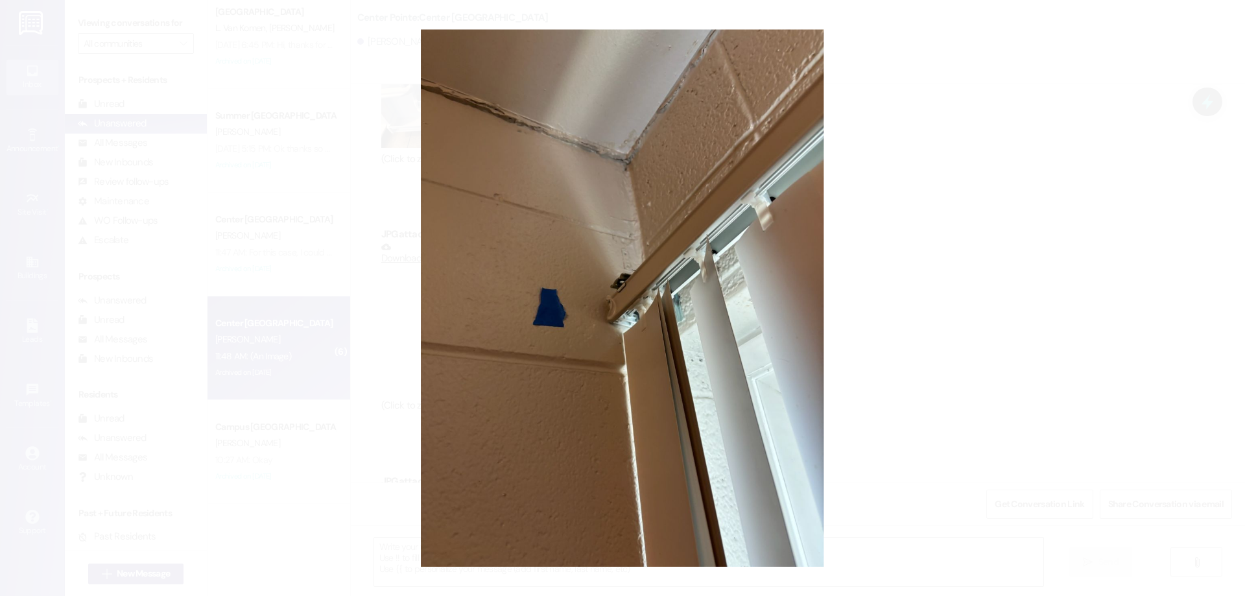
click at [425, 316] on button "Unzoom image" at bounding box center [622, 298] width 1245 height 596
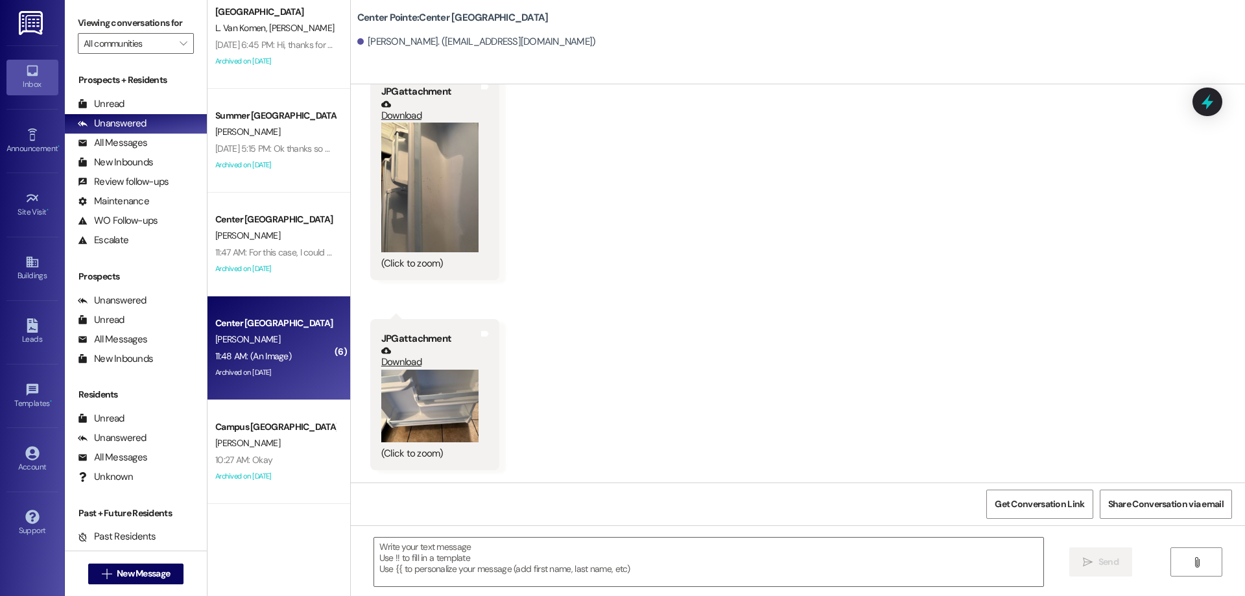
scroll to position [1965, 0]
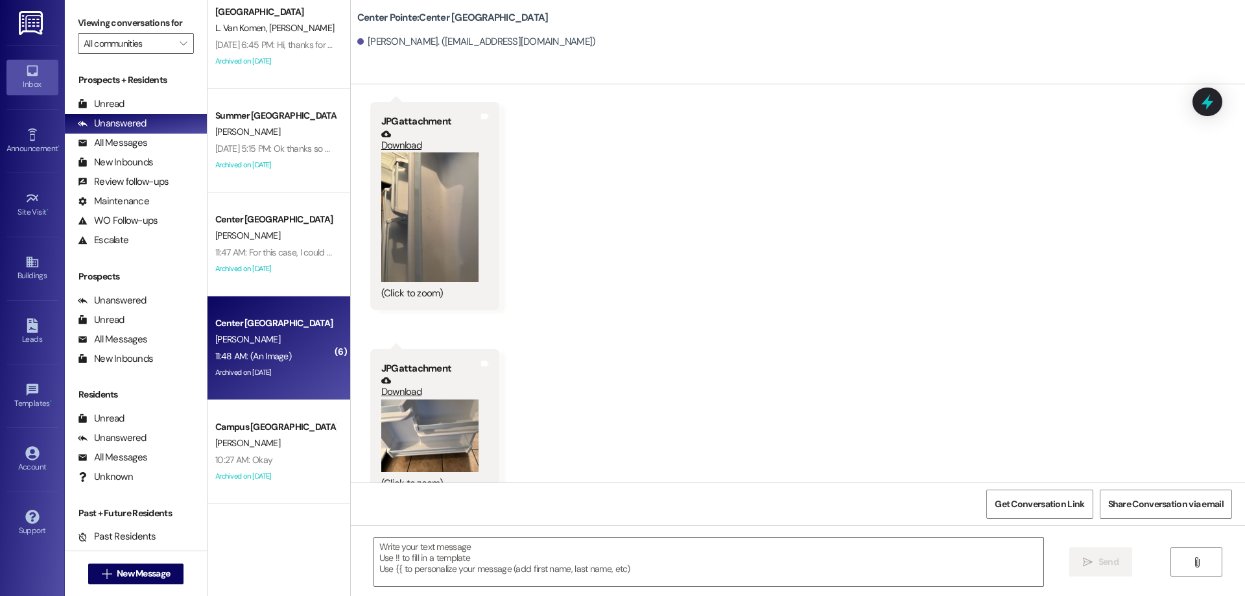
click at [453, 441] on button "Zoom image" at bounding box center [429, 435] width 97 height 73
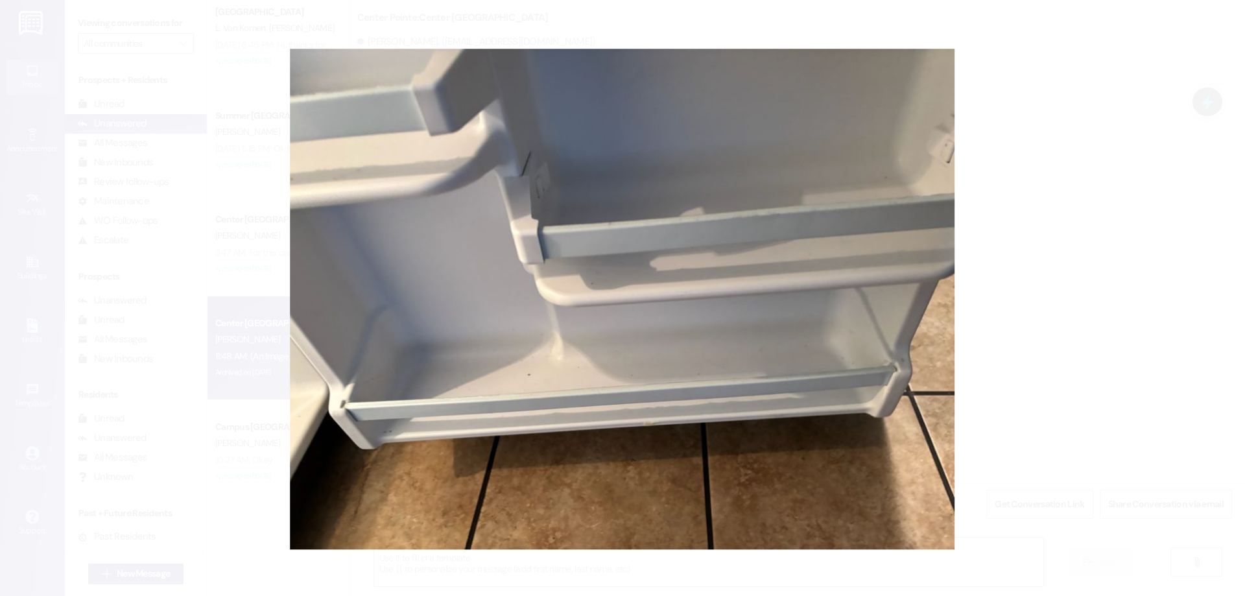
click at [453, 441] on button "Unzoom image" at bounding box center [622, 298] width 1245 height 596
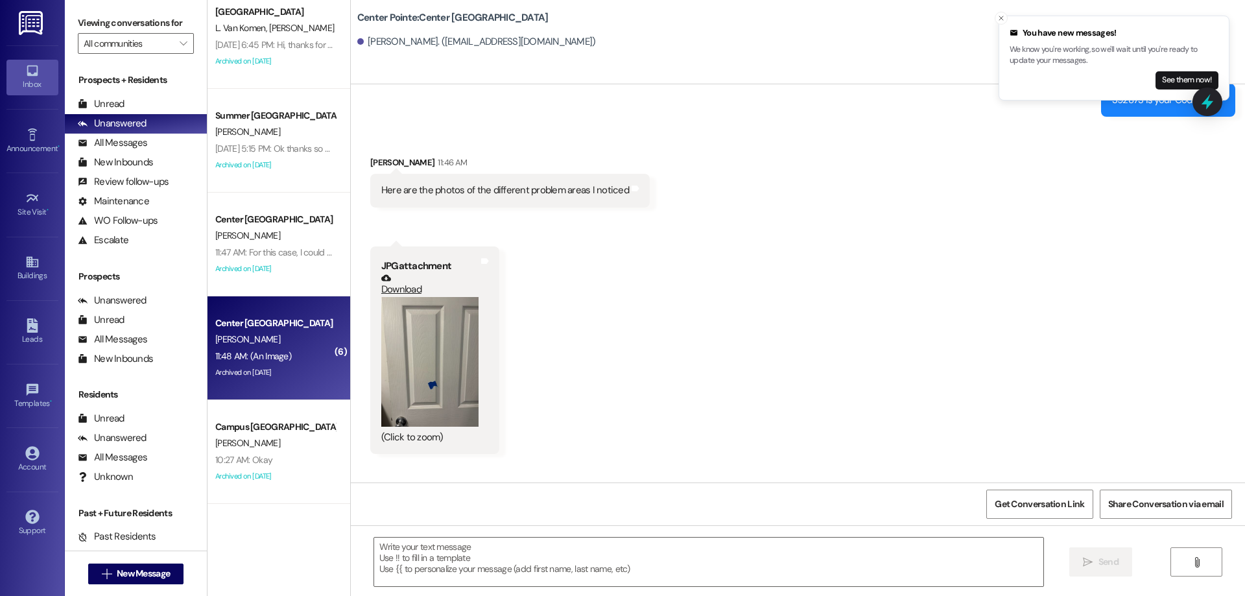
scroll to position [747, 0]
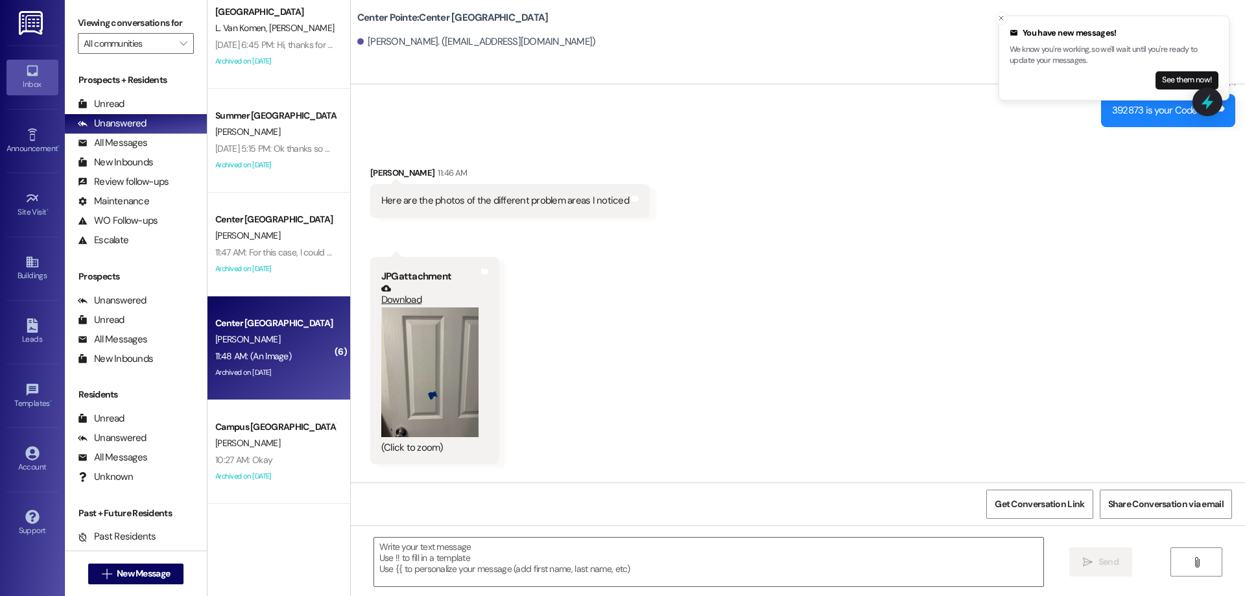
click at [403, 357] on button "Zoom image" at bounding box center [429, 372] width 97 height 130
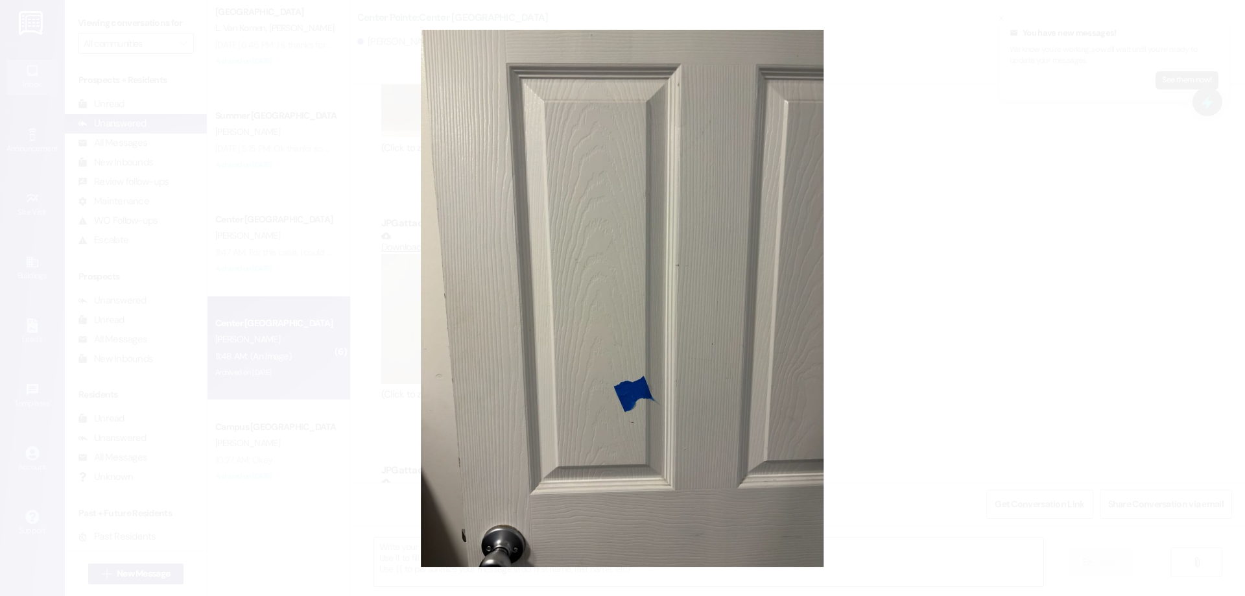
scroll to position [4327, 0]
click at [696, 395] on button "Unzoom image" at bounding box center [622, 298] width 1245 height 596
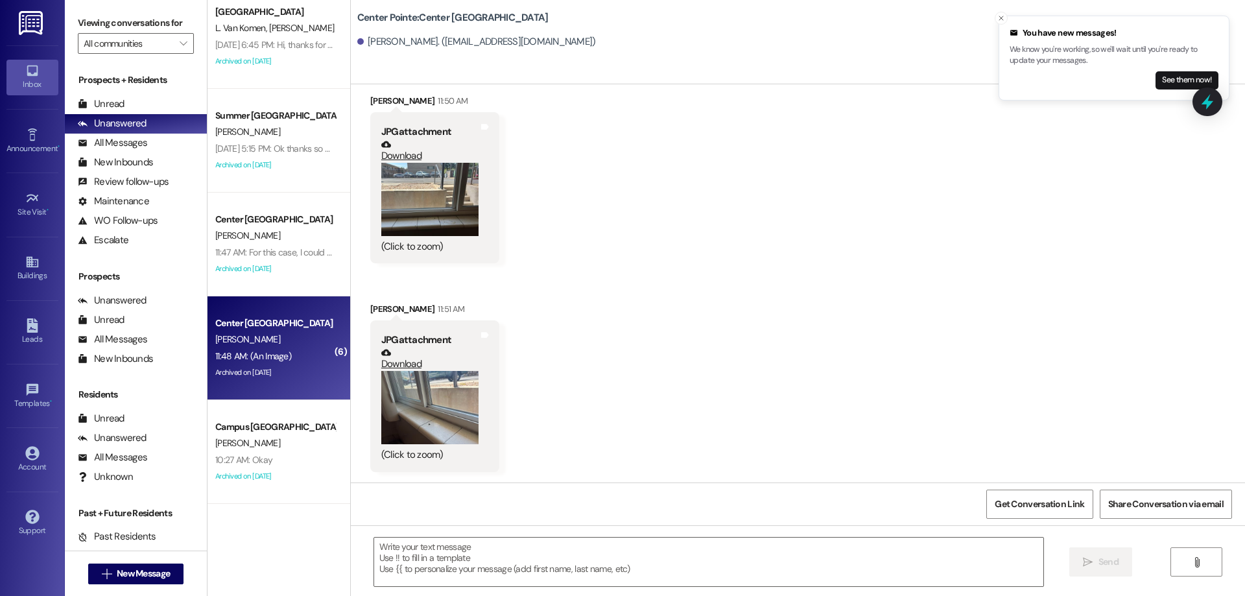
click at [445, 406] on button "Zoom image" at bounding box center [429, 407] width 97 height 73
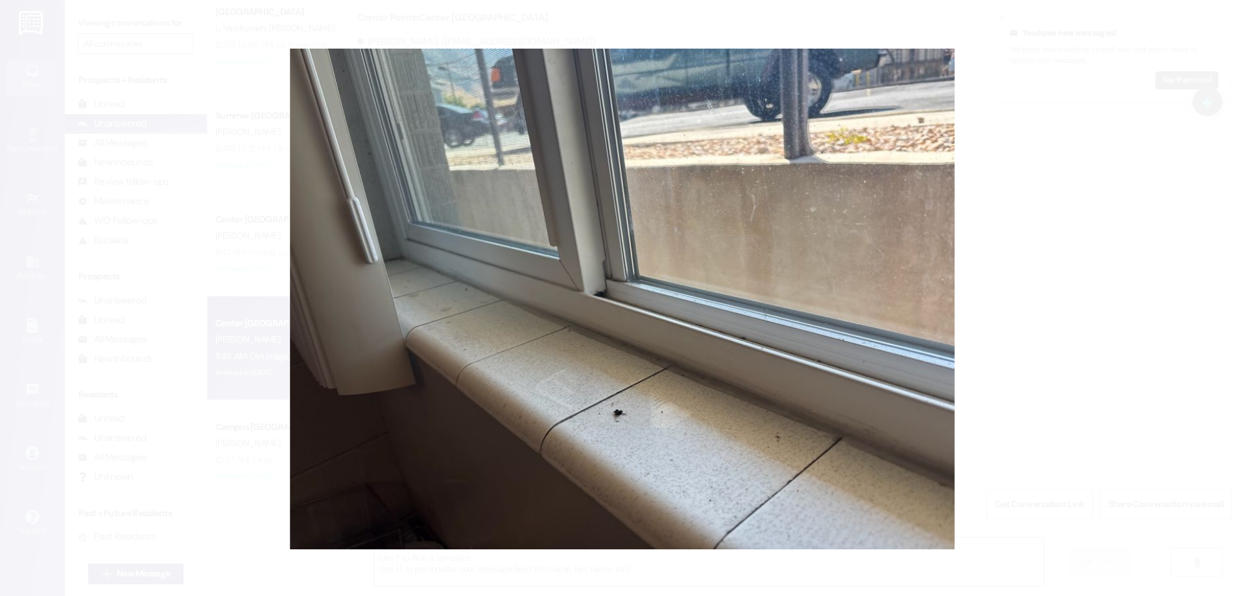
click at [445, 406] on button "Unzoom image" at bounding box center [622, 298] width 1245 height 596
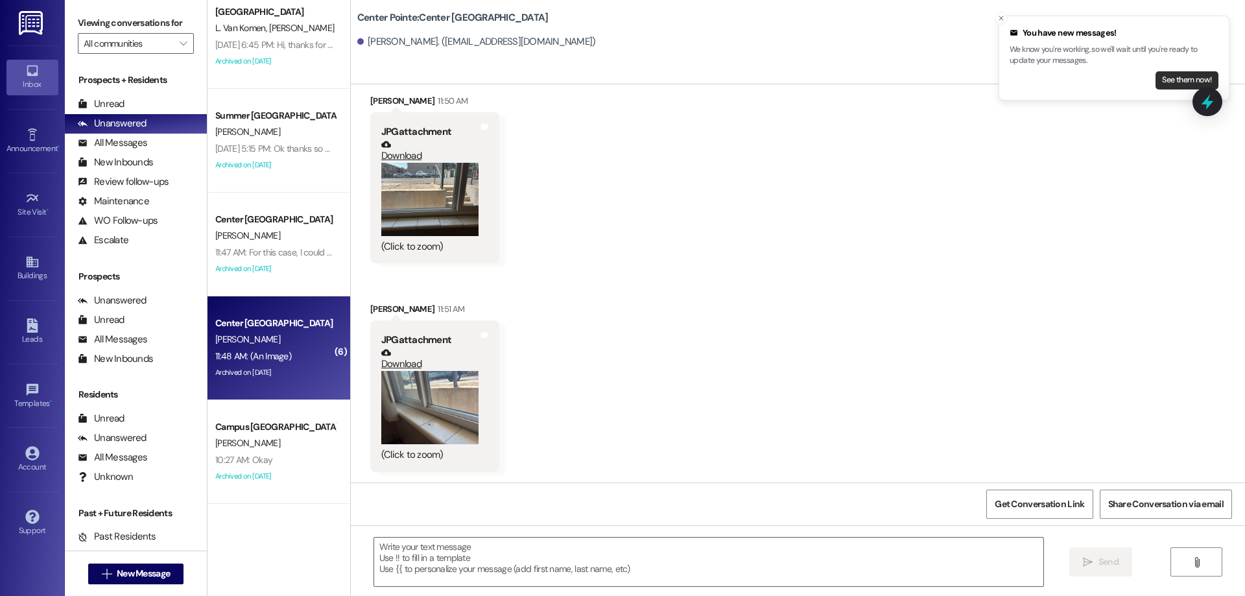
click at [1163, 78] on button "See them now!" at bounding box center [1186, 80] width 63 height 18
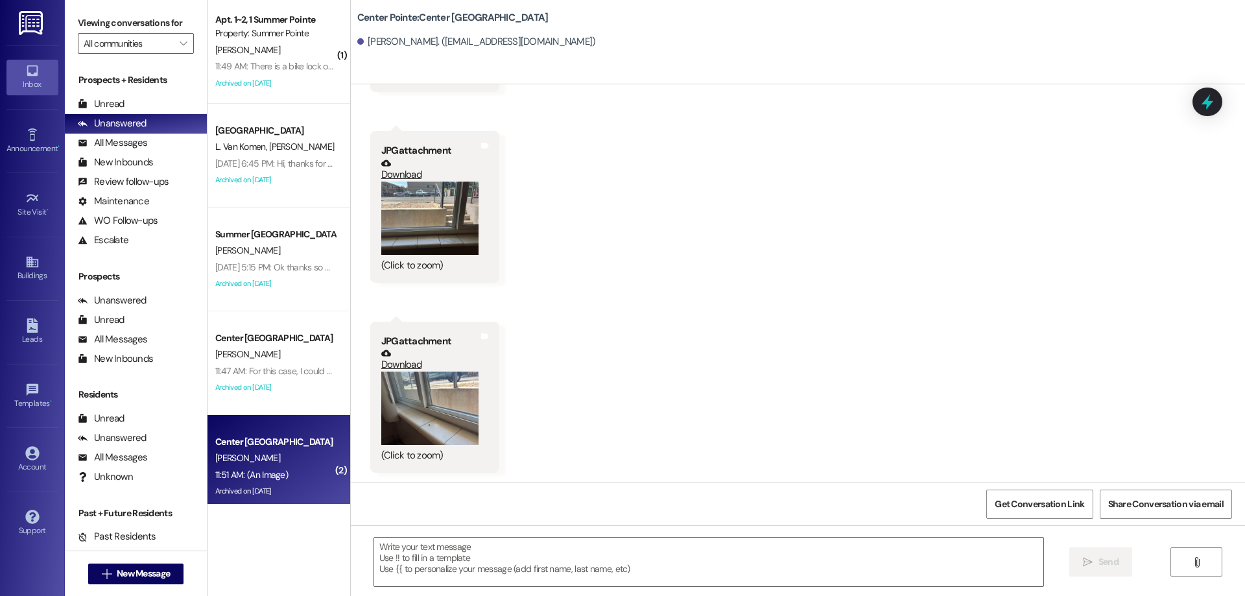
scroll to position [4291, 0]
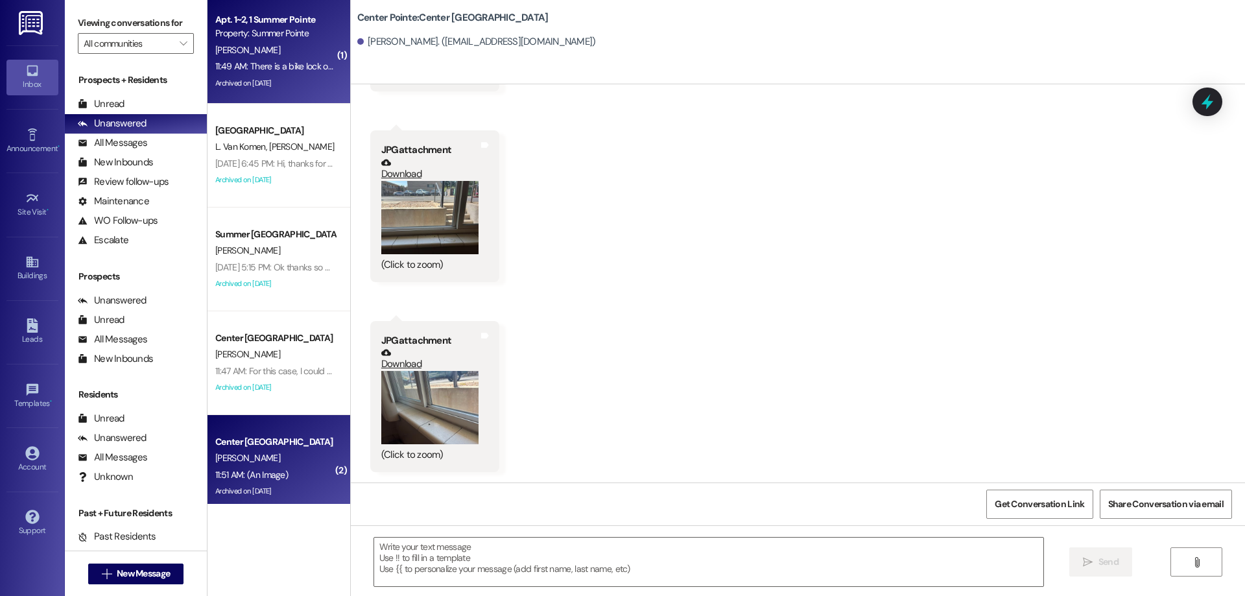
click at [316, 38] on div "Property: Summer Pointe" at bounding box center [275, 34] width 120 height 14
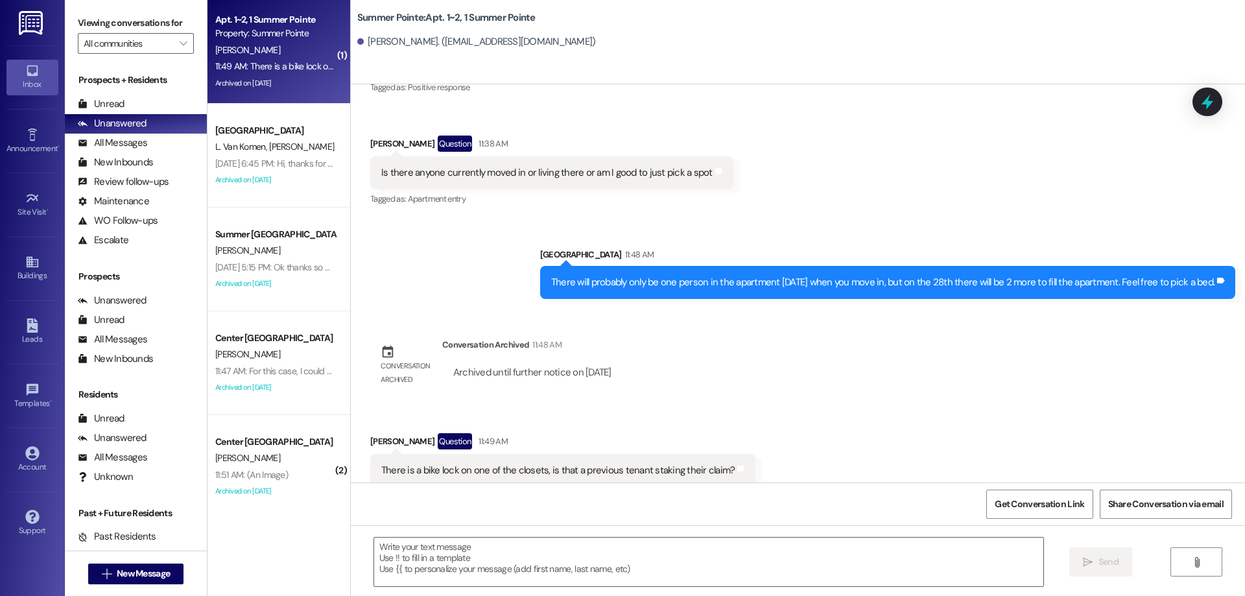
scroll to position [5324, 0]
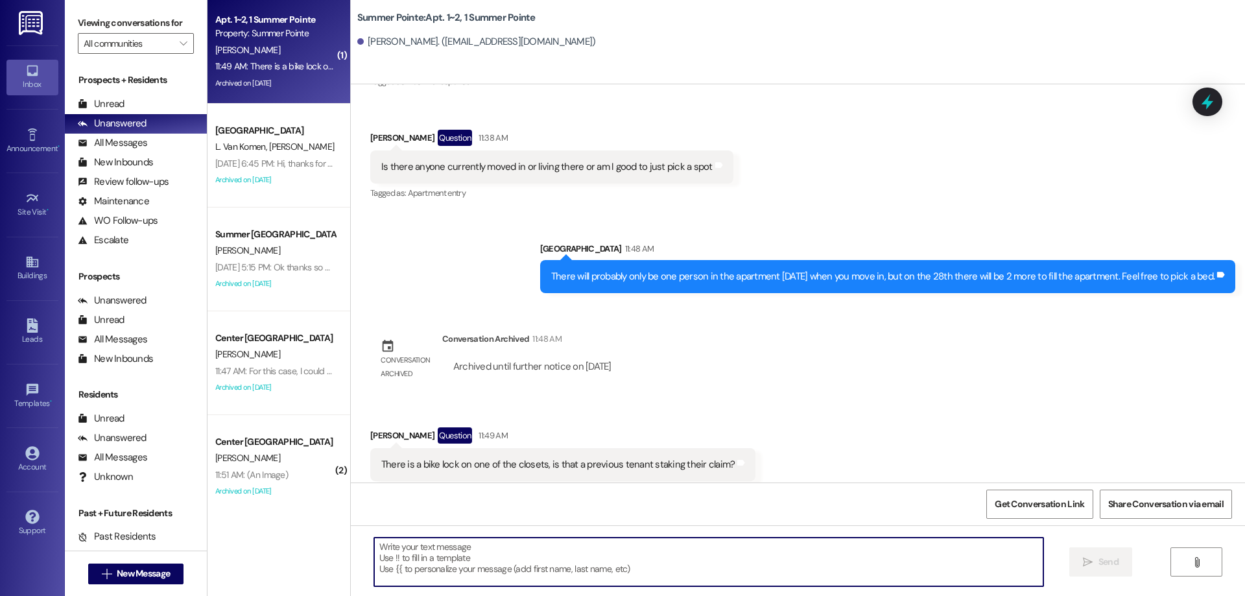
click at [639, 547] on textarea at bounding box center [708, 562] width 669 height 49
click at [630, 567] on textarea at bounding box center [708, 562] width 669 height 49
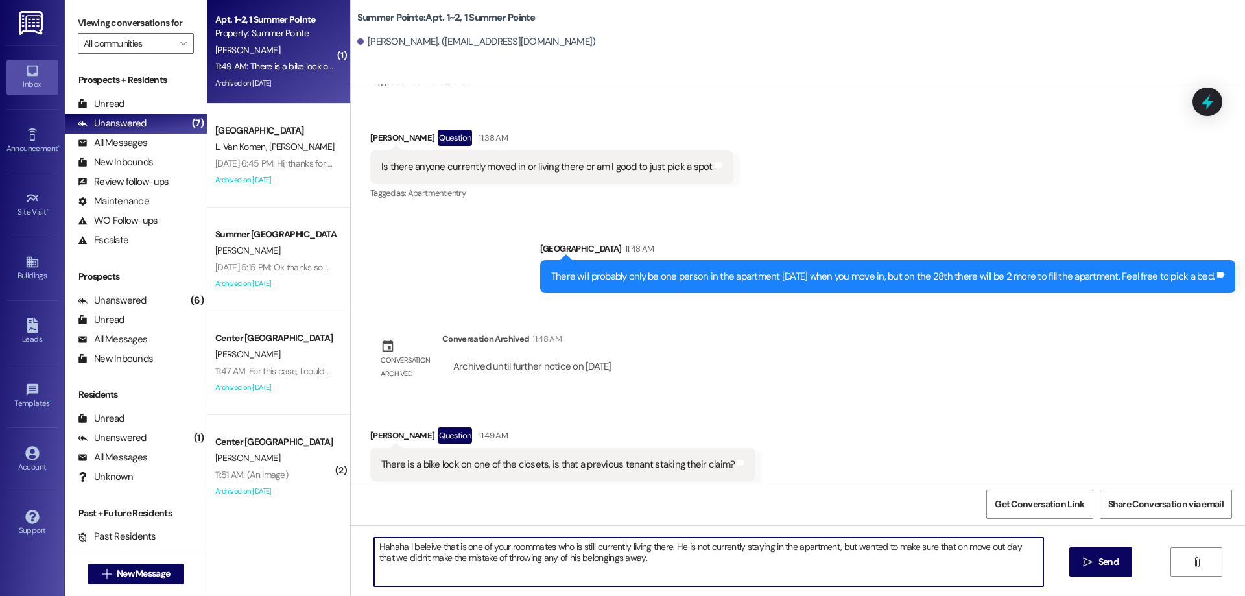
click at [549, 540] on textarea "Hahaha I beleive that is one of your roommates who is still currently living th…" at bounding box center [708, 562] width 669 height 49
click at [731, 547] on textarea "Hahaha I beleive that is one of your roommates who renewed, and who is still cu…" at bounding box center [708, 562] width 669 height 49
drag, startPoint x: 733, startPoint y: 546, endPoint x: 694, endPoint y: 548, distance: 39.0
click at [694, 548] on textarea "Hahaha I beleive that is one of your roommates who renewed, and who is still cu…" at bounding box center [708, 562] width 669 height 49
click at [849, 573] on textarea "Hahaha I beleive that is one of your roommates who renewed, and who is still un…" at bounding box center [708, 562] width 669 height 49
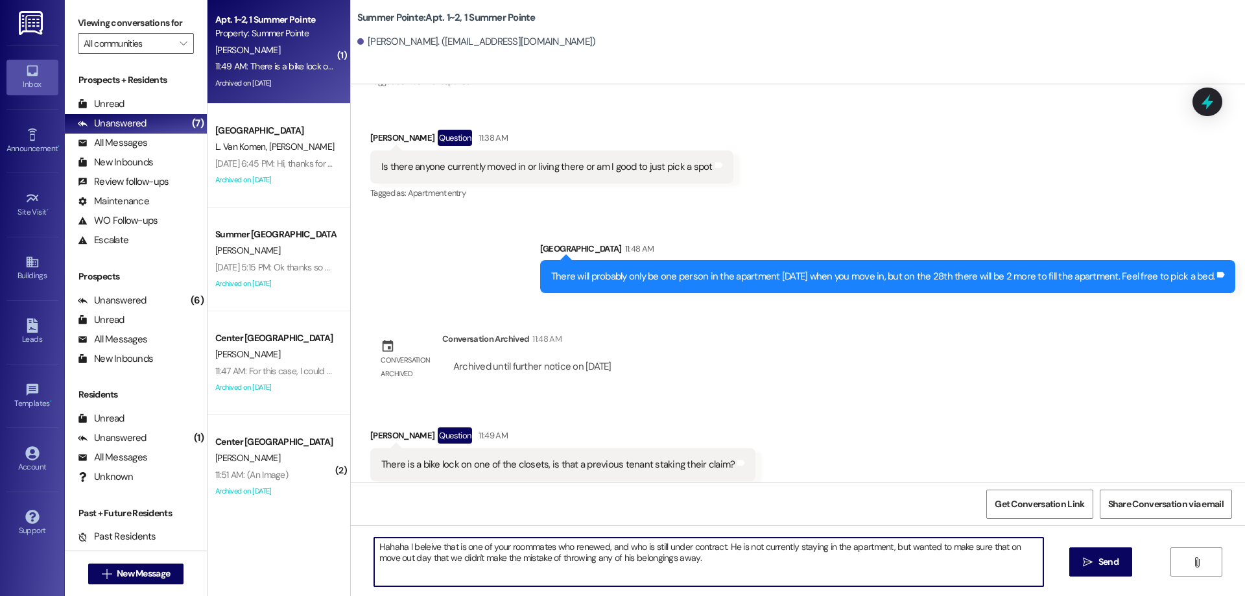
click at [956, 575] on textarea "Hahaha I beleive that is one of your roommates who renewed, and who is still un…" at bounding box center [708, 562] width 669 height 49
type textarea "Hahaha I beleive that is one of your roommates who renewed, and who is still un…"
click at [1103, 564] on span "Send" at bounding box center [1108, 562] width 20 height 14
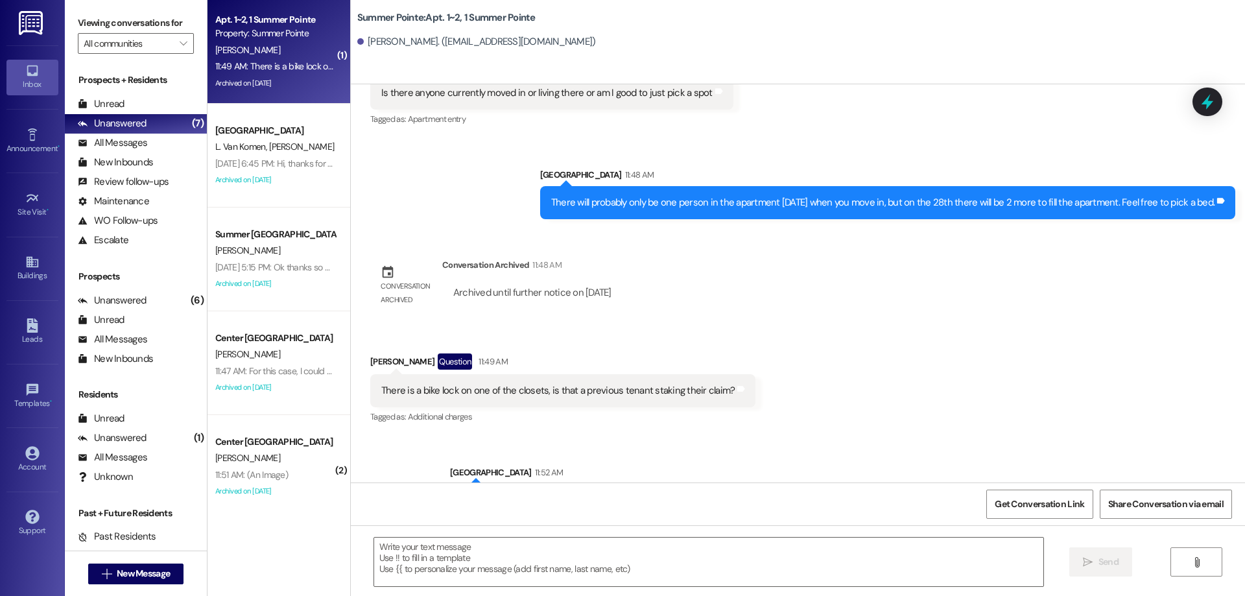
scroll to position [5429, 0]
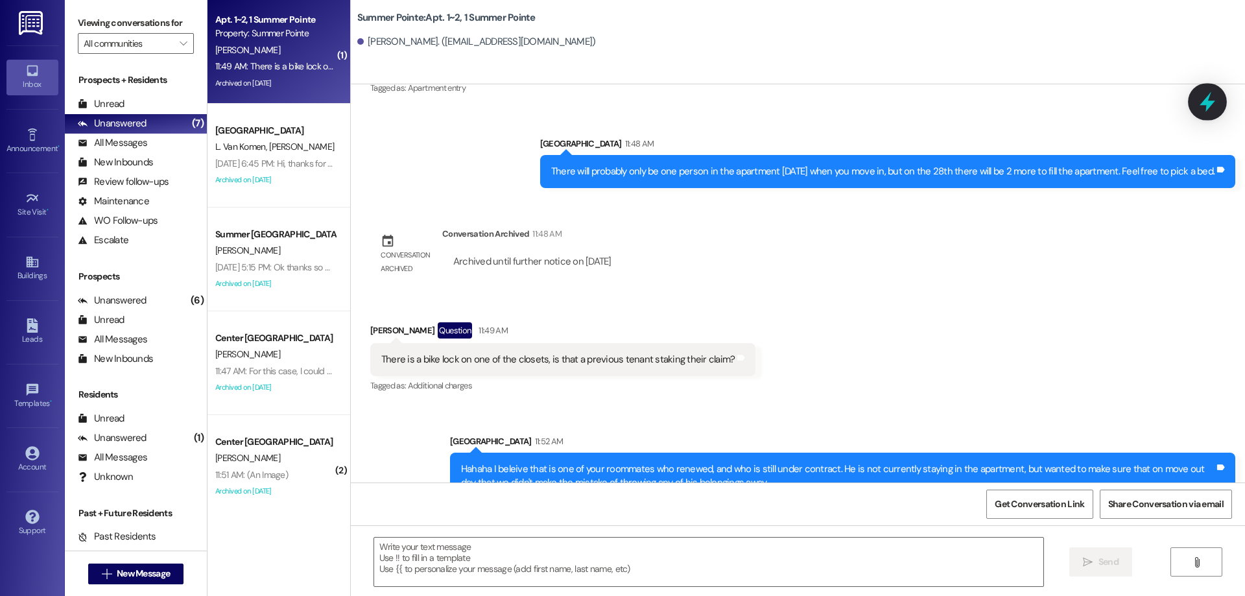
click at [1213, 102] on icon at bounding box center [1208, 102] width 16 height 20
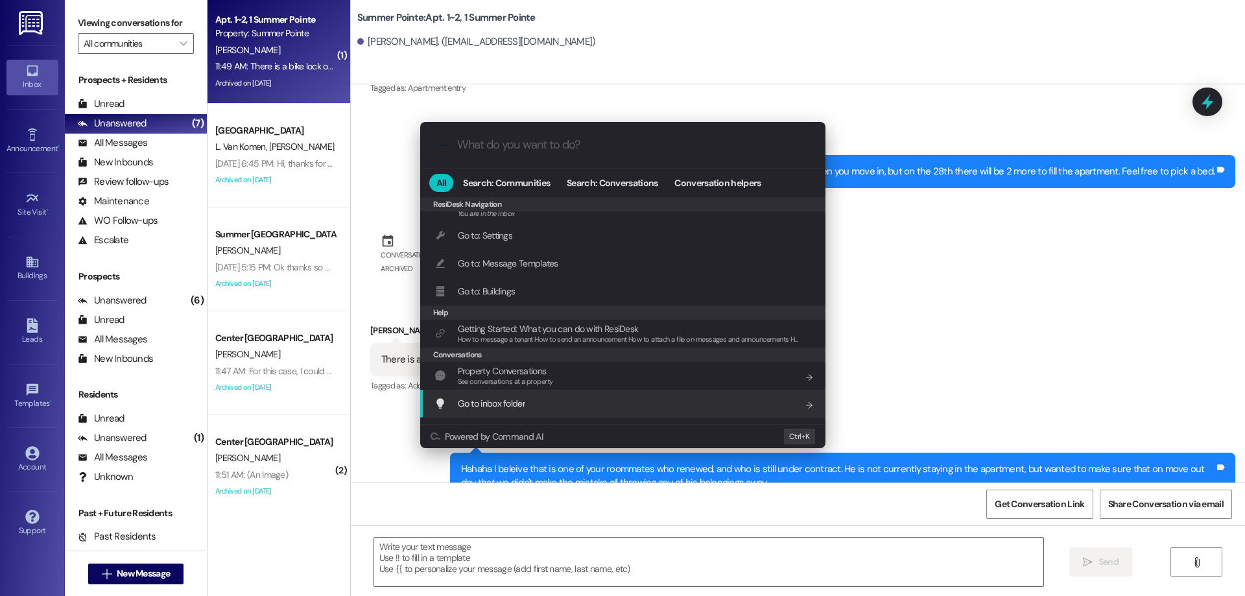
scroll to position [565, 0]
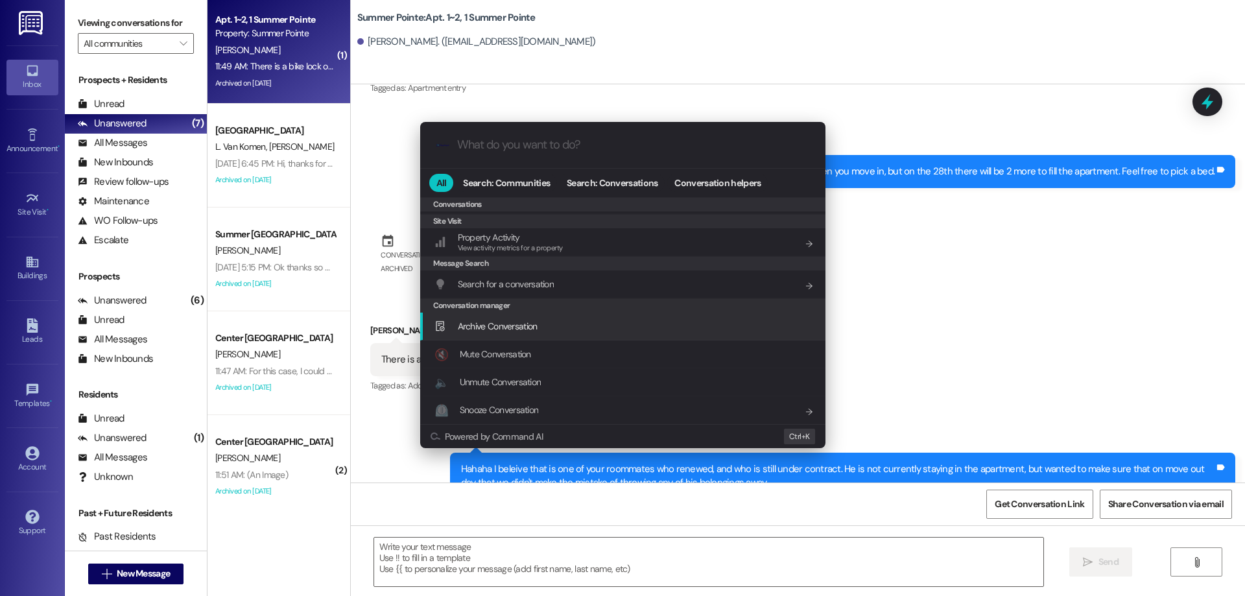
click at [523, 324] on span "Archive Conversation" at bounding box center [498, 326] width 80 height 12
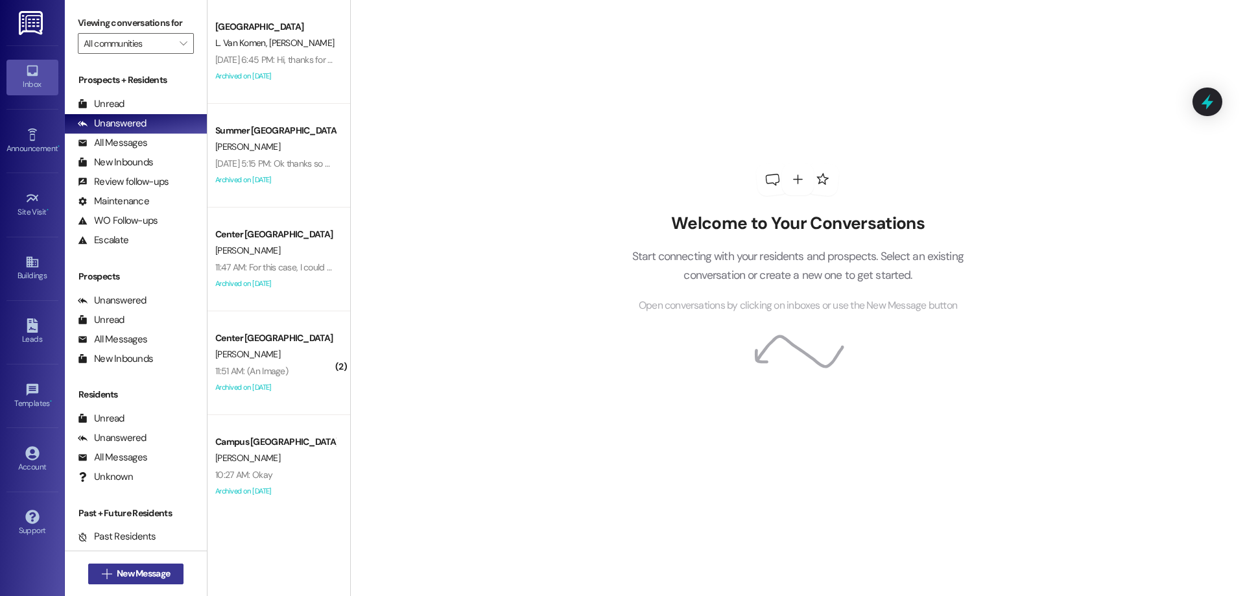
click at [141, 579] on span "New Message" at bounding box center [143, 574] width 53 height 14
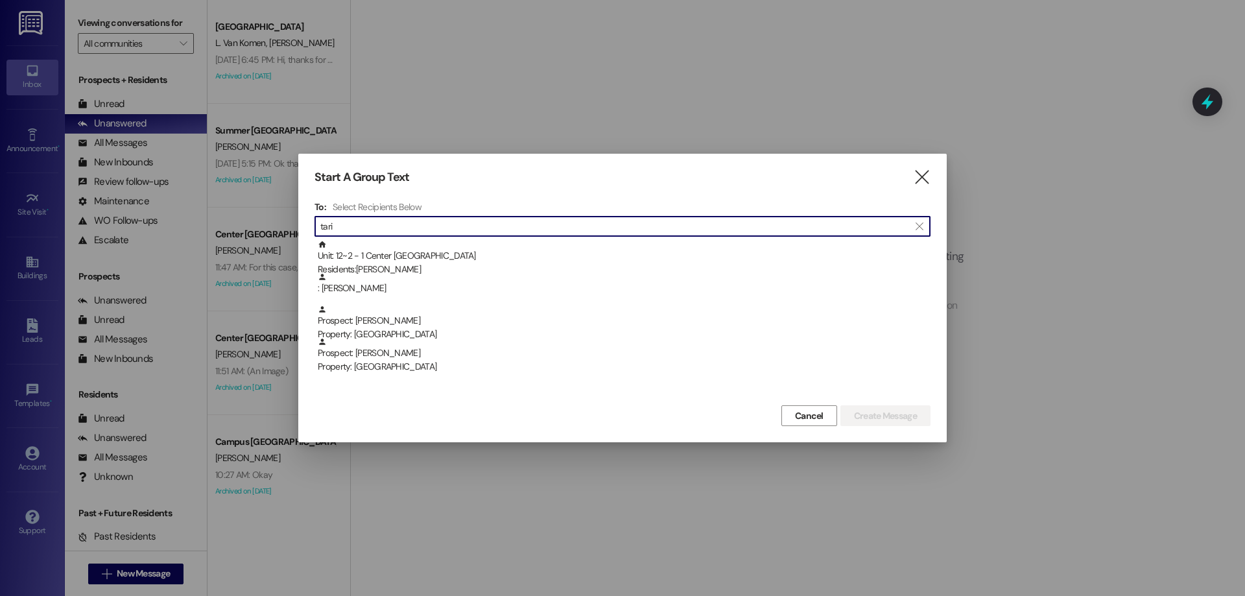
type input "tari"
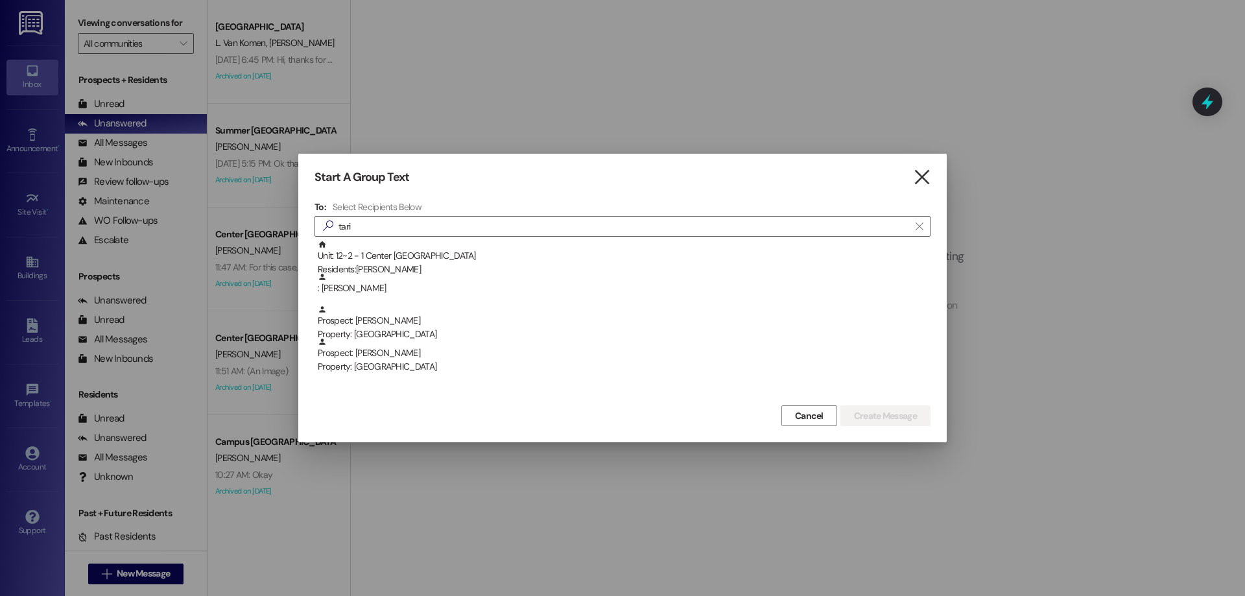
click at [914, 175] on icon "" at bounding box center [922, 178] width 18 height 14
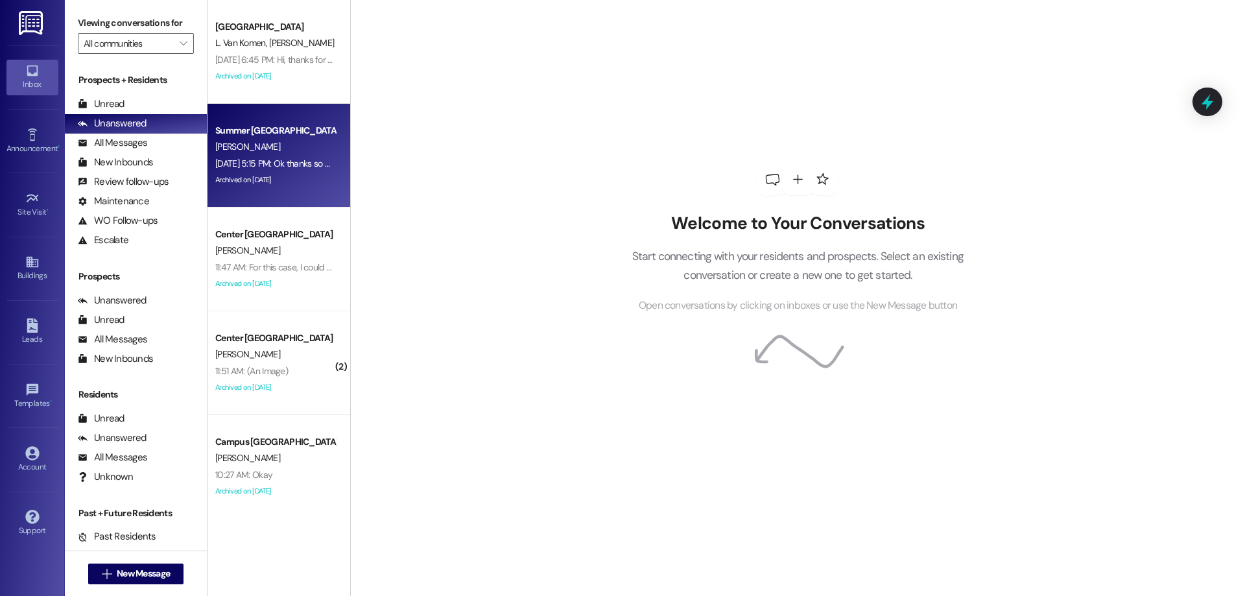
click at [276, 172] on div "Archived on 08/23/2025" at bounding box center [275, 180] width 123 height 16
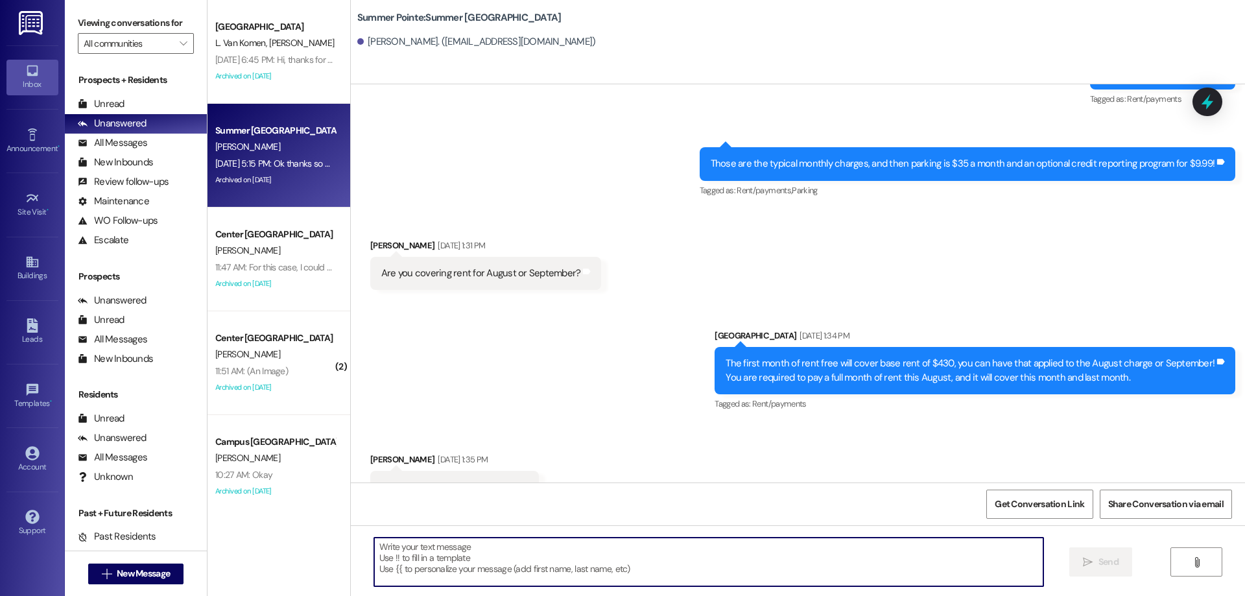
drag, startPoint x: 611, startPoint y: 573, endPoint x: 619, endPoint y: 555, distance: 19.5
click at [613, 562] on textarea at bounding box center [708, 562] width 669 height 49
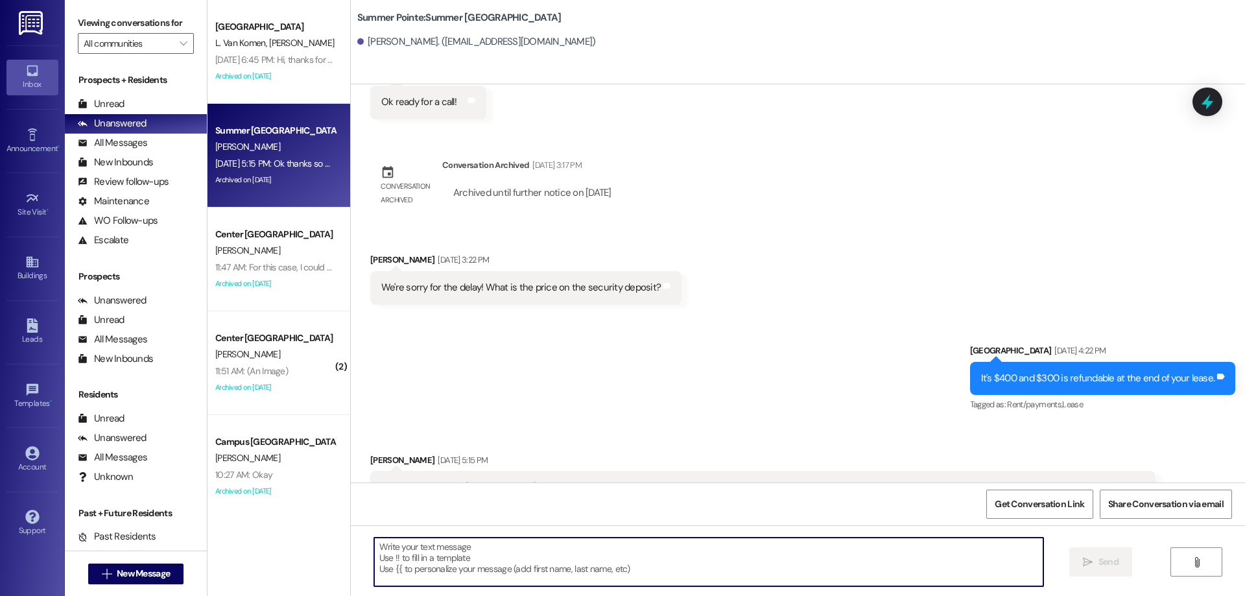
scroll to position [3576, 0]
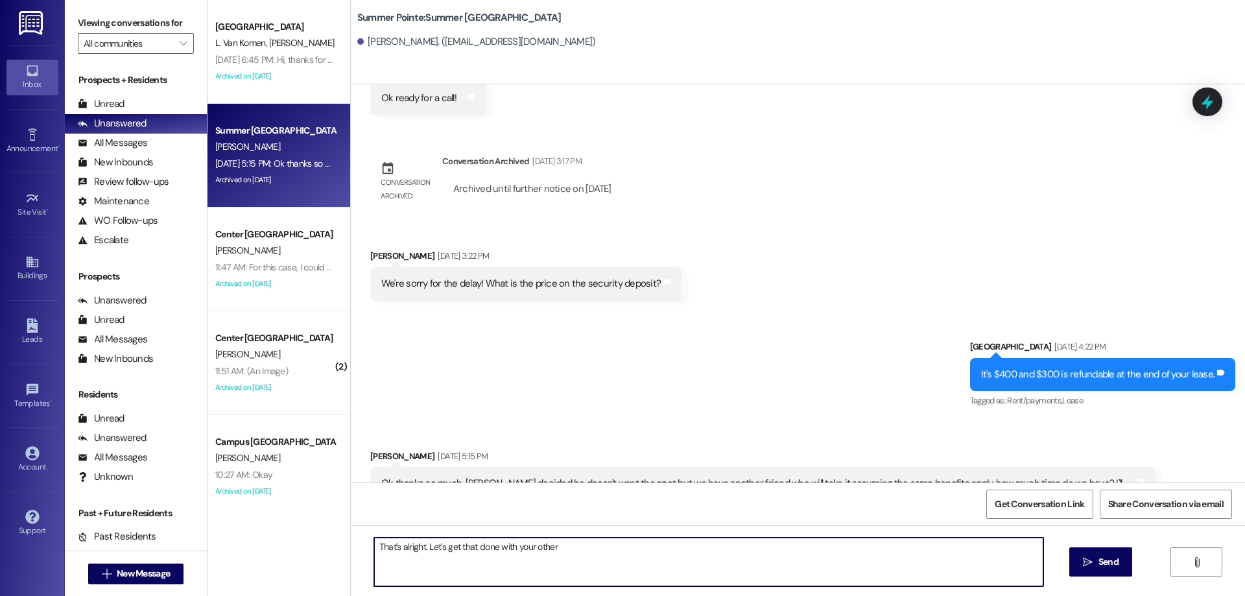
click at [642, 551] on textarea "That's alright. Let's get that done with your other" at bounding box center [708, 562] width 669 height 49
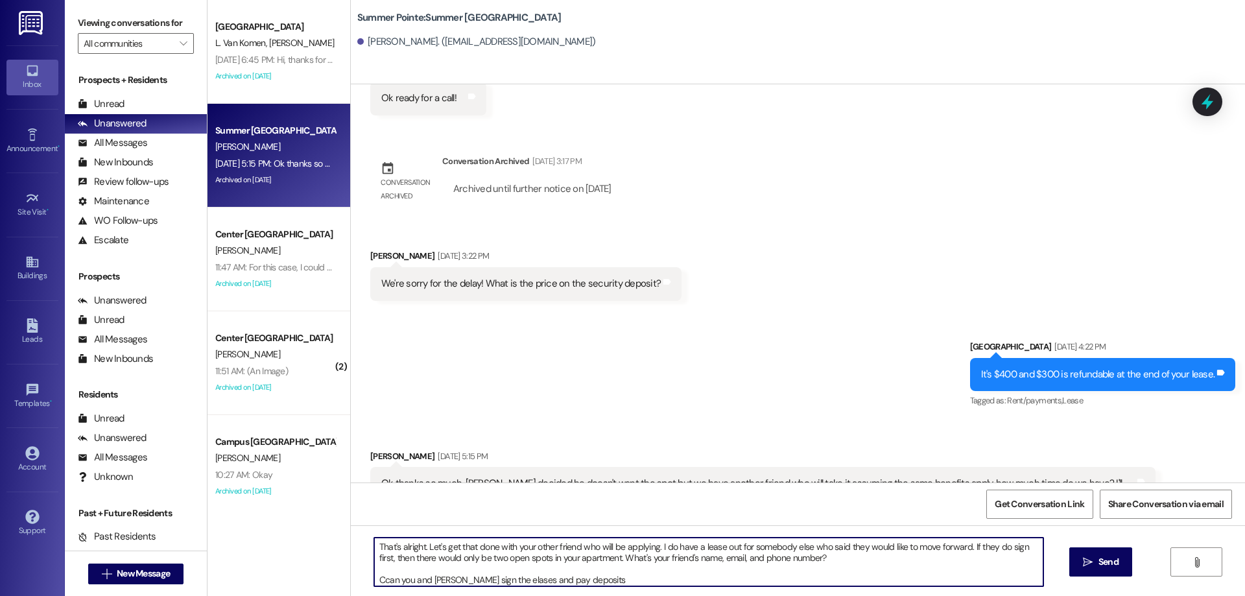
click at [479, 577] on textarea "That's alright. Let's get that done with your other friend who will be applying…" at bounding box center [708, 562] width 669 height 49
click at [604, 575] on textarea "That's alright. Let's get that done with your other friend who will be applying…" at bounding box center [708, 562] width 669 height 49
click at [377, 578] on textarea "That's alright. Let's get that done with your other friend who will be applying…" at bounding box center [708, 562] width 669 height 49
click at [609, 575] on textarea "That's alright. Let's get that done with your other friend who will be applying…" at bounding box center [708, 562] width 669 height 49
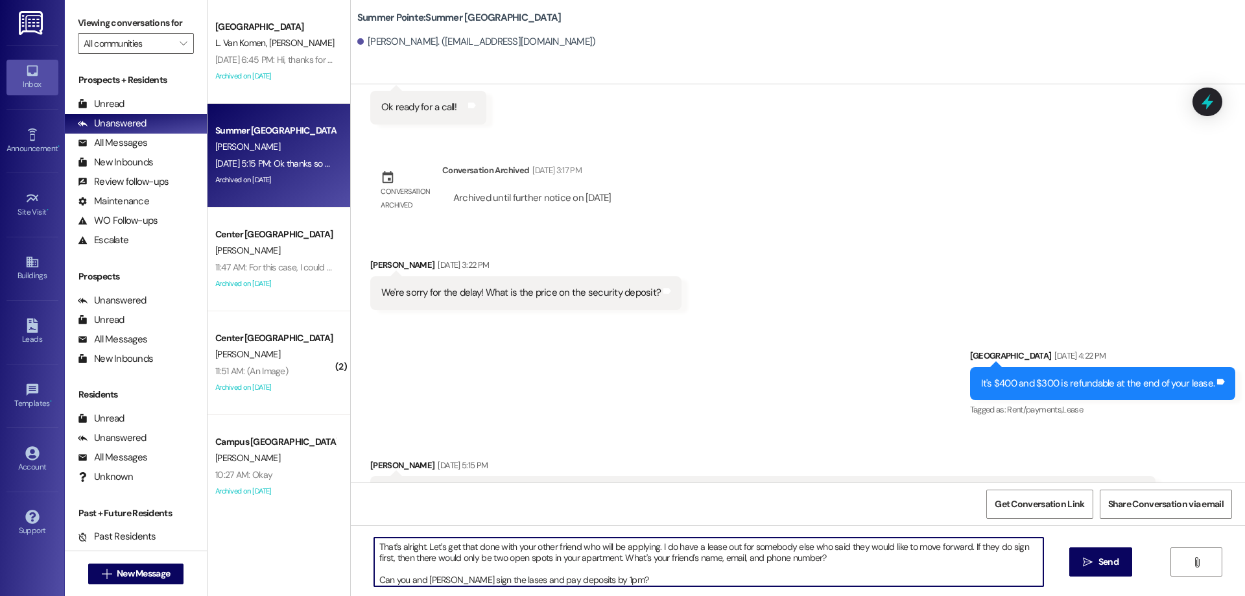
scroll to position [3576, 0]
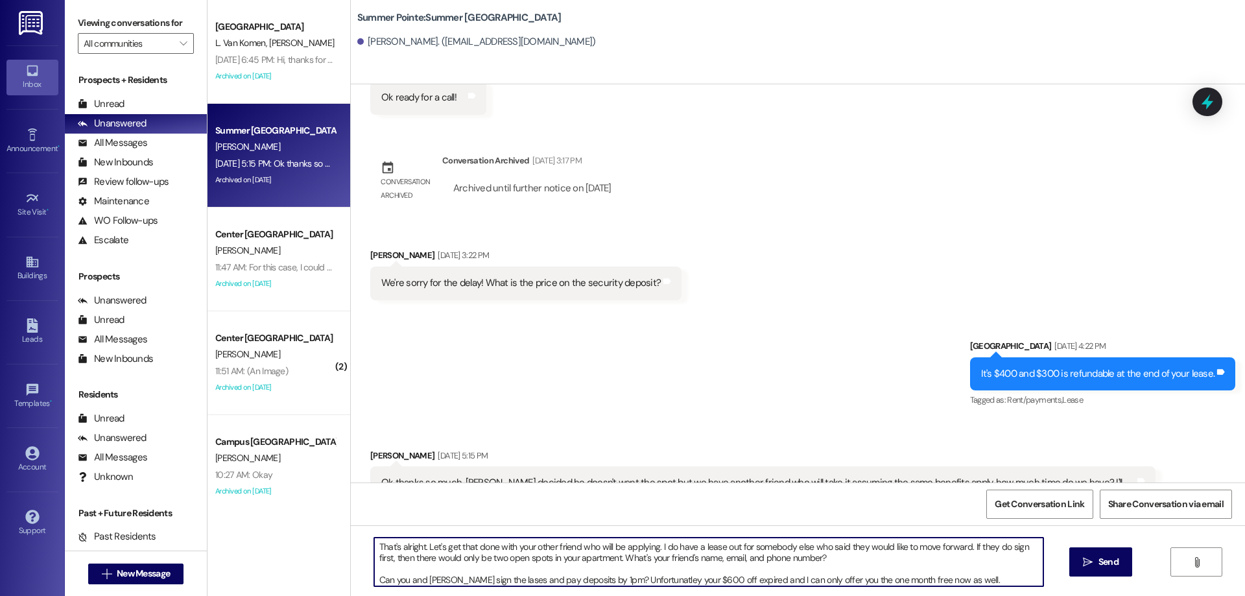
click at [956, 580] on textarea "That's alright. Let's get that done with your other friend who will be applying…" at bounding box center [708, 562] width 669 height 49
click at [951, 580] on textarea "That's alright. Let's get that done with your other friend who will be applying…" at bounding box center [708, 562] width 669 height 49
type textarea "That's alright. Let's get that done with your other friend who will be applying…"
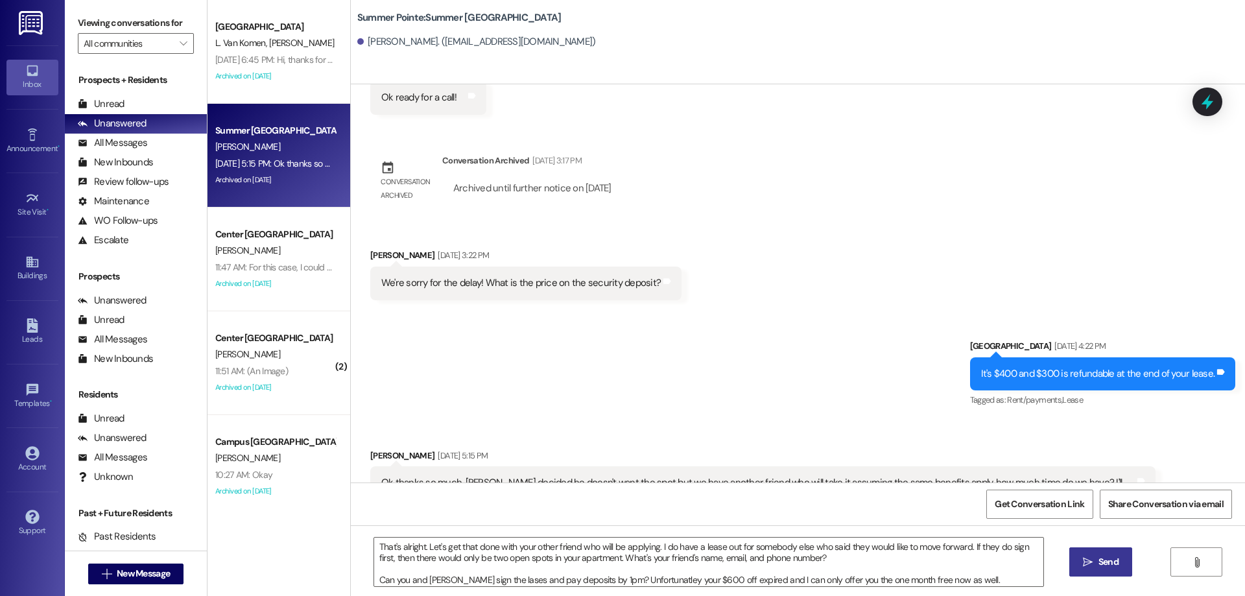
click at [1096, 567] on span "Send" at bounding box center [1108, 562] width 25 height 14
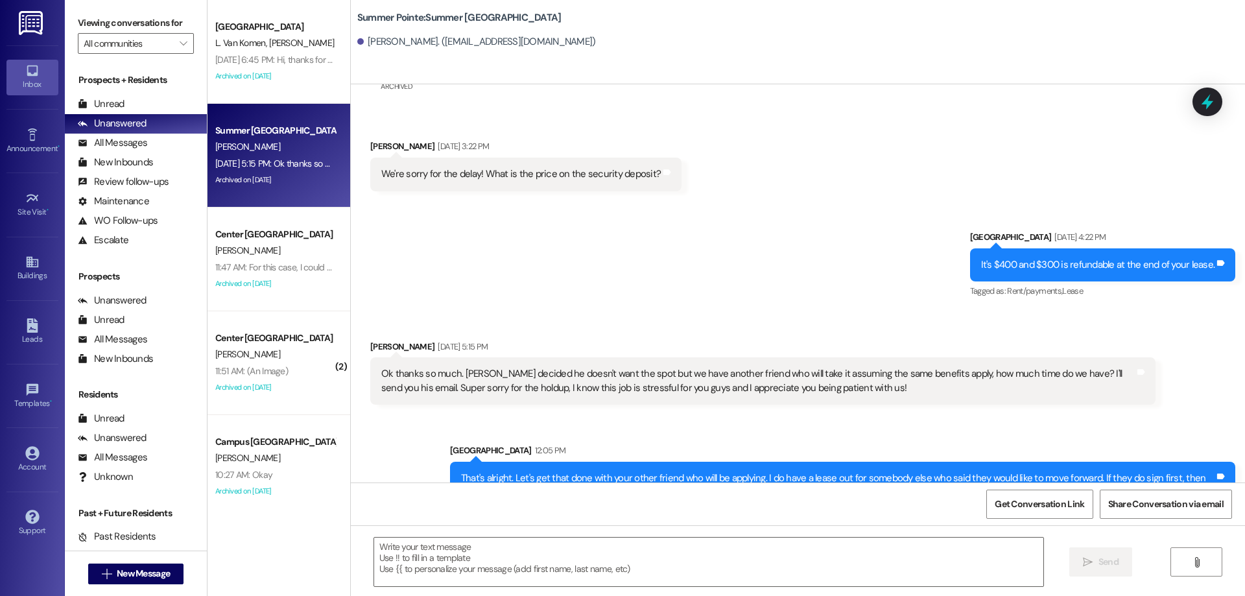
scroll to position [3709, 0]
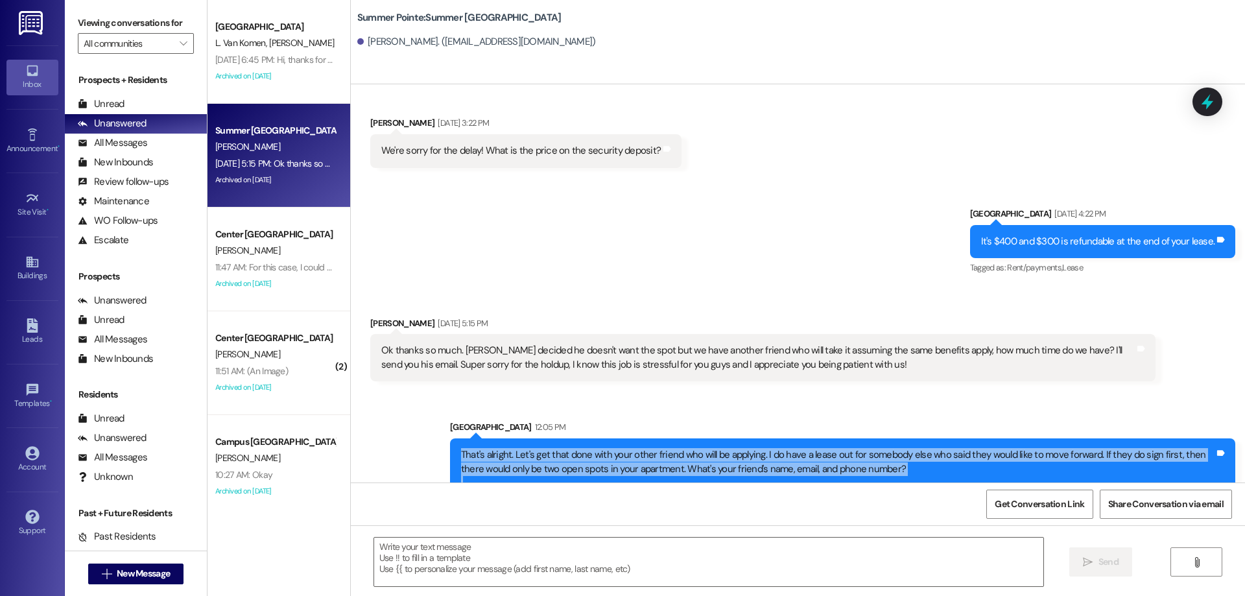
drag, startPoint x: 1087, startPoint y: 452, endPoint x: 449, endPoint y: 418, distance: 638.9
click at [450, 438] on div "That's alright. Let's get that done with your other friend who will be applying…" at bounding box center [842, 475] width 785 height 75
copy div "That's alright. Let's get that done with your other friend who will be applying…"
click at [611, 462] on div "That's alright. Let's get that done with your other friend who will be applying…" at bounding box center [842, 475] width 785 height 75
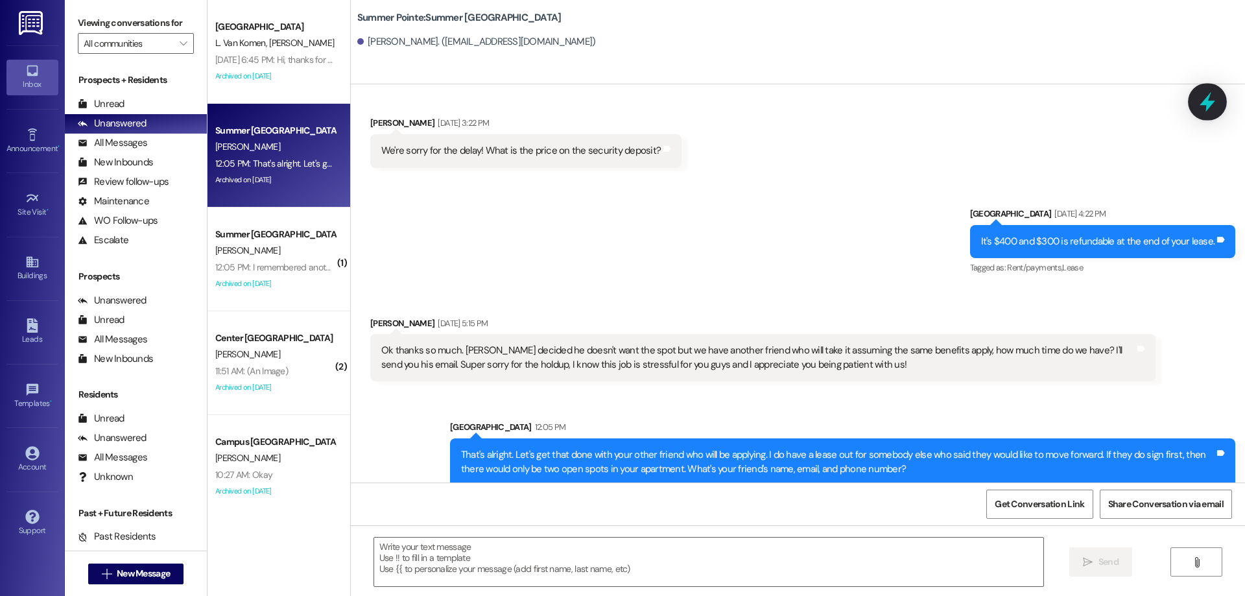
click at [1213, 98] on icon at bounding box center [1207, 102] width 22 height 22
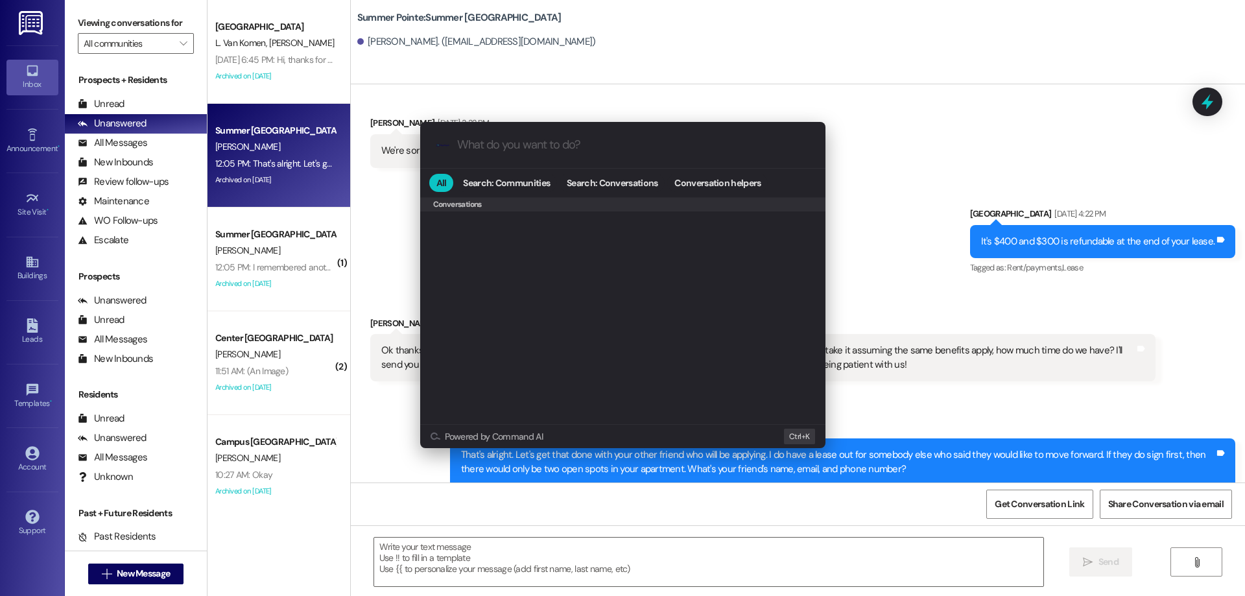
scroll to position [519, 0]
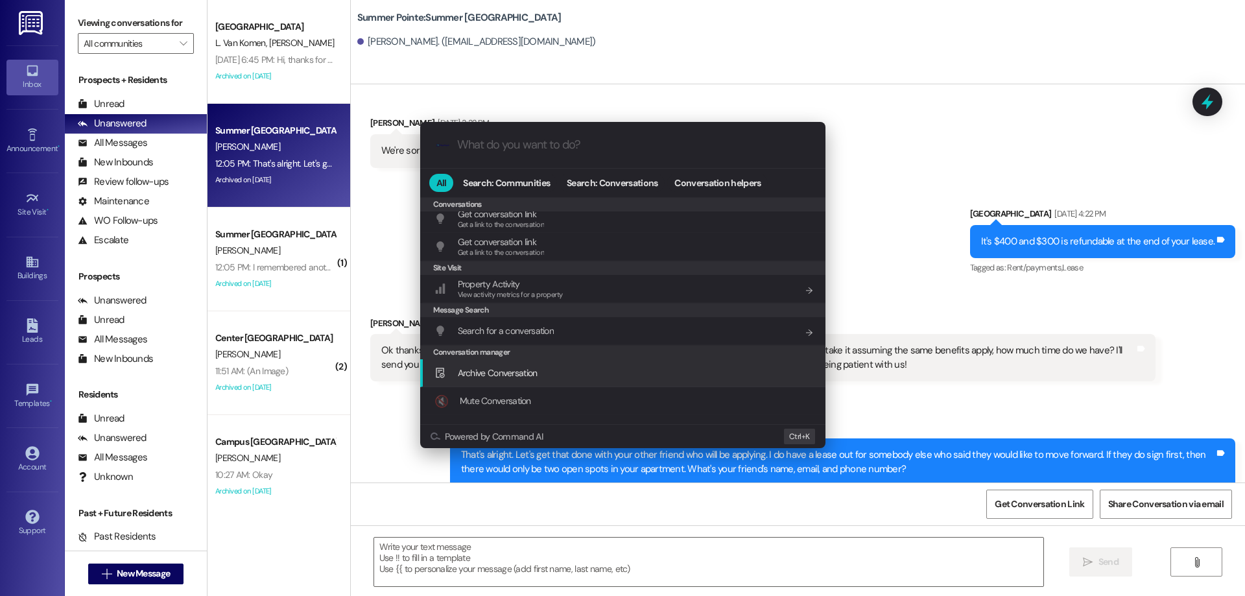
click at [496, 364] on div "Archive Conversation Add shortcut" at bounding box center [622, 373] width 405 height 28
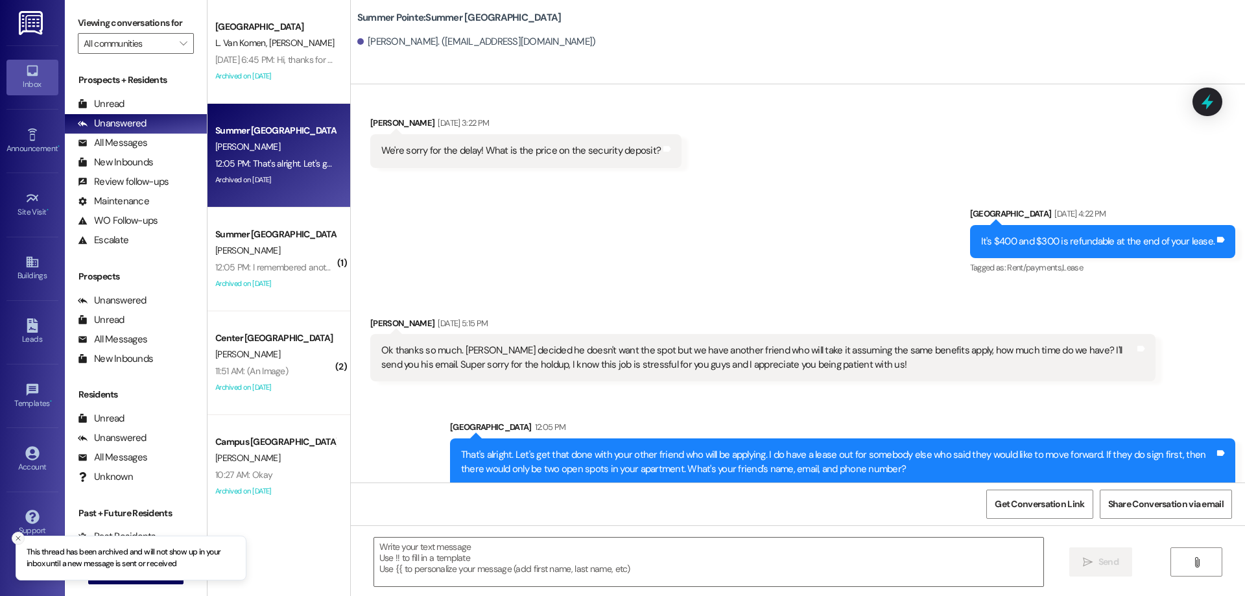
click at [18, 534] on button "Close toast" at bounding box center [18, 538] width 13 height 13
click at [139, 573] on span "New Message" at bounding box center [143, 574] width 53 height 14
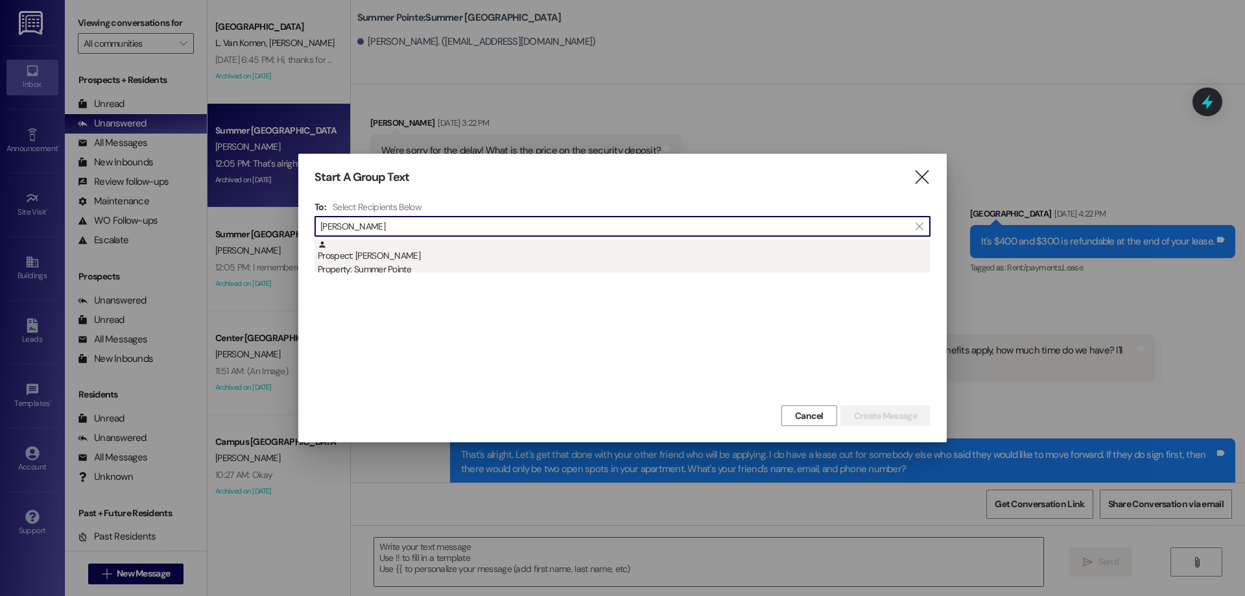
type input "luke childs"
click at [511, 261] on div "Prospect: Luke Childs Property: Summer Pointe" at bounding box center [624, 258] width 613 height 37
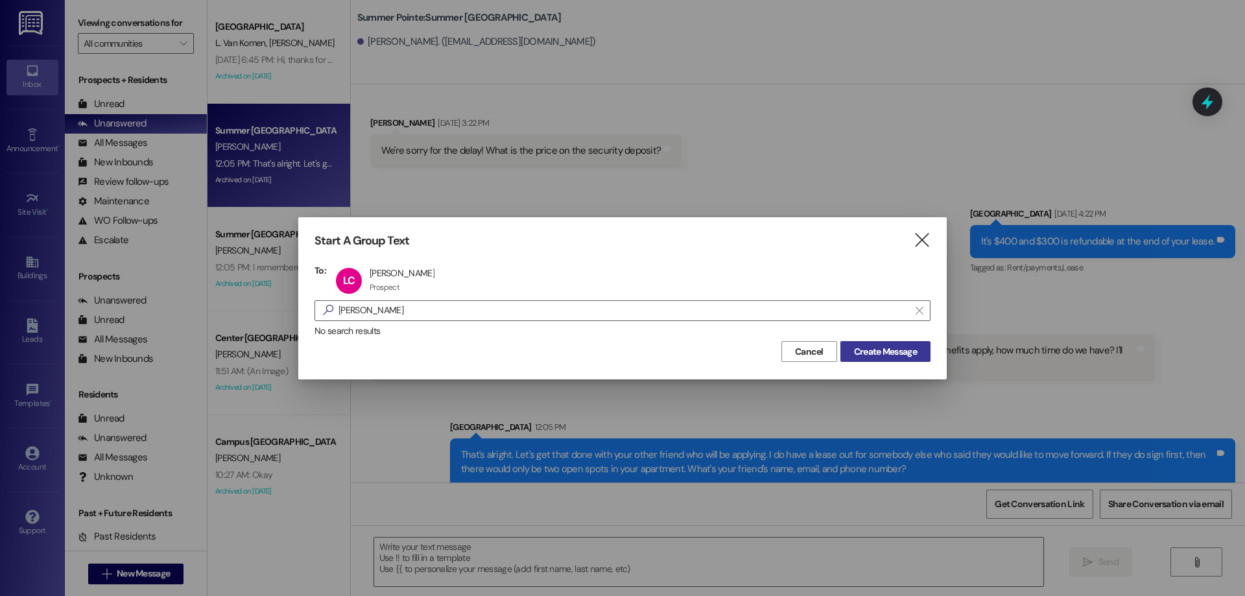
click at [880, 353] on span "Create Message" at bounding box center [885, 352] width 63 height 14
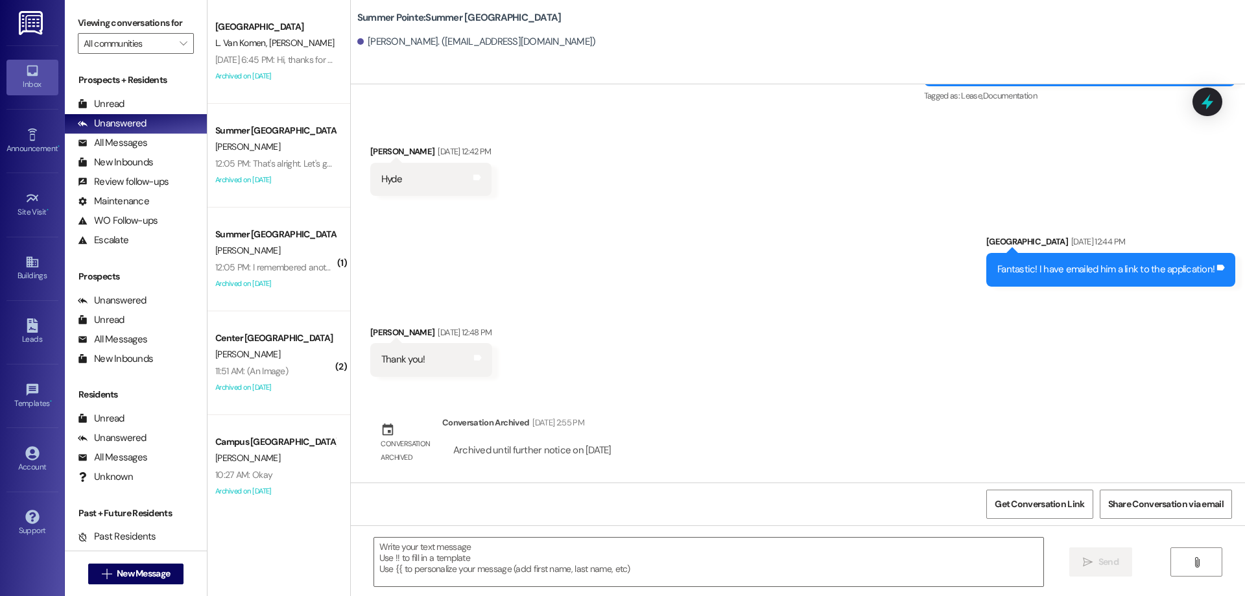
scroll to position [1004, 0]
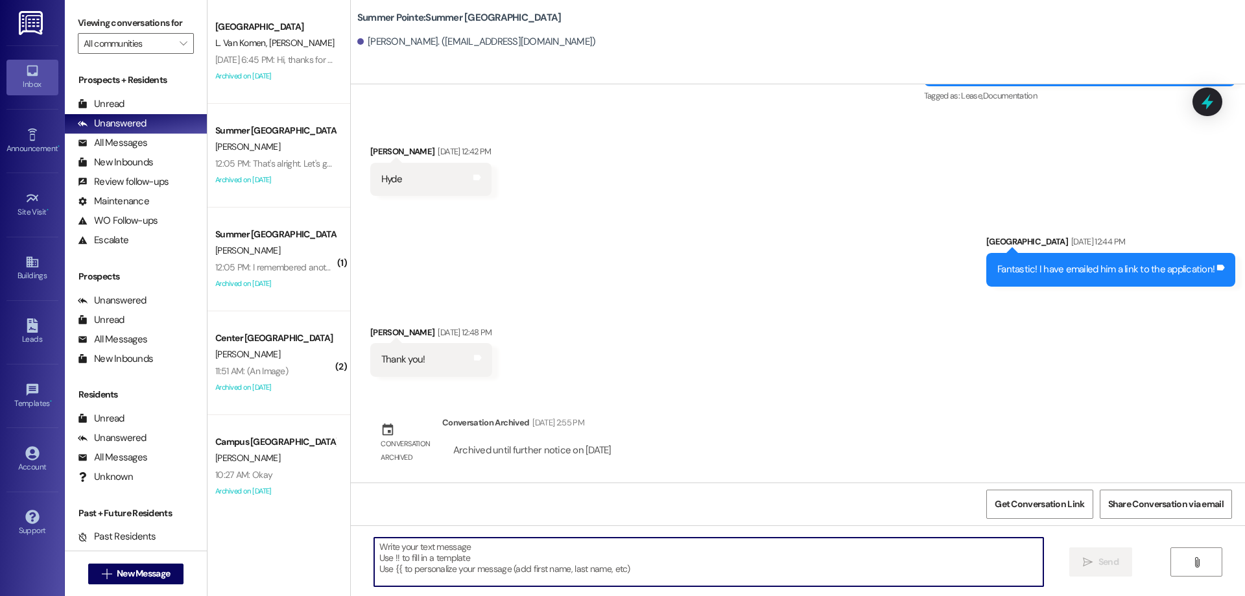
click at [587, 550] on textarea at bounding box center [708, 562] width 669 height 49
click at [556, 544] on textarea at bounding box center [708, 562] width 669 height 49
paste textarea "That's alright. Let's get that done with your other friend who will be applying…"
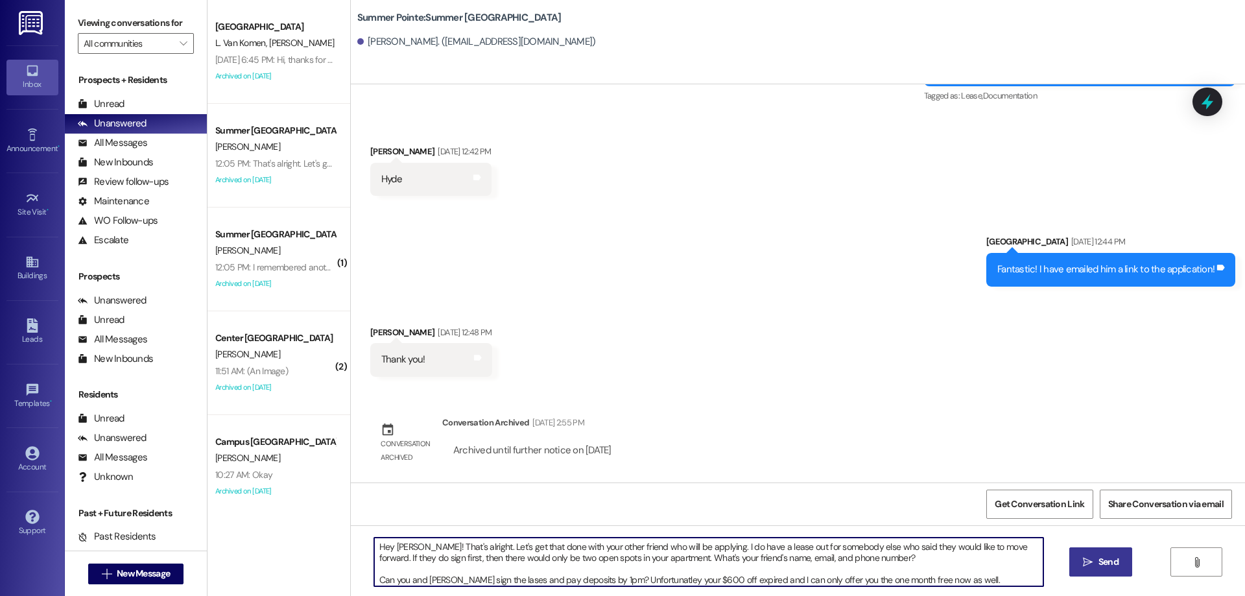
drag, startPoint x: 691, startPoint y: 546, endPoint x: 407, endPoint y: 541, distance: 284.0
click at [407, 541] on textarea "Hey Luke! That's alright. Let's get that done with your other friend who will b…" at bounding box center [708, 562] width 669 height 49
click at [844, 548] on textarea "Hey Luke! I just texted Tyson this as well, but I do have a lease out for someb…" at bounding box center [708, 562] width 669 height 49
click at [695, 558] on textarea "Hey Luke! I just texted Tyson this as well, but I do have a lease out for someb…" at bounding box center [708, 562] width 669 height 49
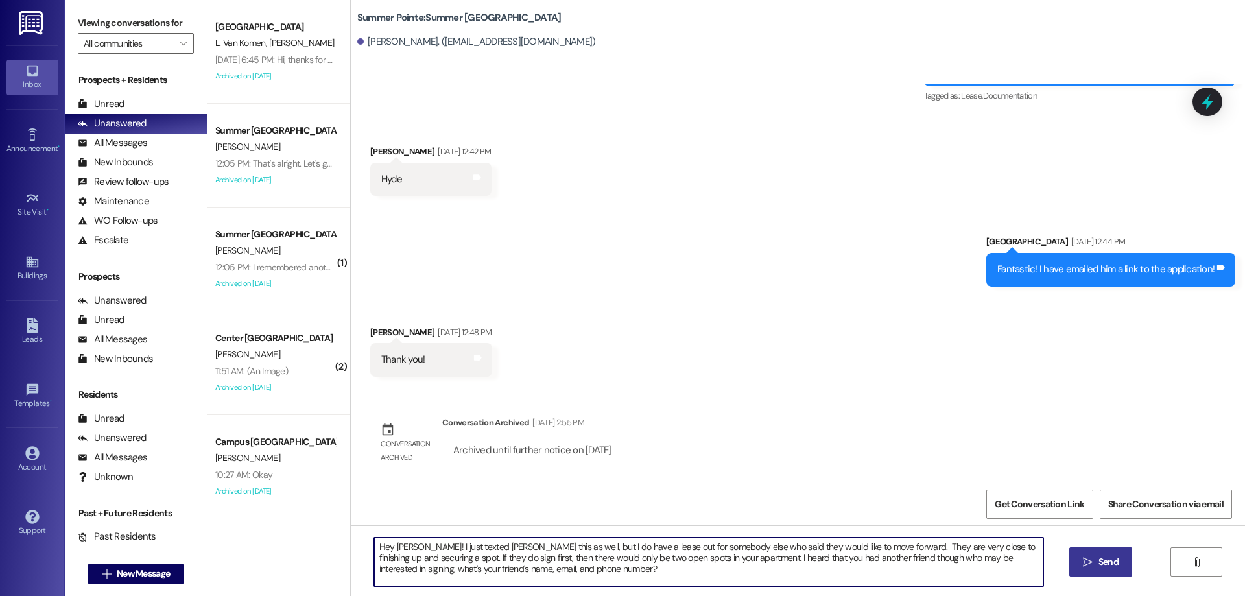
click at [617, 558] on textarea "Hey Luke! I just texted Tyson this as well, but I do have a lease out for someb…" at bounding box center [708, 562] width 669 height 49
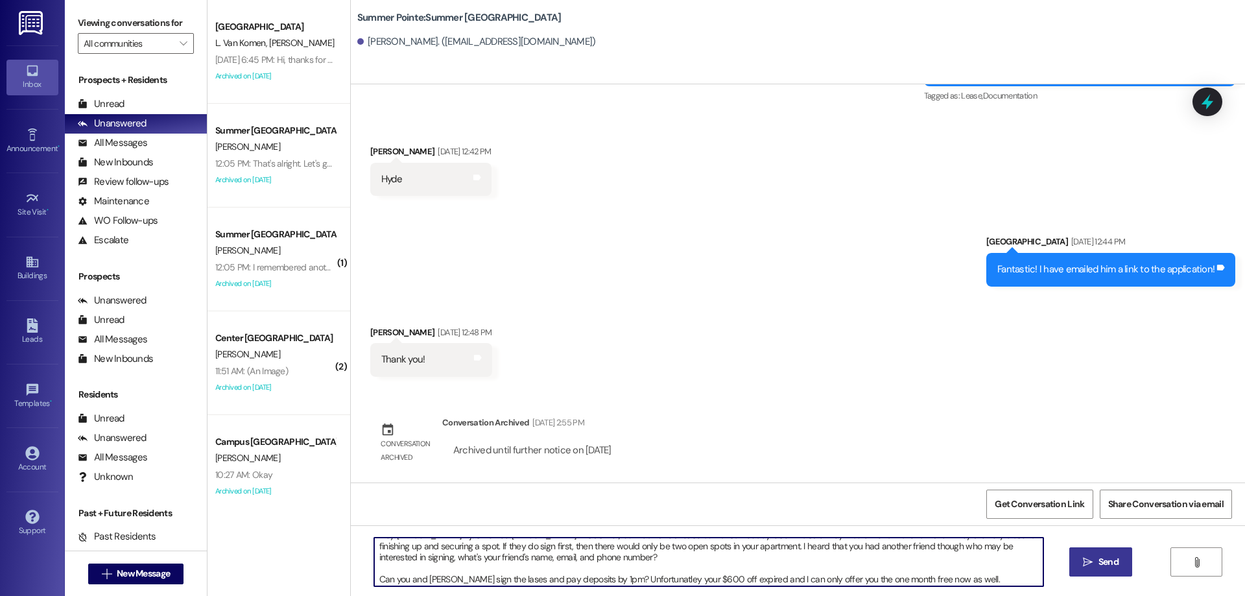
scroll to position [14, 0]
type textarea "Hey Luke! I just texted Tyson this as well, but I do have a lease out for someb…"
click at [1107, 564] on span "Send" at bounding box center [1108, 562] width 20 height 14
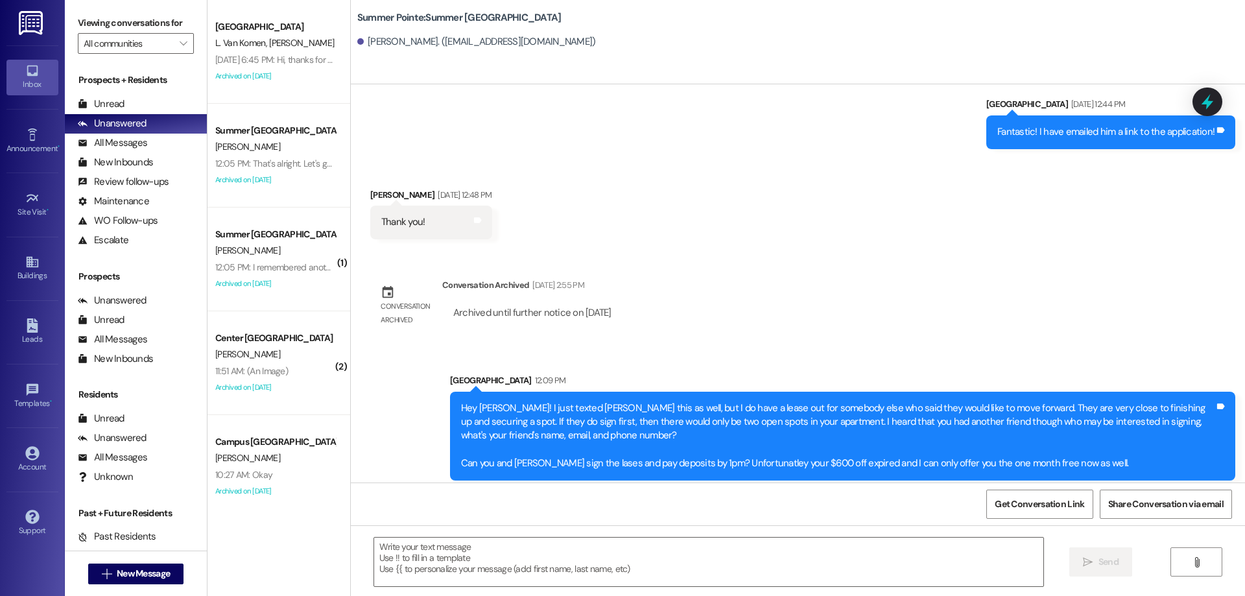
scroll to position [1150, 0]
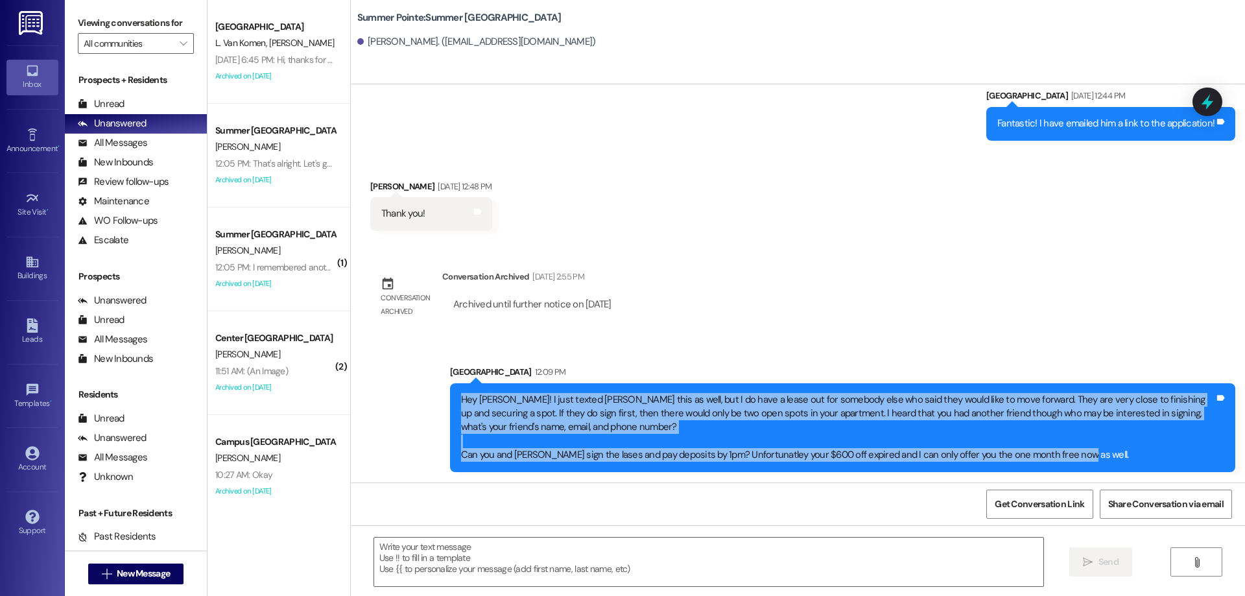
drag, startPoint x: 449, startPoint y: 396, endPoint x: 1139, endPoint y: 464, distance: 693.8
click at [1139, 464] on div "Hey Luke! I just texted Tyson this as well, but I do have a lease out for someb…" at bounding box center [842, 427] width 785 height 89
copy div "Hey Luke! I just texted Tyson this as well, but I do have a lease out for someb…"
click at [687, 319] on div "Sent via SMS Leasing Campus Way Aug 21, 2025 at 6:32 PM Hey there, Luke! This i…" at bounding box center [798, 283] width 894 height 398
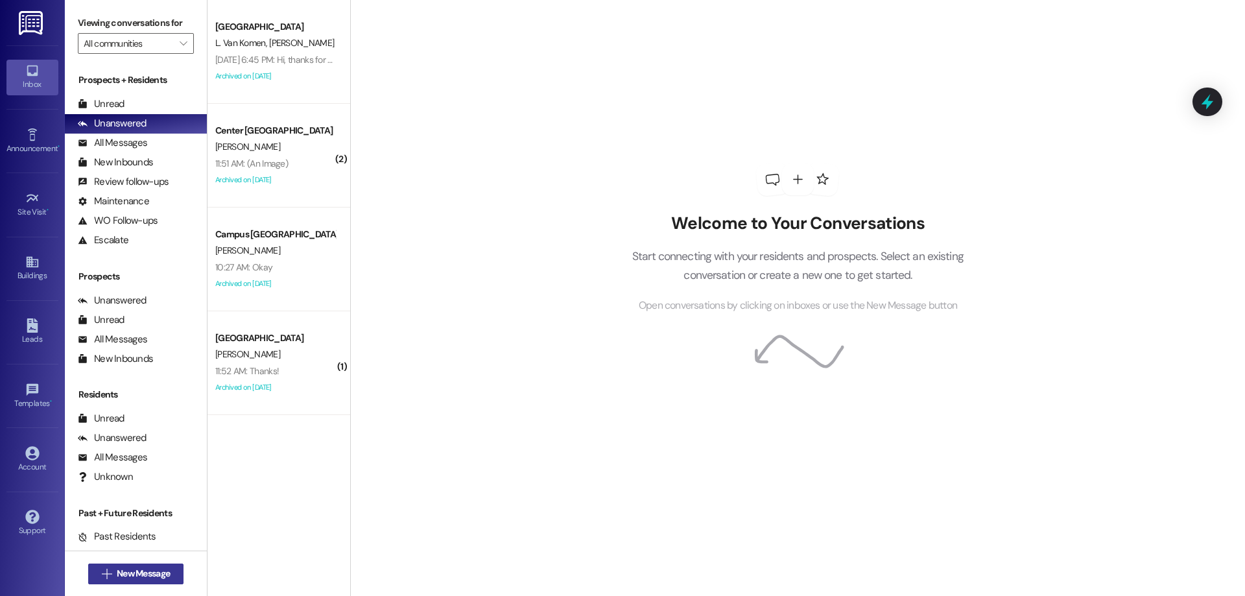
click at [121, 566] on button " New Message" at bounding box center [136, 573] width 96 height 21
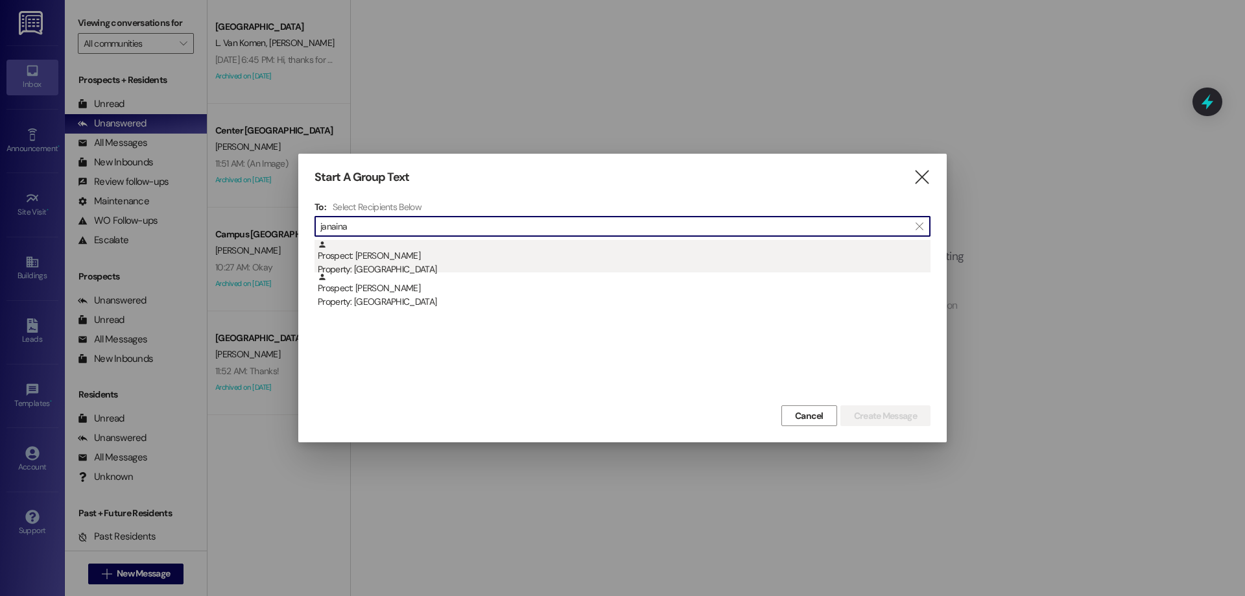
type input "janaina"
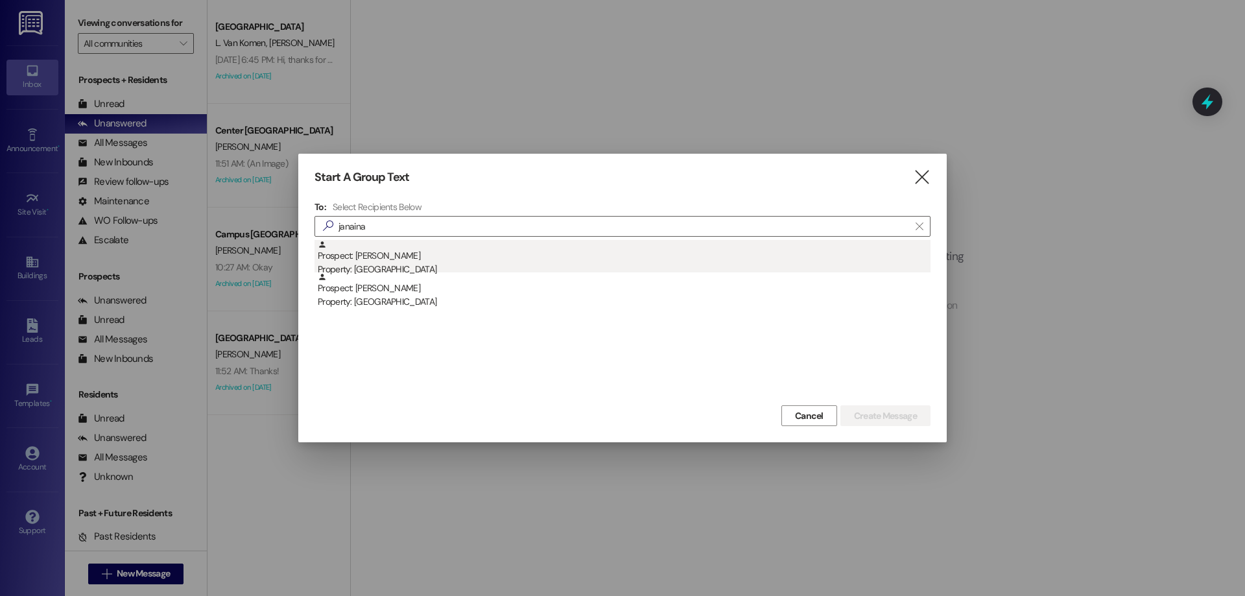
click at [466, 263] on div "Property: [GEOGRAPHIC_DATA]" at bounding box center [624, 270] width 613 height 14
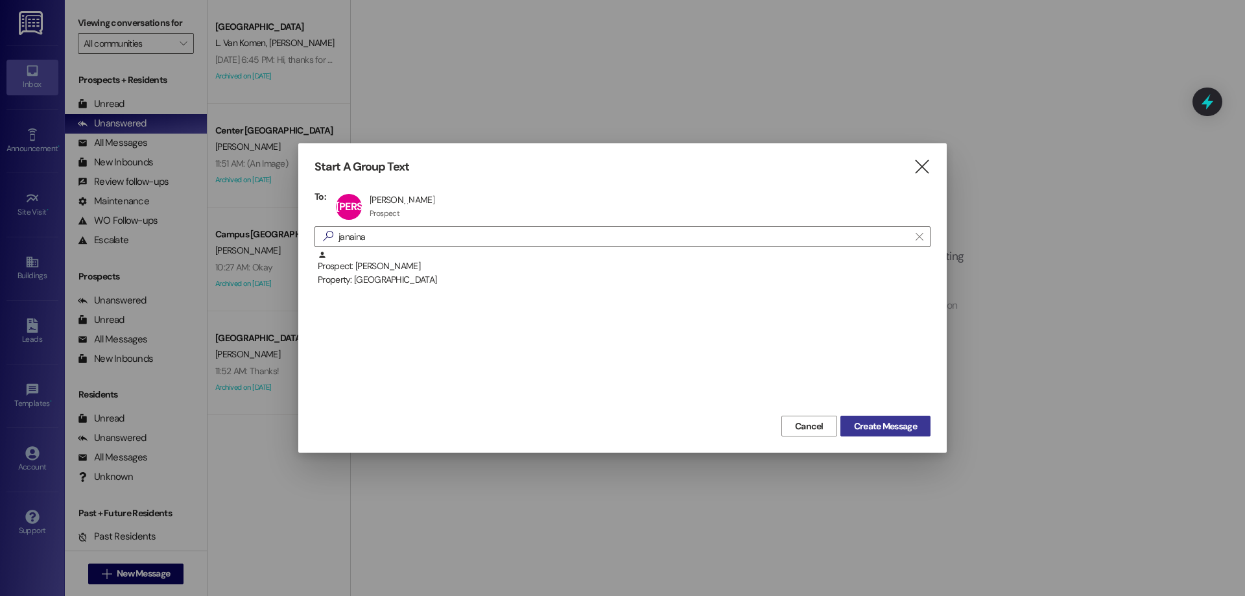
click at [868, 424] on span "Create Message" at bounding box center [885, 427] width 63 height 14
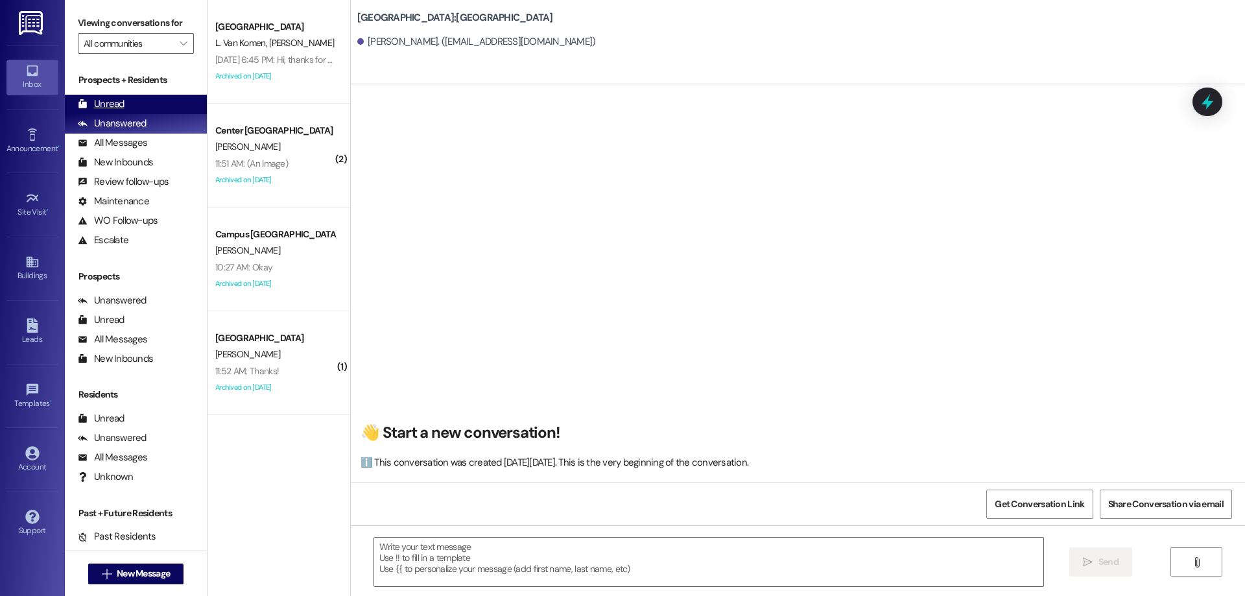
click at [140, 104] on div "Unread (0)" at bounding box center [136, 104] width 142 height 19
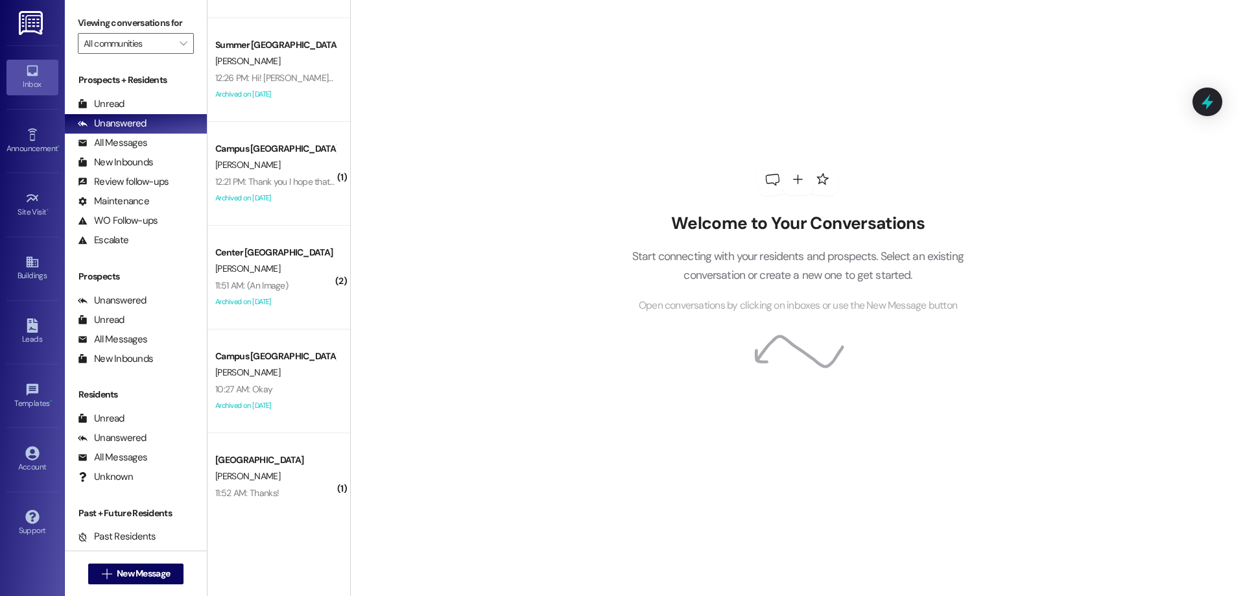
scroll to position [54, 0]
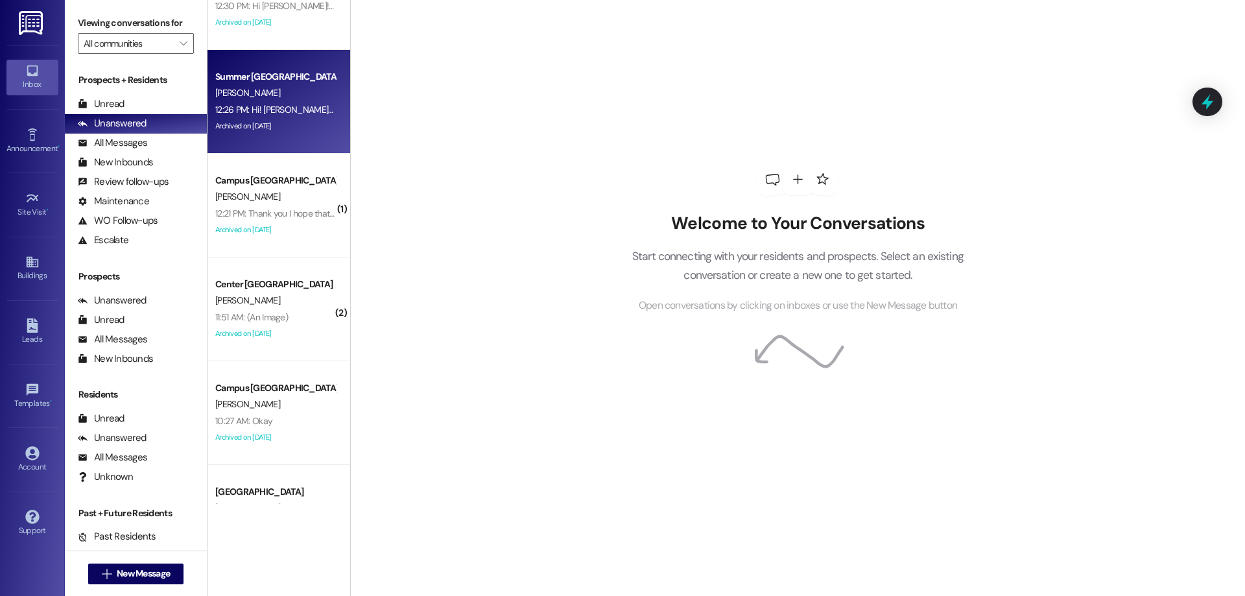
click at [315, 99] on div "[PERSON_NAME]" at bounding box center [275, 93] width 123 height 16
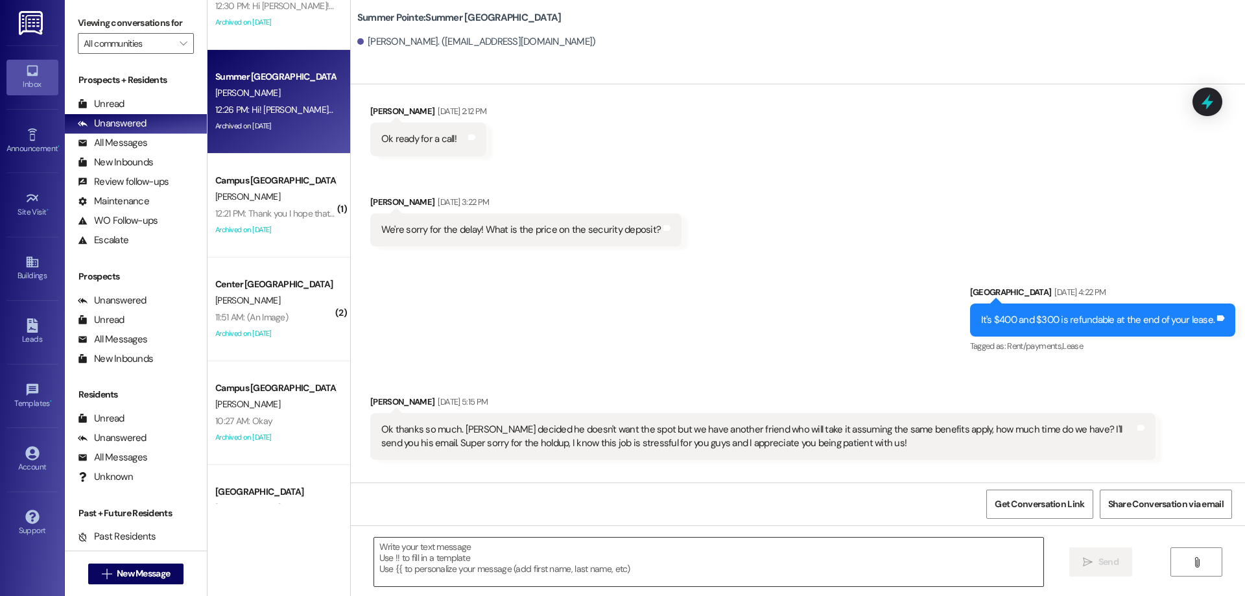
click at [517, 563] on textarea at bounding box center [708, 562] width 669 height 49
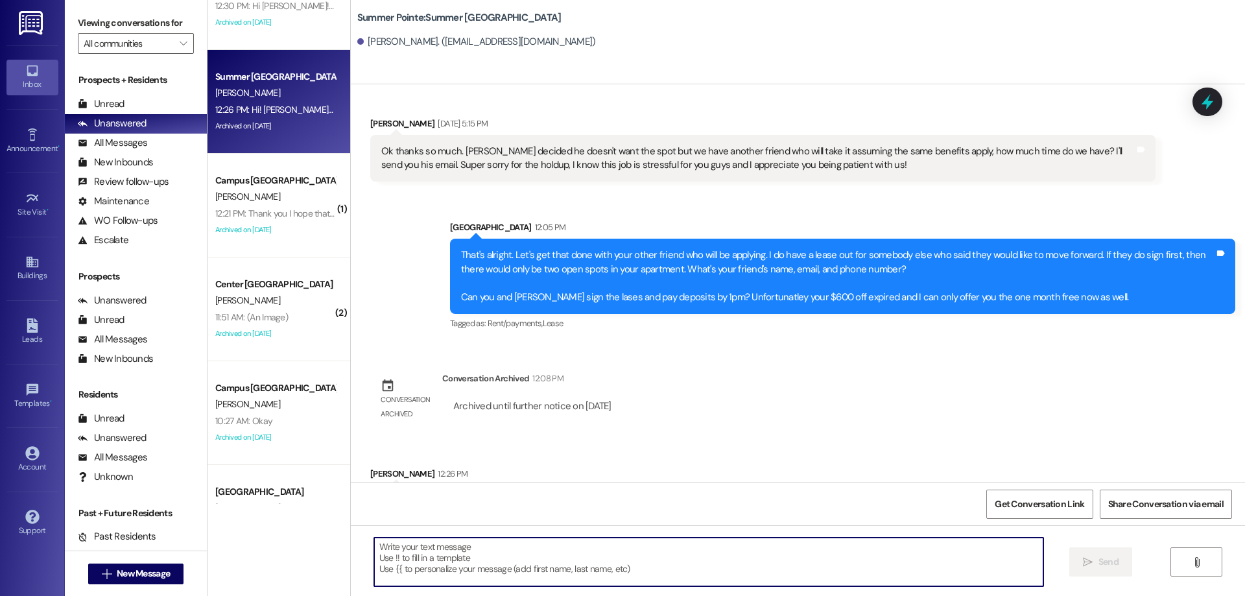
scroll to position [3817, 0]
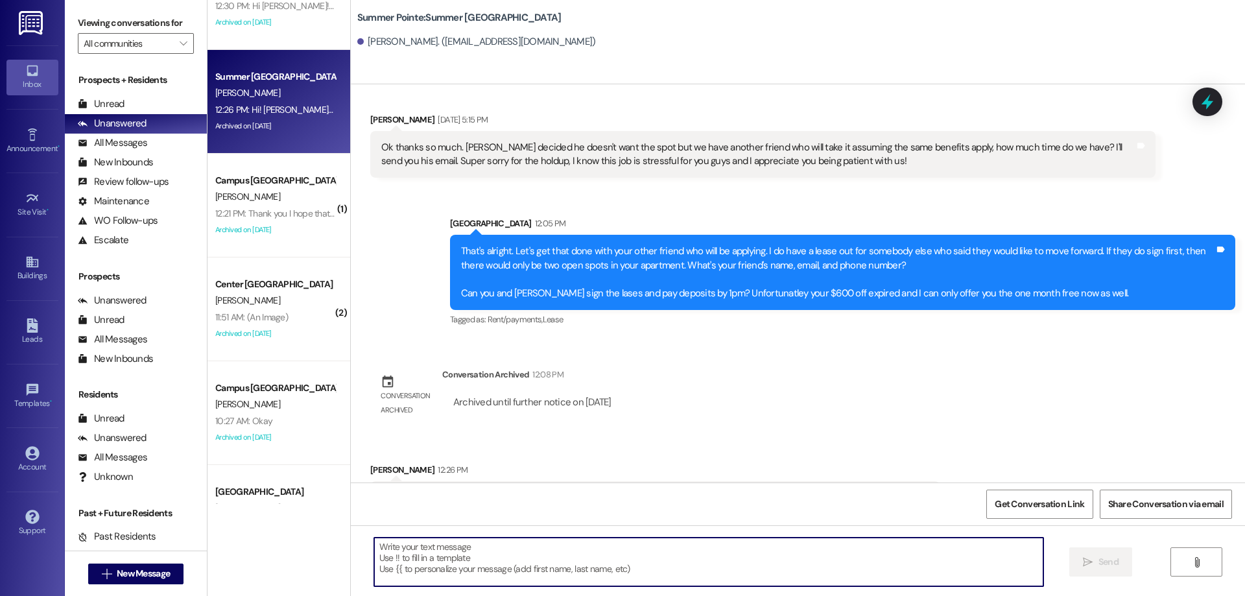
click at [517, 563] on textarea at bounding box center [708, 562] width 669 height 49
type textarea "s"
type textarea "I"
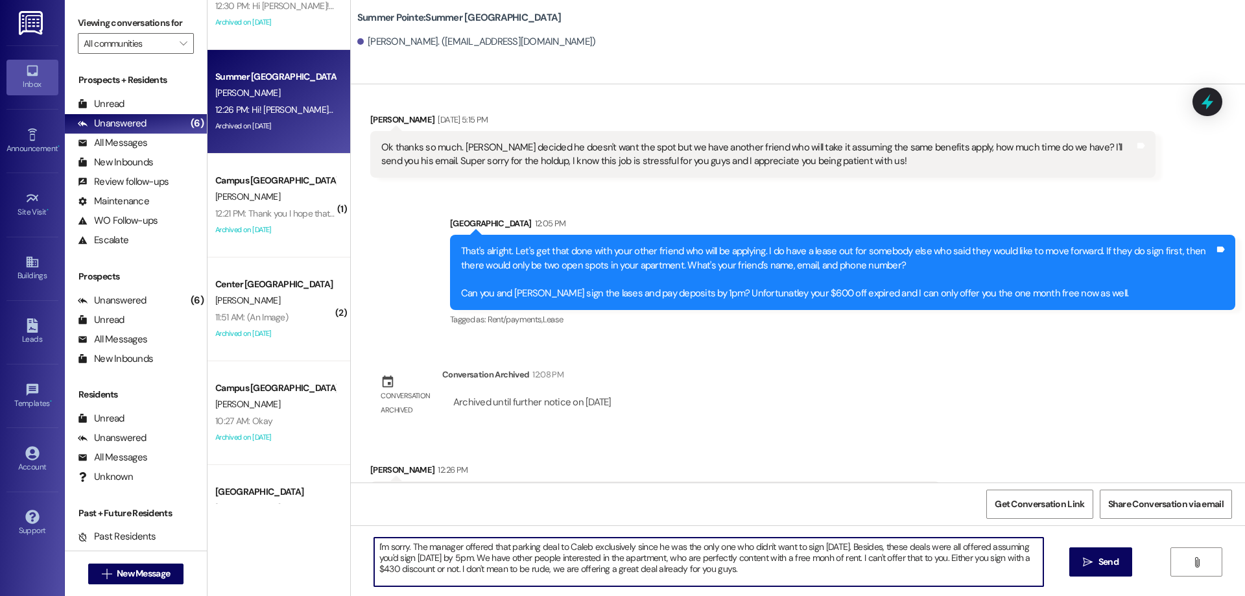
click at [934, 556] on textarea "I'm sorry. The manager offered that parking deal to Caleb exclusively since he …" at bounding box center [708, 562] width 669 height 49
click at [842, 570] on textarea "I'm sorry. The manager offered that parking deal to Caleb exclusively since he …" at bounding box center [708, 562] width 669 height 49
type textarea "I'm sorry. The manager offered that parking deal to Caleb exclusively since he …"
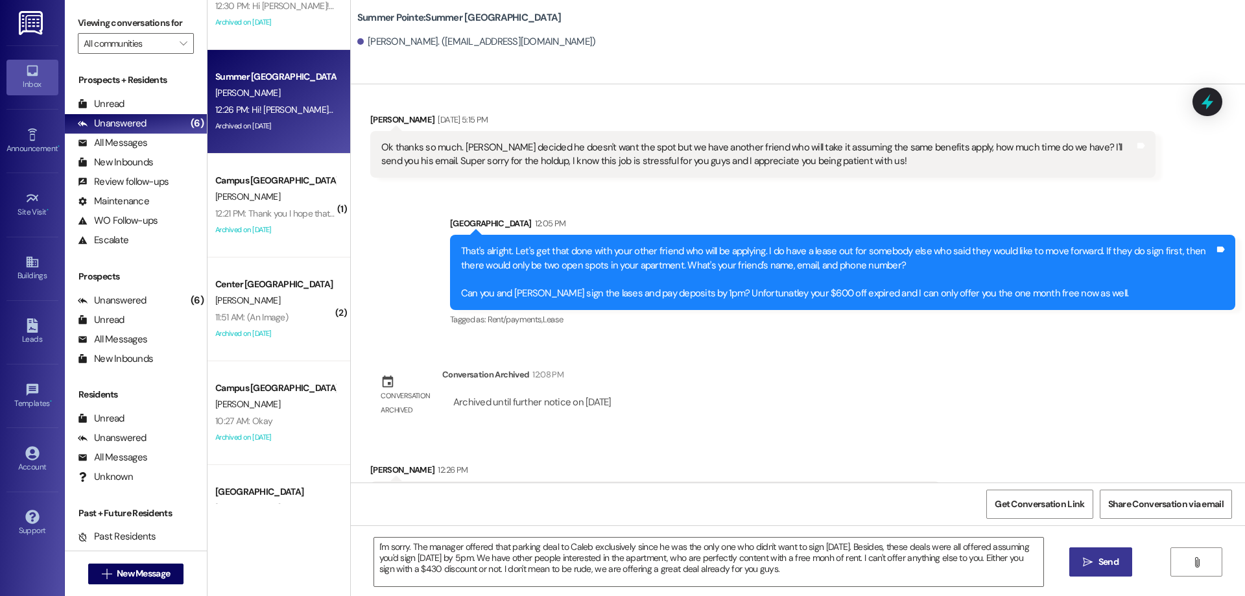
click at [1109, 572] on button " Send" at bounding box center [1100, 561] width 63 height 29
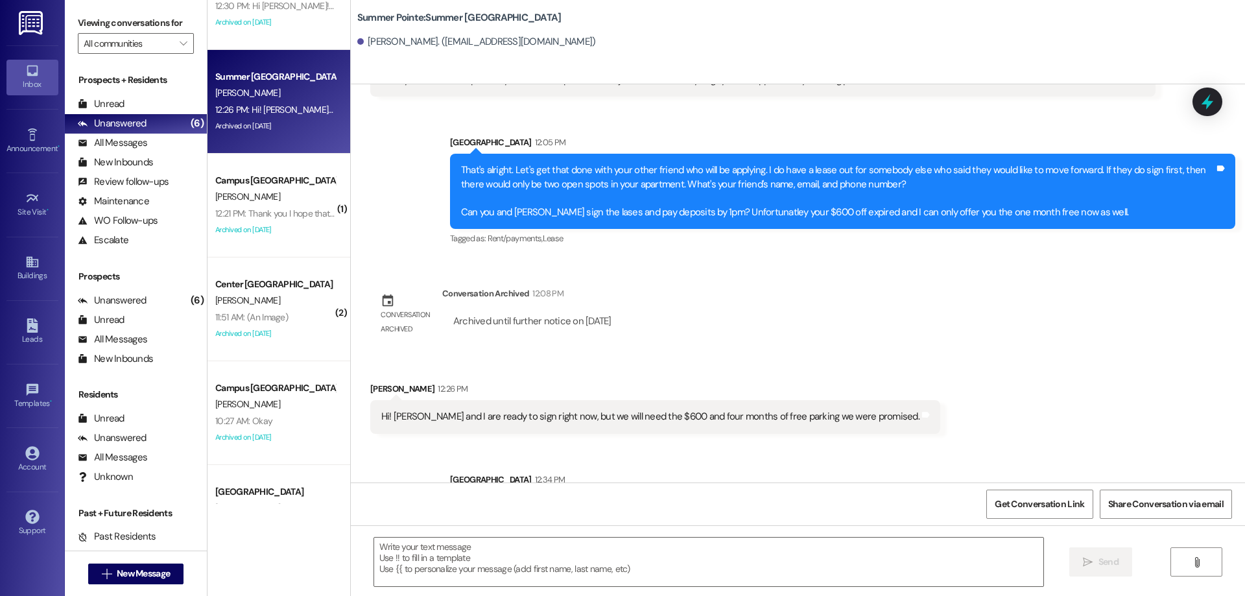
scroll to position [3936, 0]
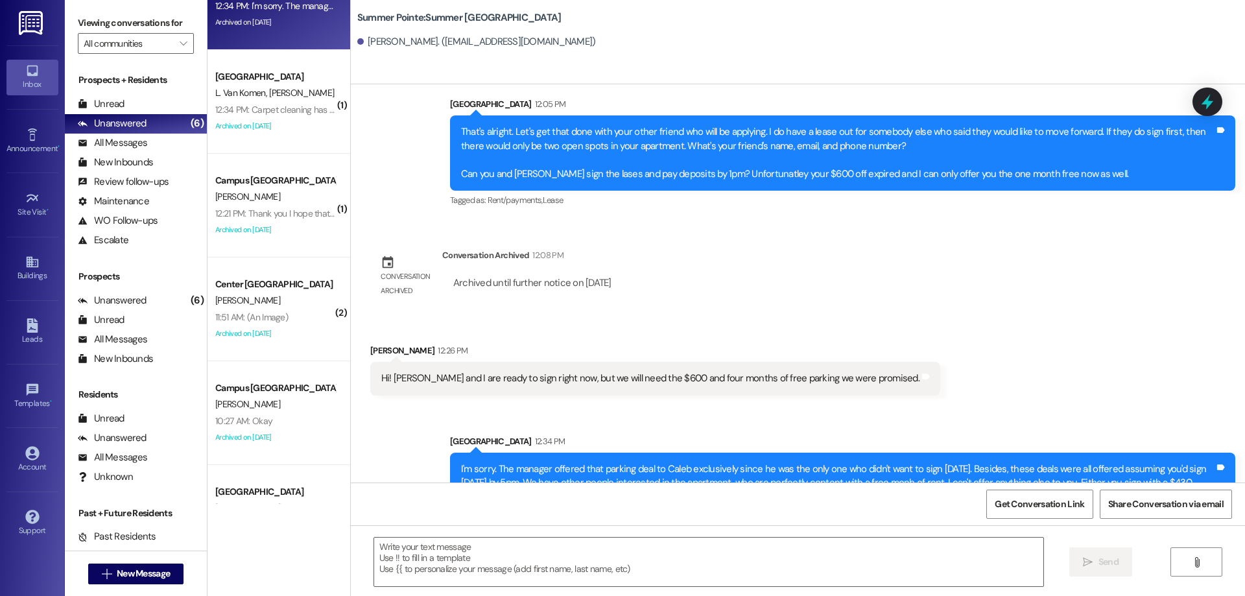
click at [109, 587] on div " New Message" at bounding box center [136, 574] width 96 height 32
click at [117, 576] on span "New Message" at bounding box center [143, 574] width 53 height 14
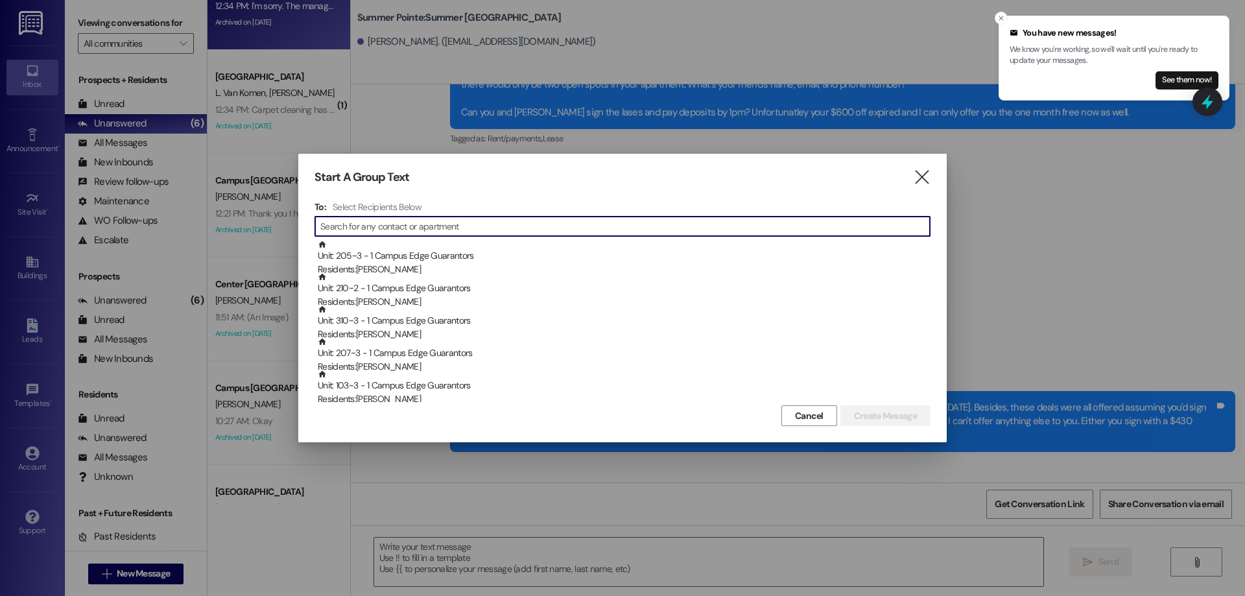
scroll to position [4039, 0]
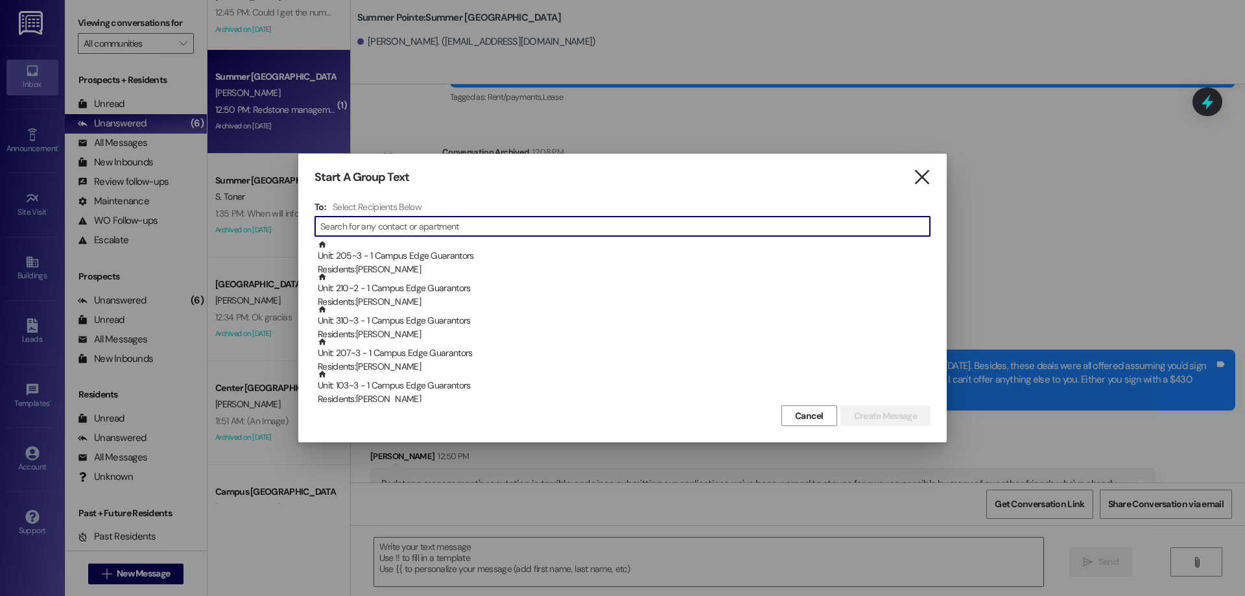
click at [922, 175] on icon "" at bounding box center [922, 178] width 18 height 14
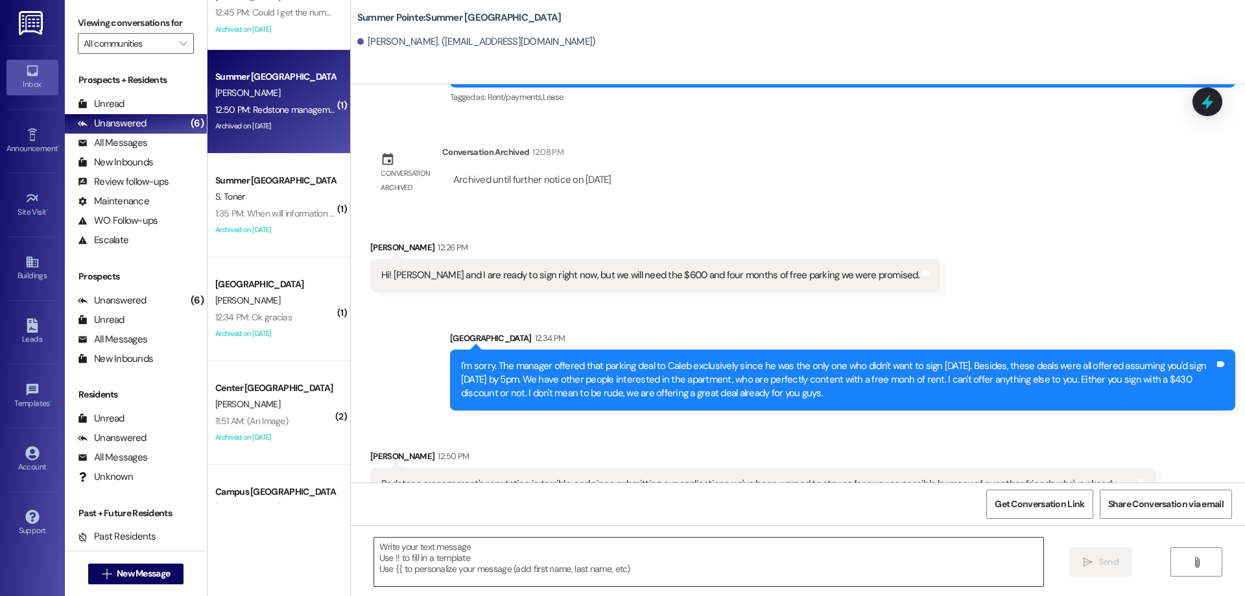
click at [635, 564] on textarea at bounding box center [708, 562] width 669 height 49
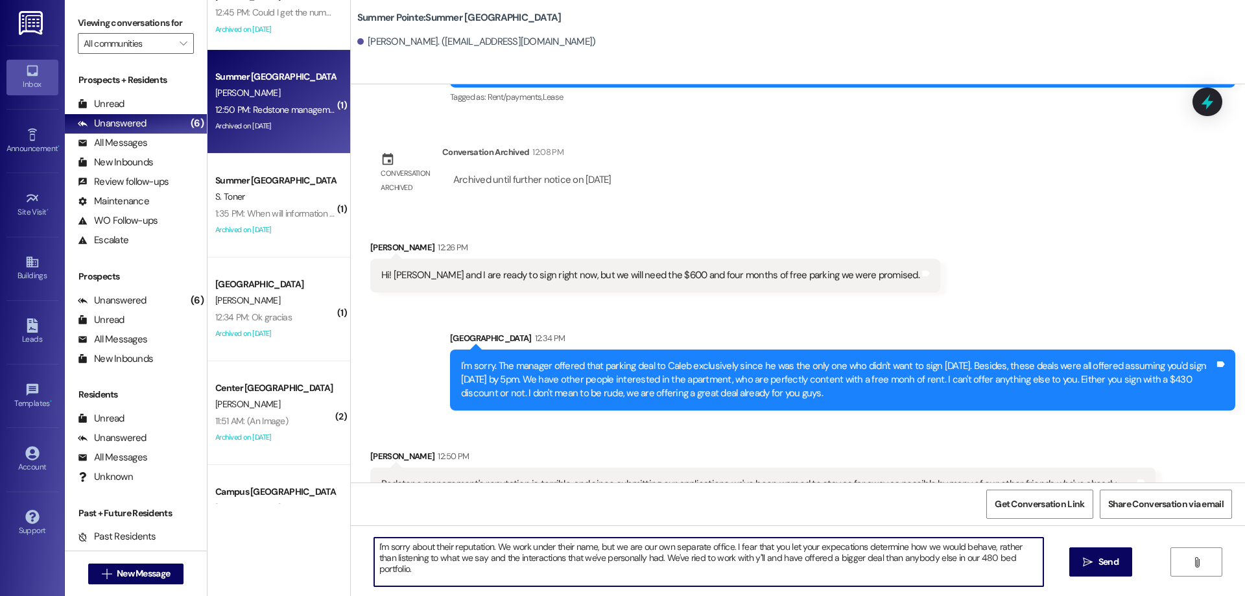
click at [733, 552] on textarea "I'm sorry about their reputation. We work under their name, but we are our own …" at bounding box center [708, 562] width 669 height 49
click at [731, 565] on textarea "I'm sorry about their reputation. We work under their name, but we are our own …" at bounding box center [708, 562] width 669 height 49
click at [729, 560] on textarea "I'm sorry about their reputation. We work under their name, but we are our own …" at bounding box center [708, 562] width 669 height 49
click at [661, 554] on textarea "I'm sorry about their reputation. We work under their name, but we are our own …" at bounding box center [708, 562] width 669 height 49
click at [1032, 563] on textarea "I'm sorry about their reputation. We work under their name, but we are our own …" at bounding box center [708, 562] width 669 height 49
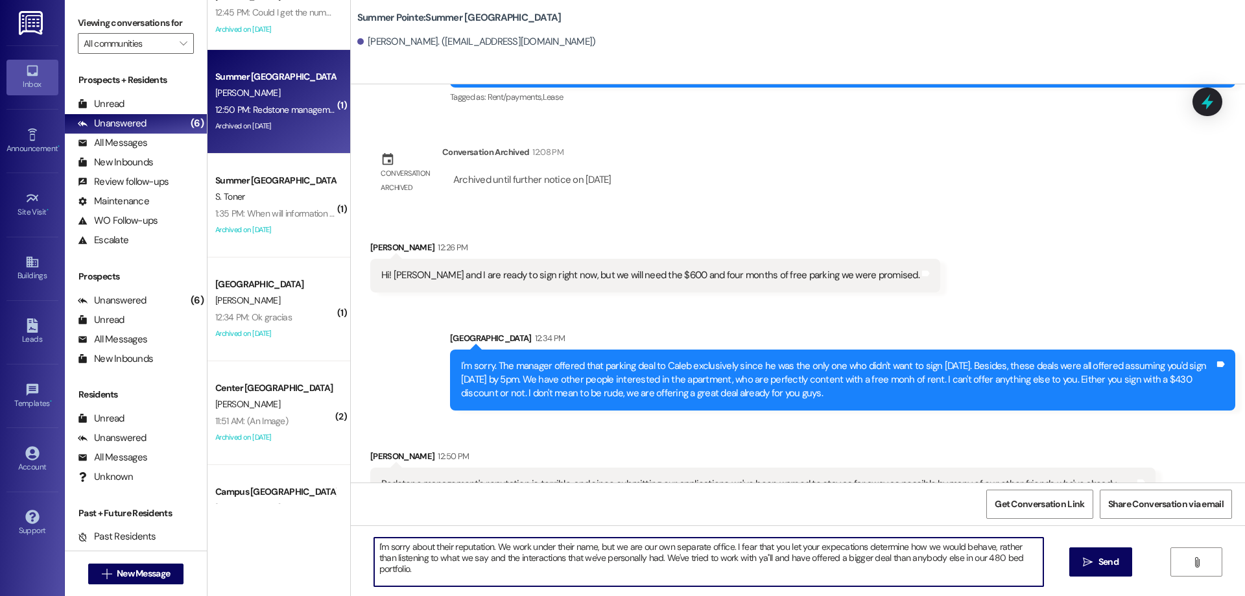
click at [1037, 558] on textarea "I'm sorry about their reputation. We work under their name, but we are our own …" at bounding box center [708, 562] width 669 height 49
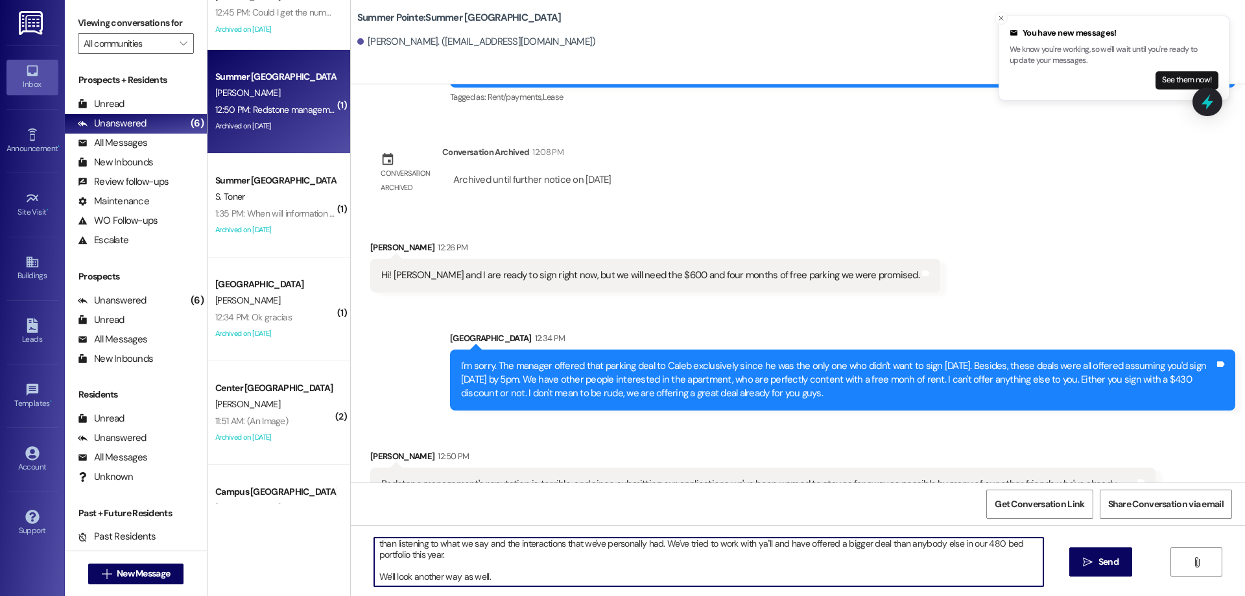
scroll to position [0, 0]
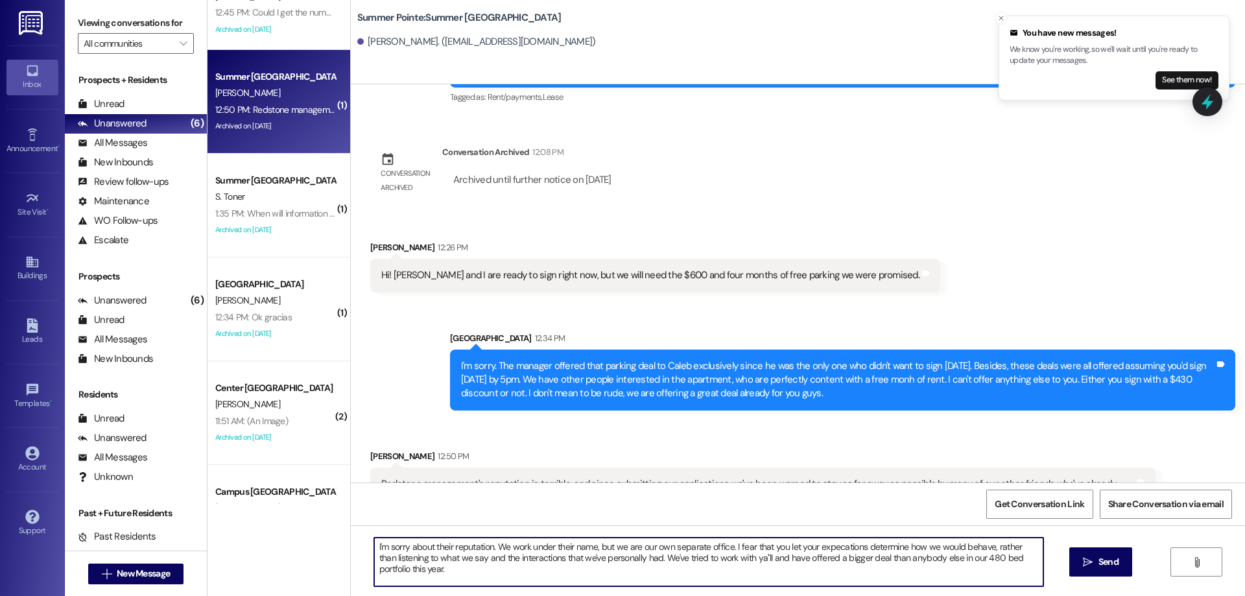
drag, startPoint x: 444, startPoint y: 543, endPoint x: 428, endPoint y: 545, distance: 16.3
click at [428, 545] on textarea "I'm sorry about their reputation. We work under their name, but we are our own …" at bounding box center [708, 562] width 669 height 49
click at [880, 547] on textarea "I'm sorry about Redstone's reputation. We work under their name, but we are our…" at bounding box center [708, 562] width 669 height 49
click at [744, 579] on textarea "I'm sorry about Redstone's reputation. We work under their name, but we are our…" at bounding box center [708, 562] width 669 height 49
click at [709, 556] on textarea "I'm sorry about Redstone's reputation. We work under their name, but we are our…" at bounding box center [708, 562] width 669 height 49
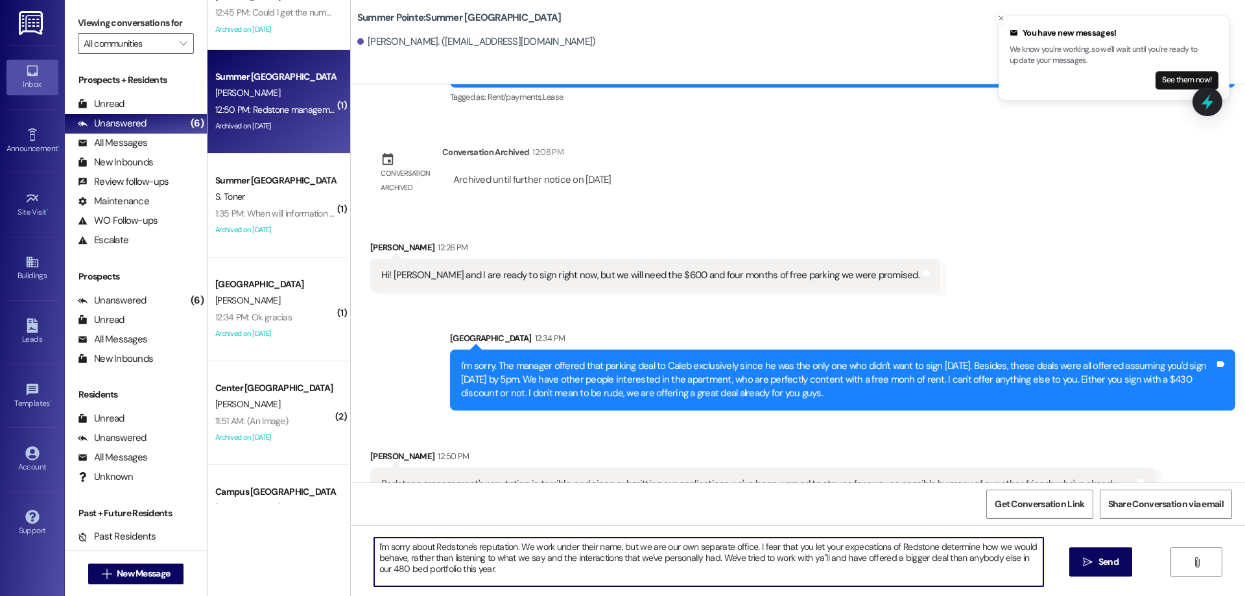
click at [534, 565] on textarea "I'm sorry about Redstone's reputation. We work under their name, but we are our…" at bounding box center [708, 562] width 669 height 49
click at [423, 545] on textarea "I'm sorry about Redstone's reputation. We work under their name, but we are our…" at bounding box center [708, 562] width 669 height 49
click at [841, 542] on textarea "I'm sorry about what you've heard about Redstone's reputation. We work under th…" at bounding box center [708, 562] width 669 height 49
click at [947, 542] on textarea "I'm sorry about what you've heard about Redstone's reputation. We work under th…" at bounding box center [708, 562] width 669 height 49
click at [894, 573] on textarea "I'm sorry about what you've heard about Redstone's reputation. We work under th…" at bounding box center [708, 562] width 669 height 49
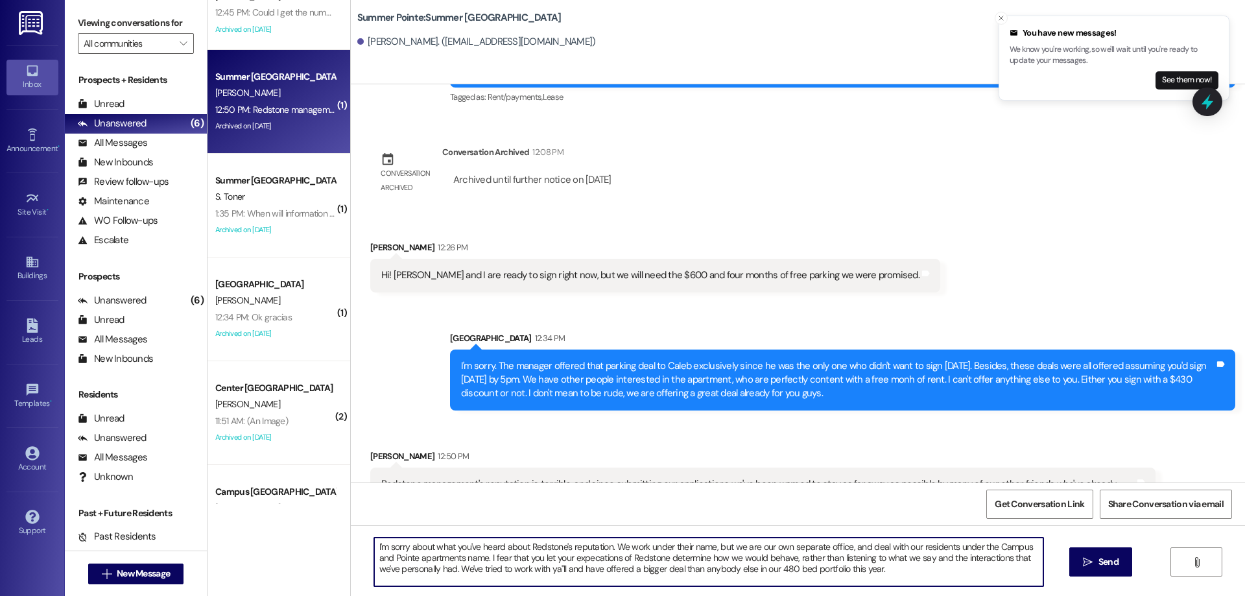
click at [908, 558] on textarea "I'm sorry about what you've heard about Redstone's reputation. We work under th…" at bounding box center [708, 562] width 669 height 49
click at [951, 569] on textarea "I'm sorry about what you've heard about Redstone's reputation. We work under th…" at bounding box center [708, 562] width 669 height 49
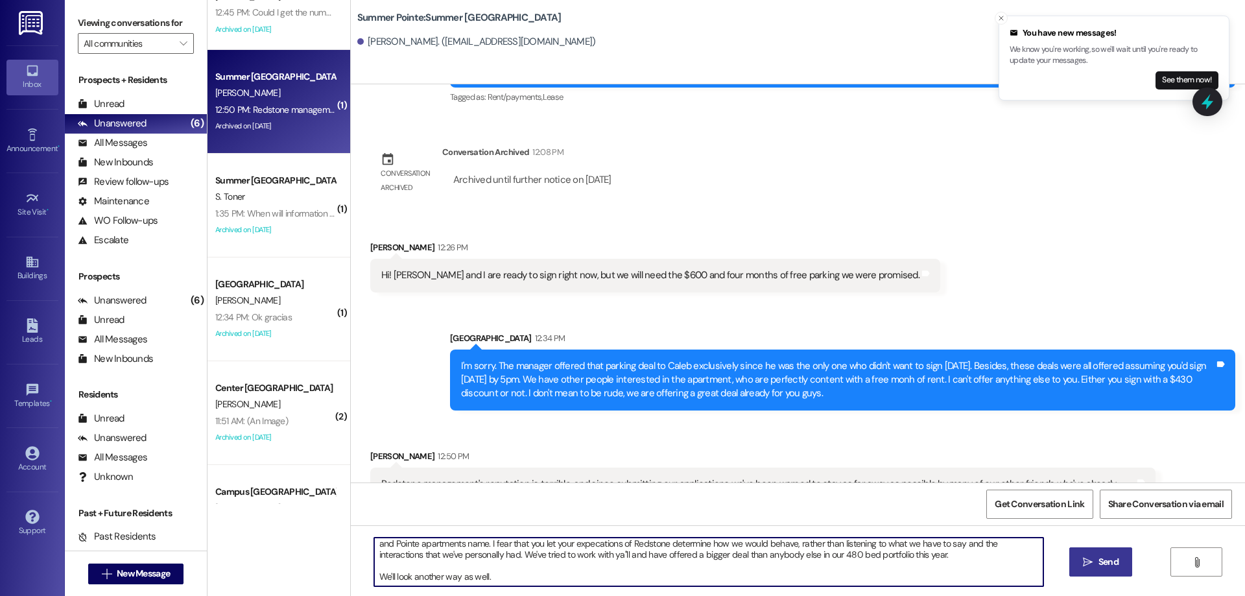
type textarea "I'm sorry about what you've heard about Redstone's reputation. We work under th…"
click at [1080, 560] on span " Send" at bounding box center [1100, 562] width 41 height 14
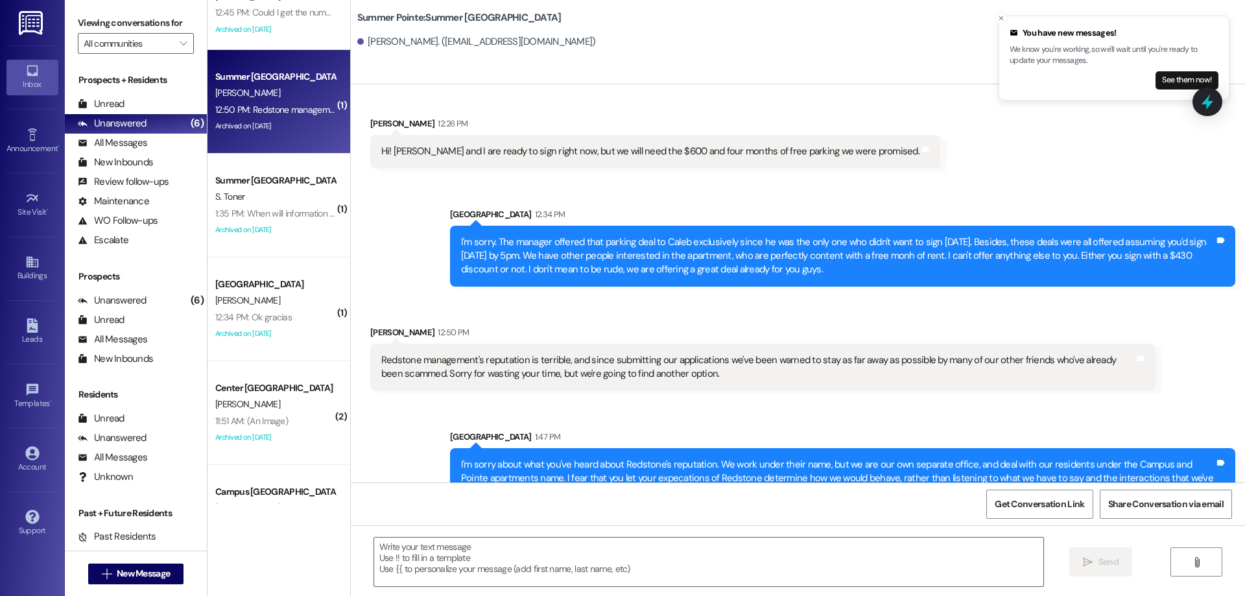
scroll to position [4186, 0]
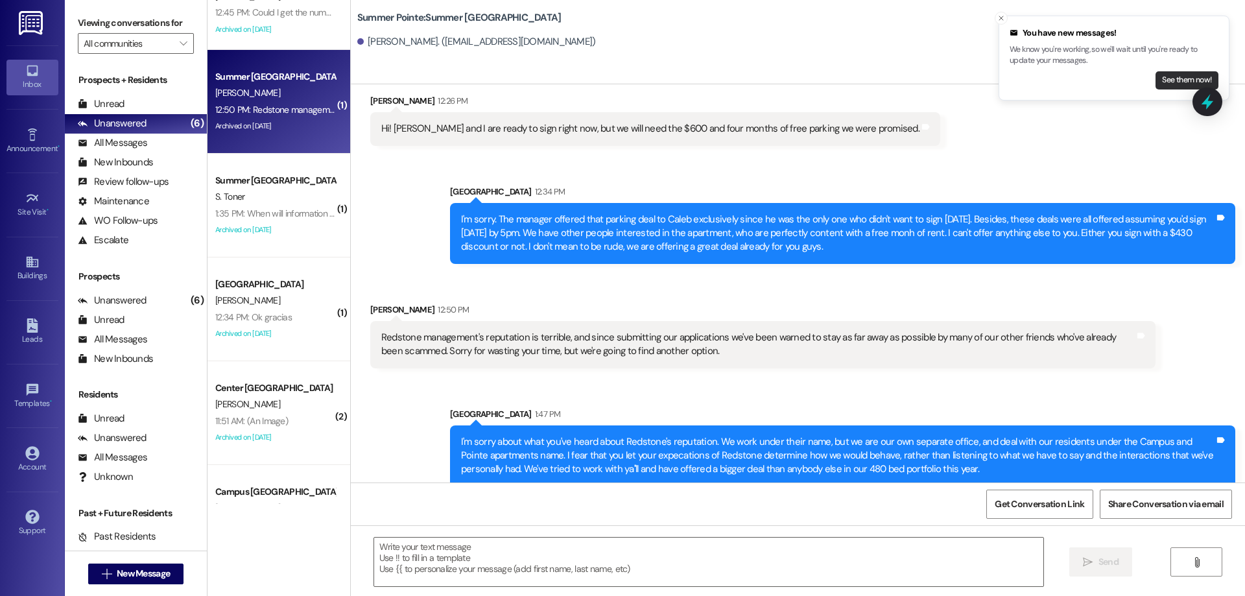
click at [1172, 87] on button "See them now!" at bounding box center [1186, 80] width 63 height 18
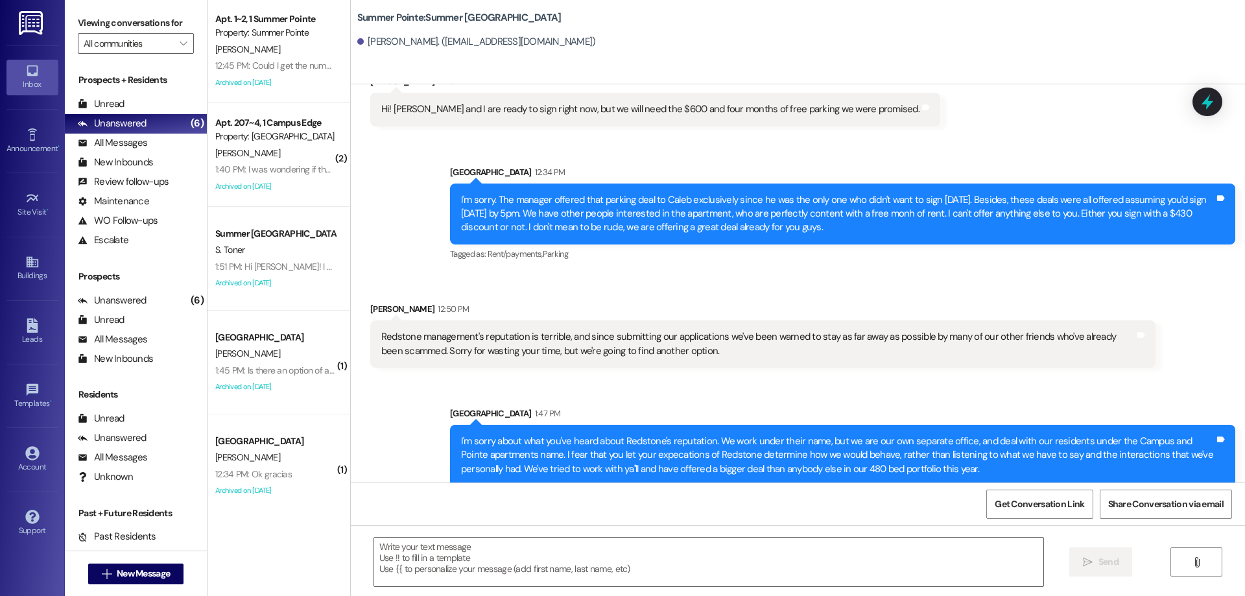
scroll to position [0, 0]
click at [131, 580] on button " New Message" at bounding box center [136, 573] width 96 height 21
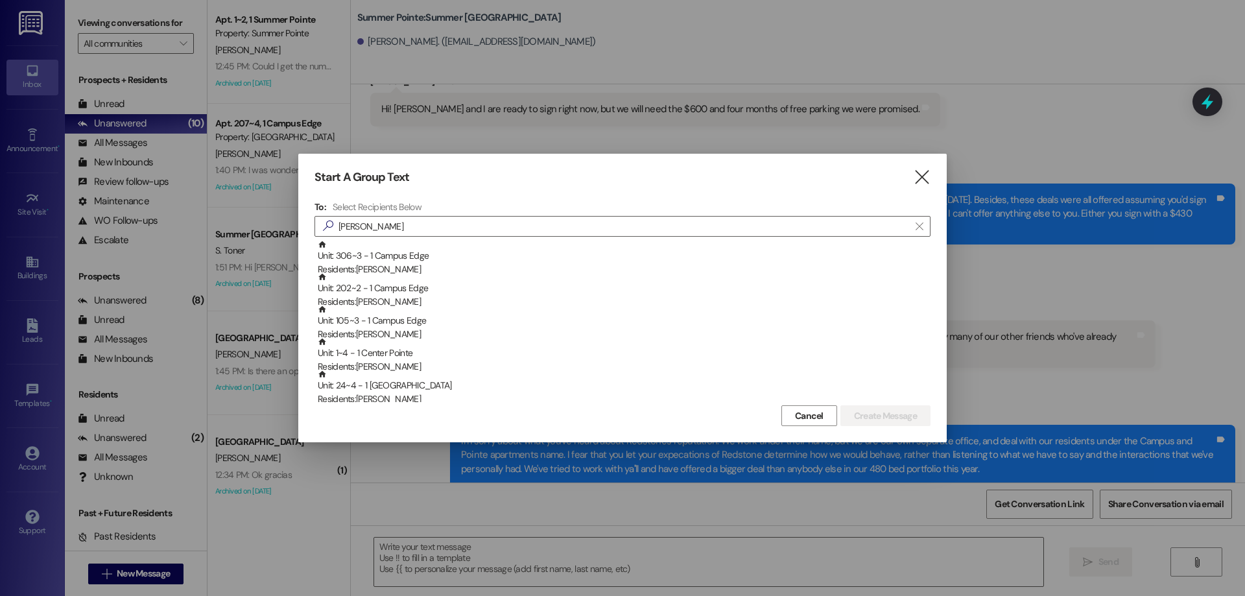
click at [509, 215] on div "To: Select Recipients Below  [PERSON_NAME]  Unit: 306~3 - 1 Campus Edge Resid…" at bounding box center [622, 301] width 616 height 201
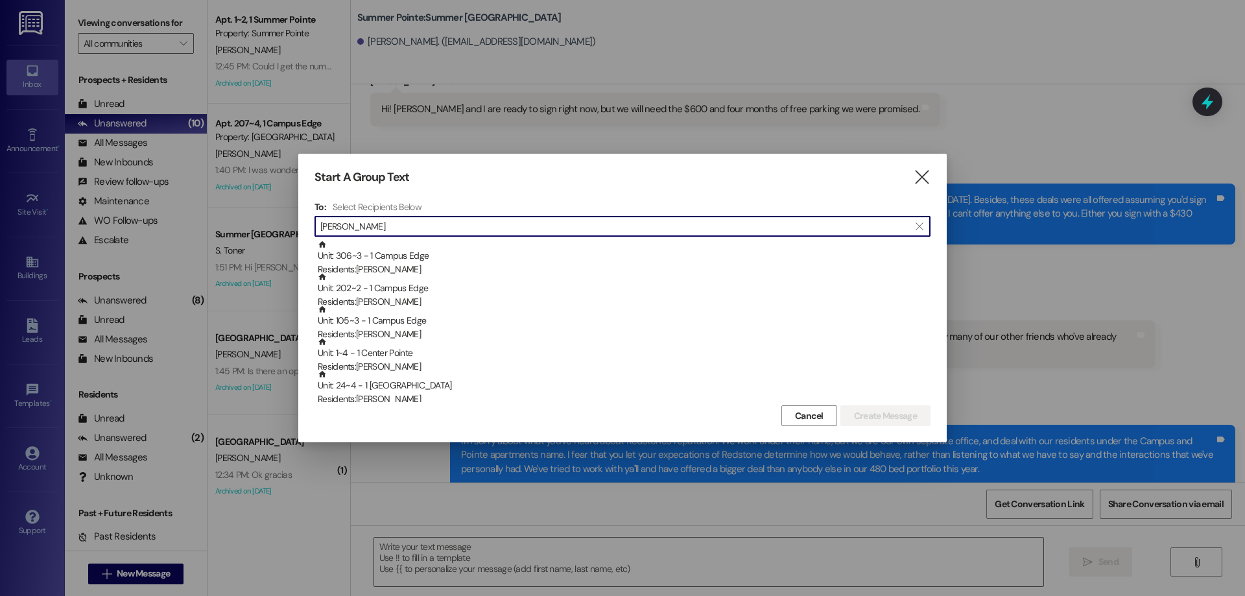
click at [506, 225] on input "[PERSON_NAME]" at bounding box center [614, 226] width 589 height 18
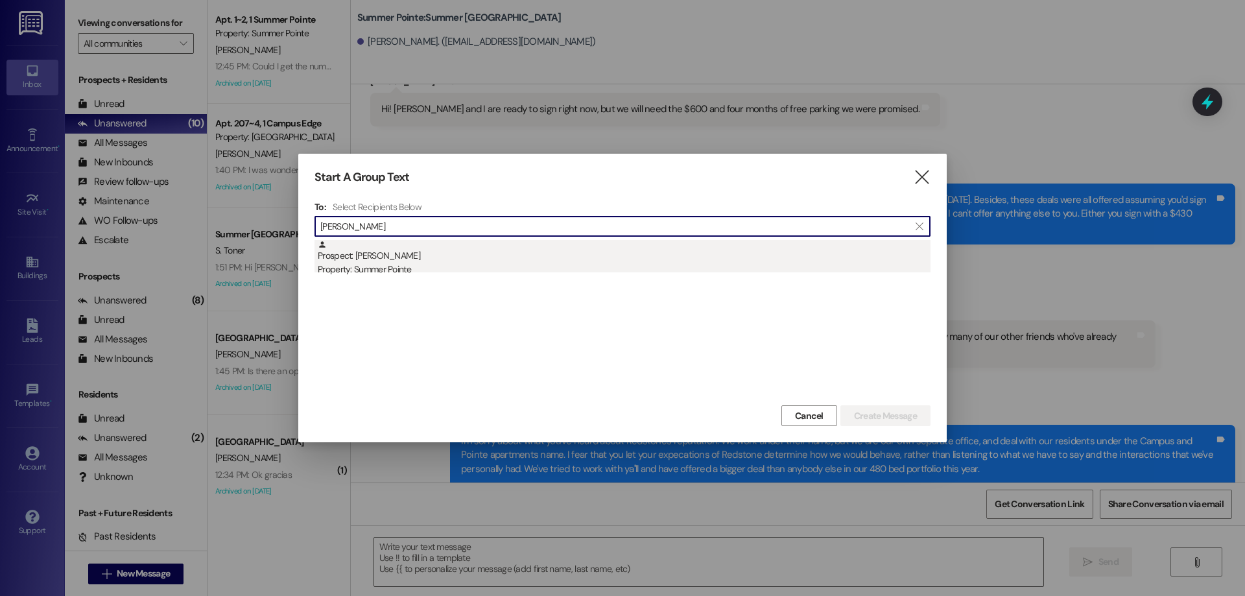
type input "[PERSON_NAME]"
click at [491, 257] on div "Prospect: [PERSON_NAME] Property: Summer Pointe" at bounding box center [624, 258] width 613 height 37
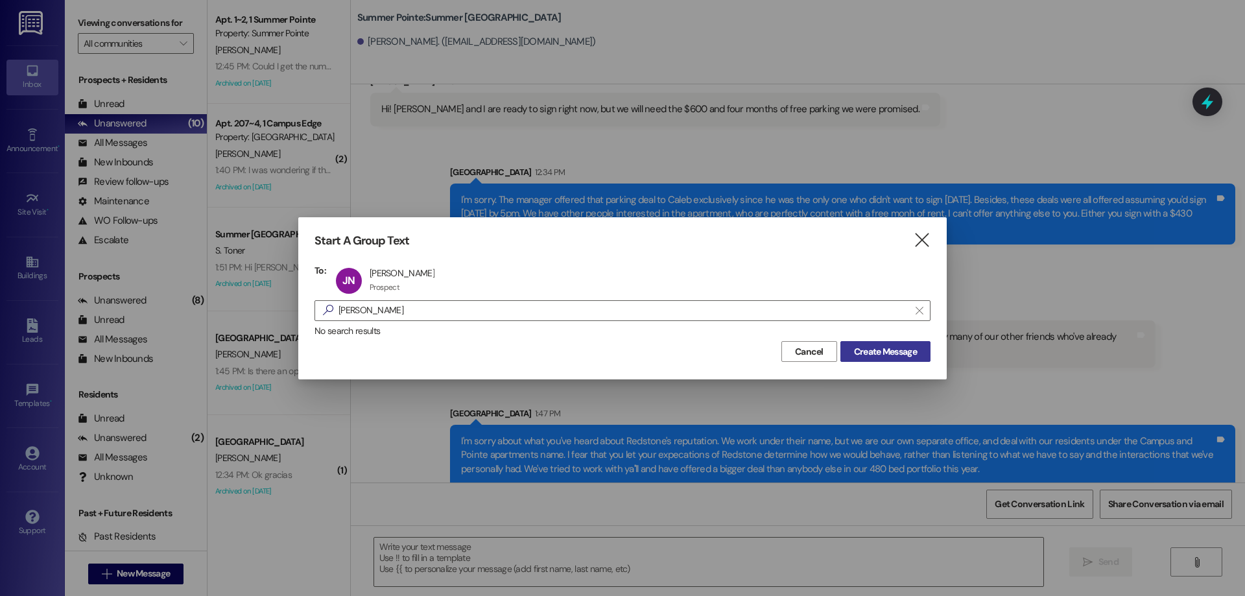
click at [916, 350] on span "Create Message" at bounding box center [885, 352] width 63 height 14
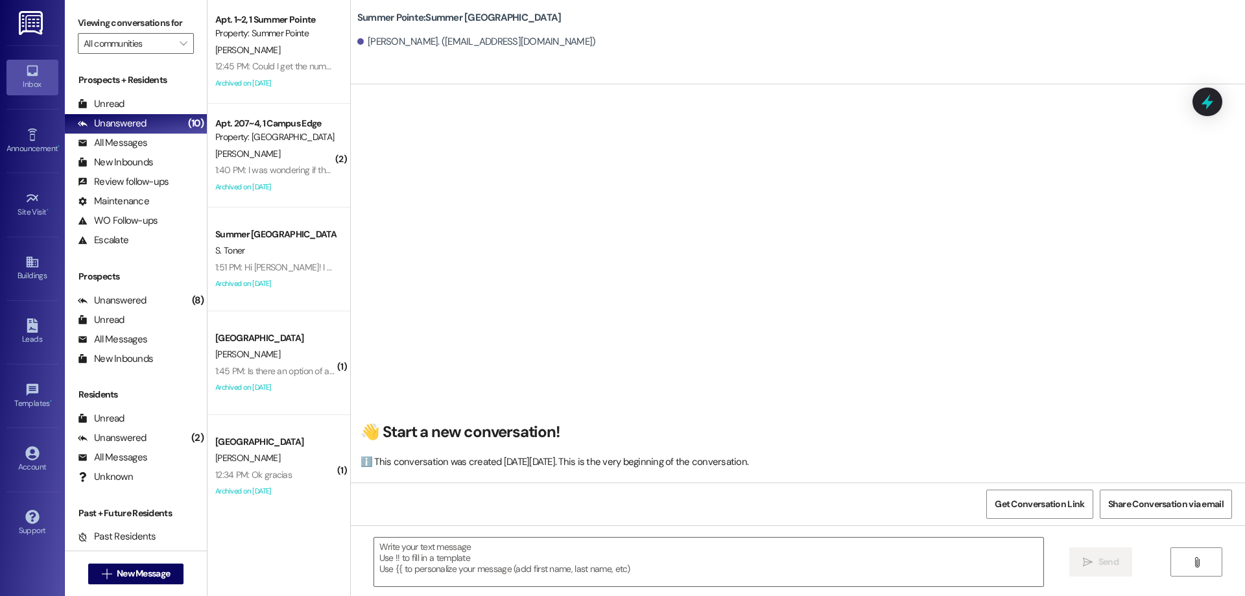
scroll to position [1, 0]
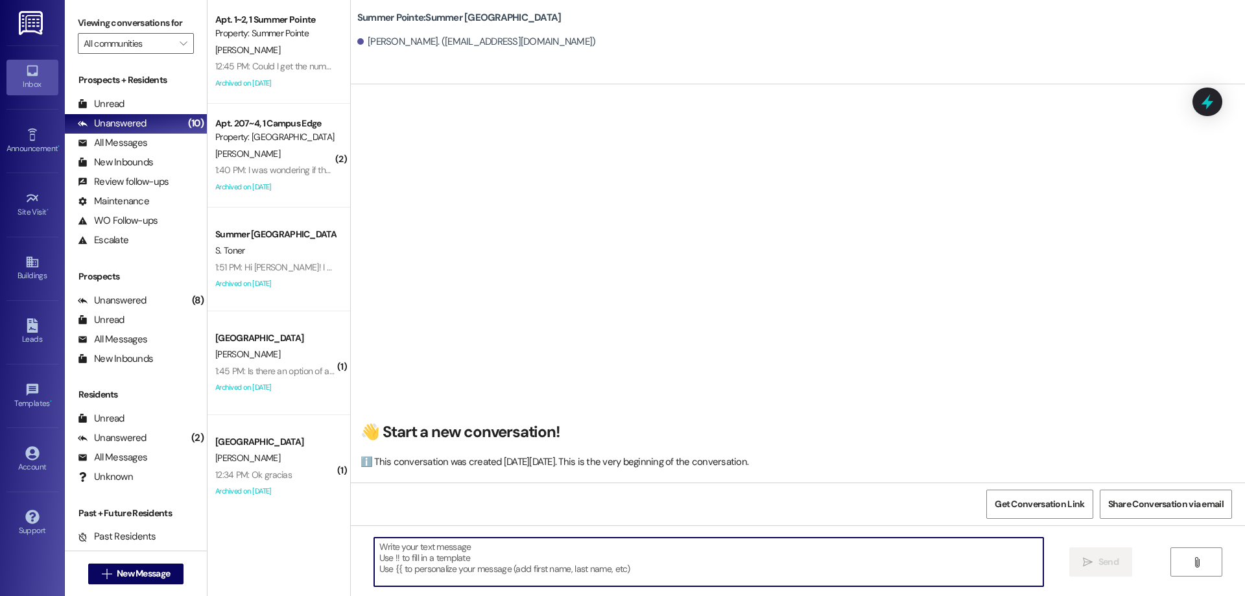
click at [606, 549] on textarea at bounding box center [708, 562] width 669 height 49
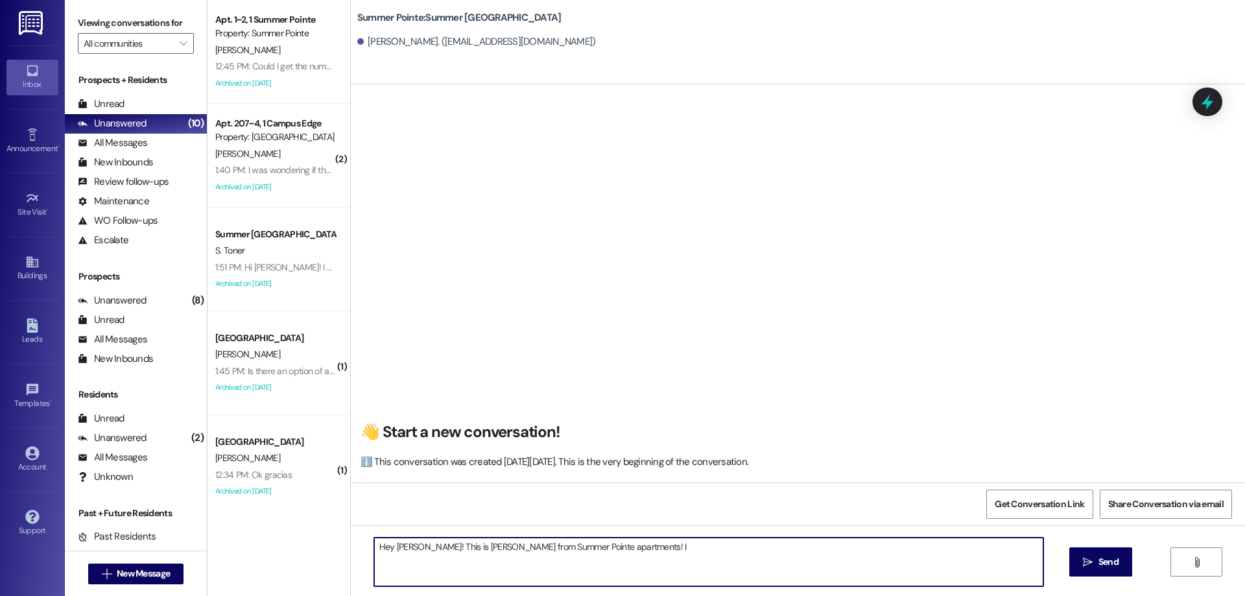
drag, startPoint x: 628, startPoint y: 549, endPoint x: 617, endPoint y: 543, distance: 12.8
click at [625, 548] on textarea "Hey [PERSON_NAME]! This is [PERSON_NAME] from Summer Pointe apartments! I" at bounding box center [708, 562] width 669 height 49
click at [528, 558] on textarea "Hey [PERSON_NAME]! This is [PERSON_NAME] from Summer Pointe apartments! I saw y…" at bounding box center [708, 562] width 669 height 49
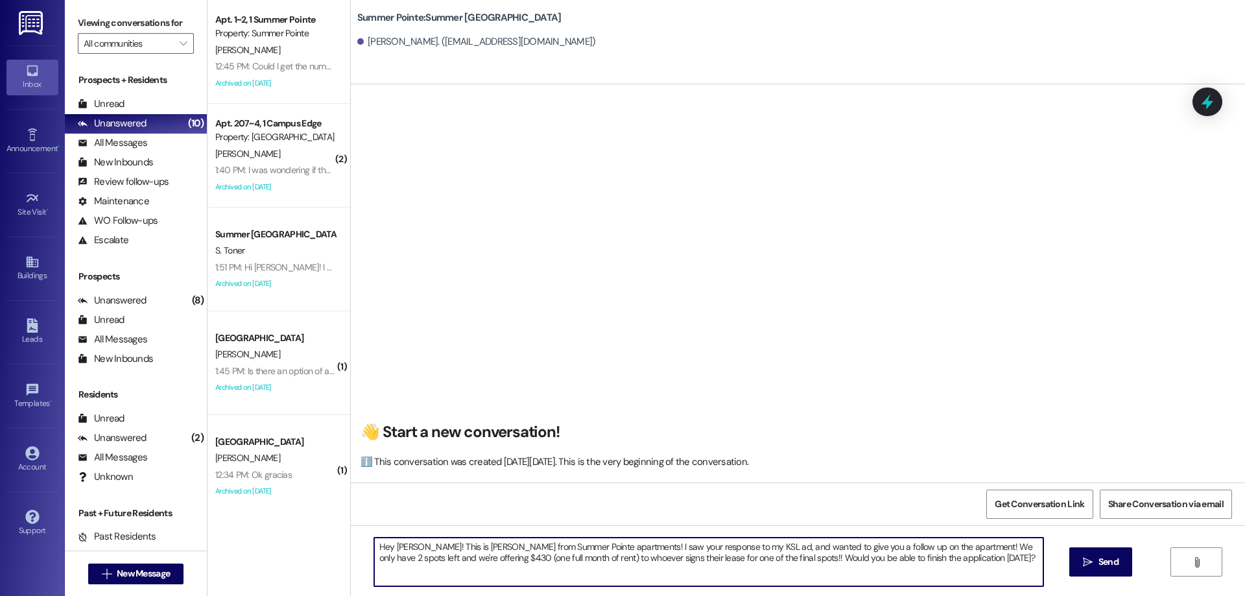
type textarea "Hey [PERSON_NAME]! This is [PERSON_NAME] from Summer Pointe apartments! I saw y…"
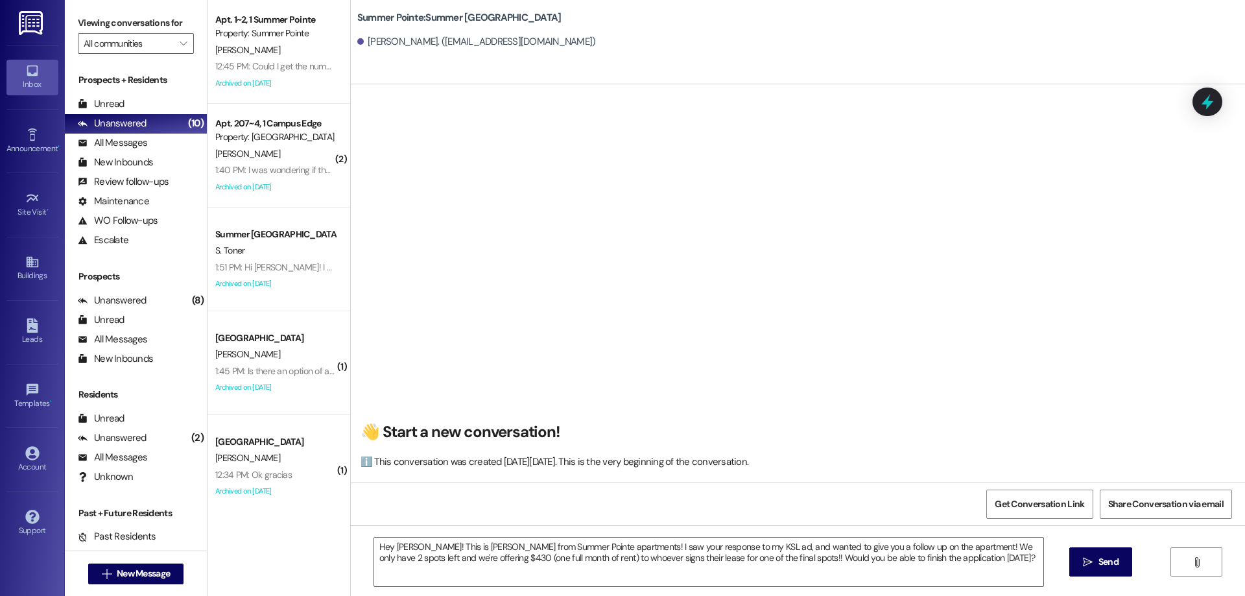
click at [1115, 579] on div "Hey [PERSON_NAME]! This is [PERSON_NAME] from Summer Pointe apartments! I saw y…" at bounding box center [798, 573] width 894 height 97
click at [1115, 573] on button " Send" at bounding box center [1100, 561] width 63 height 29
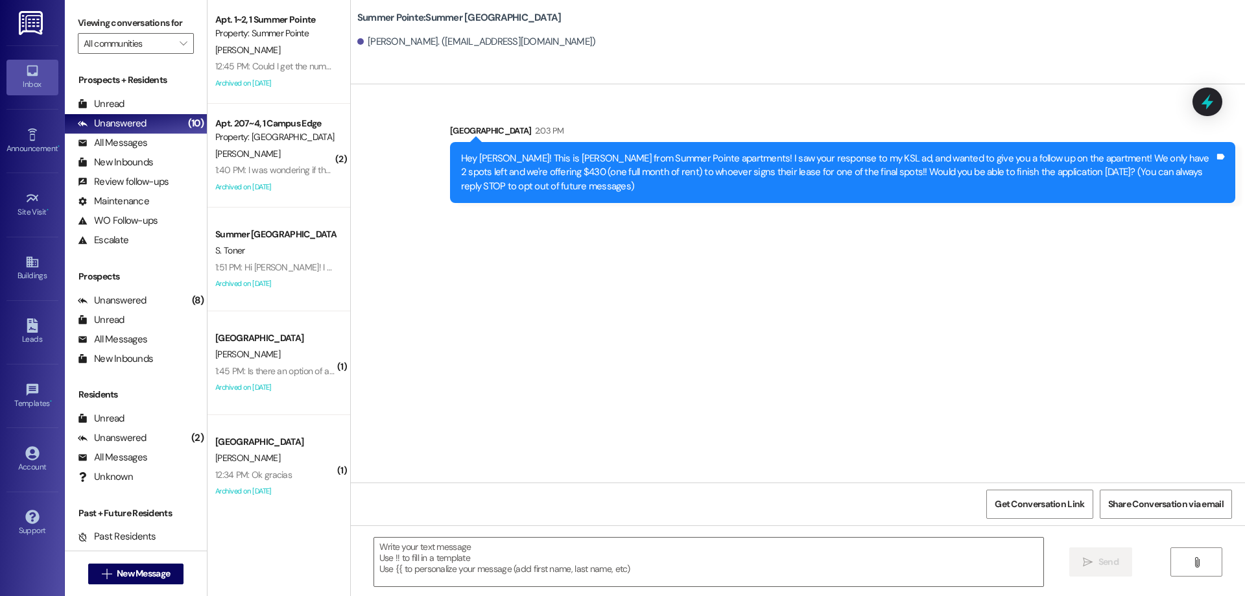
scroll to position [0, 0]
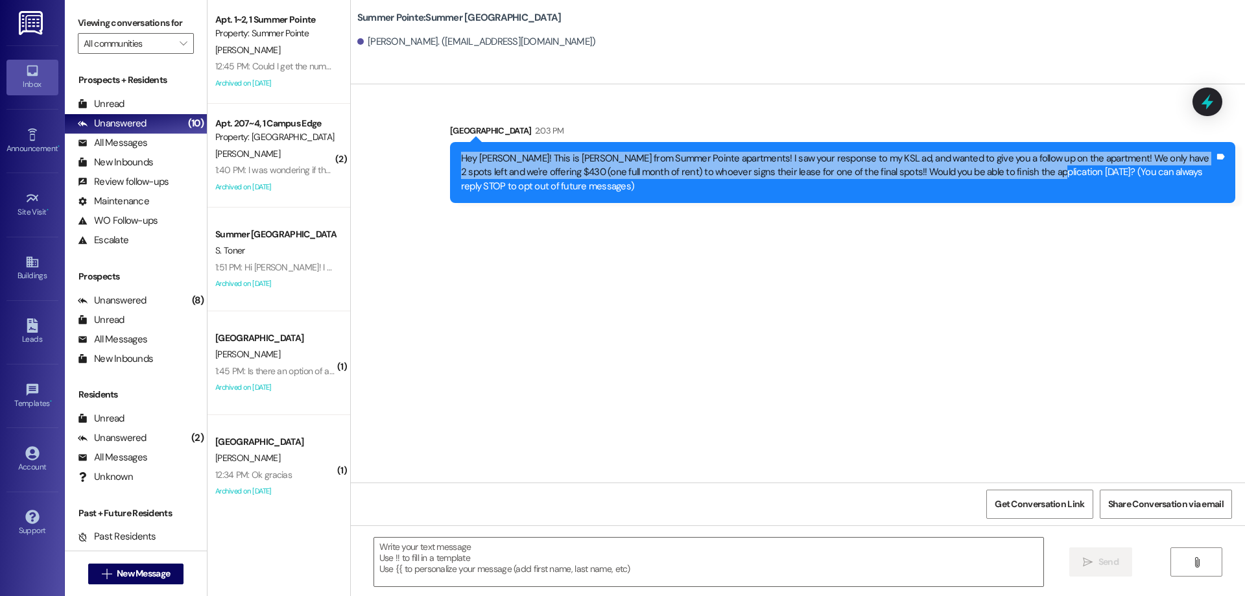
drag, startPoint x: 1022, startPoint y: 174, endPoint x: 438, endPoint y: 156, distance: 584.5
click at [440, 156] on div "Sent via [GEOGRAPHIC_DATA] 2:03 PM Hey [PERSON_NAME]! This is [PERSON_NAME] fro…" at bounding box center [842, 163] width 805 height 99
copy div "Hey [PERSON_NAME]! This is [PERSON_NAME] from Summer Pointe apartments! I saw y…"
